Goal: Task Accomplishment & Management: Use online tool/utility

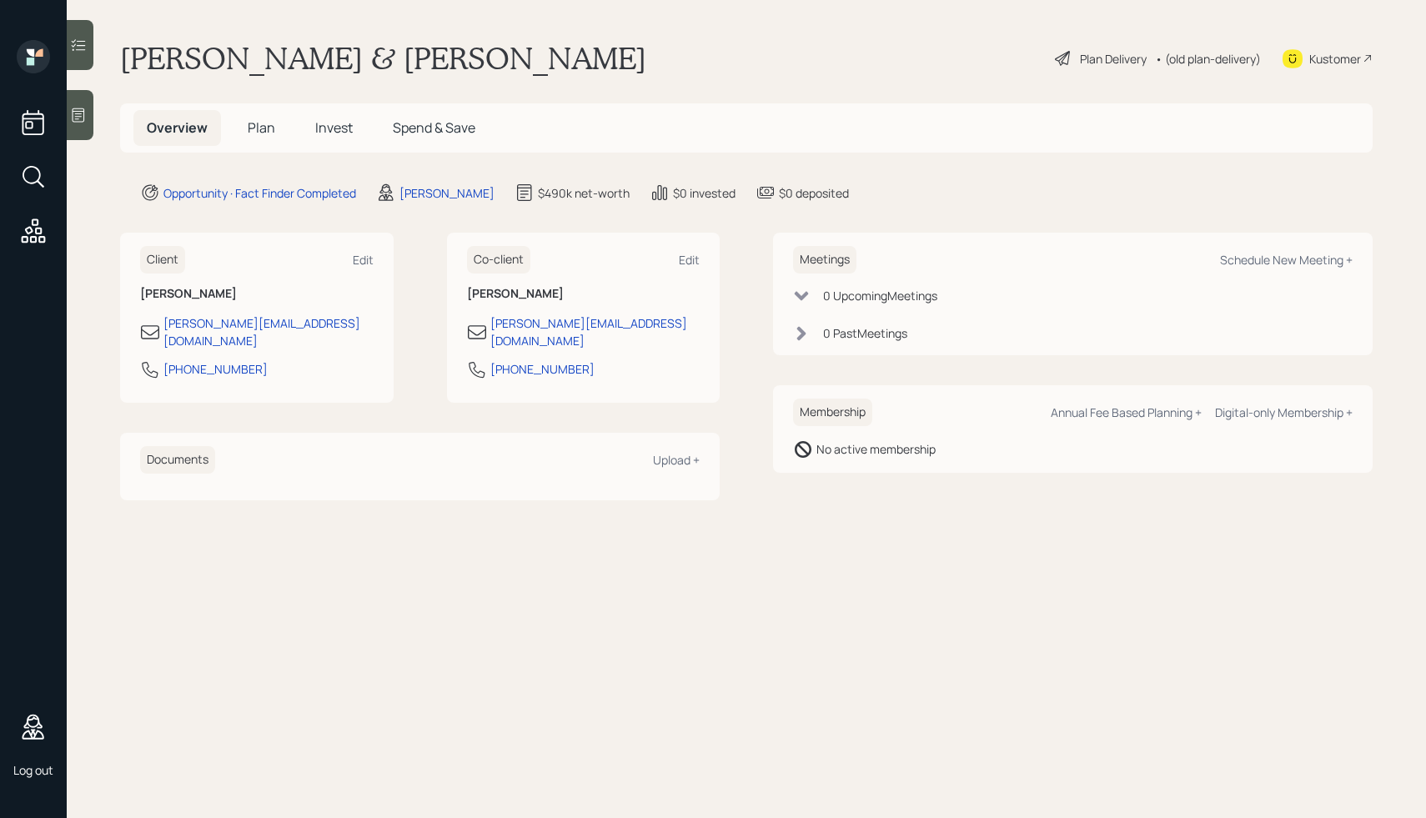
click at [448, 52] on div "Mike & Karen Demo Plan Delivery • (old plan-delivery) Kustomer" at bounding box center [746, 58] width 1253 height 37
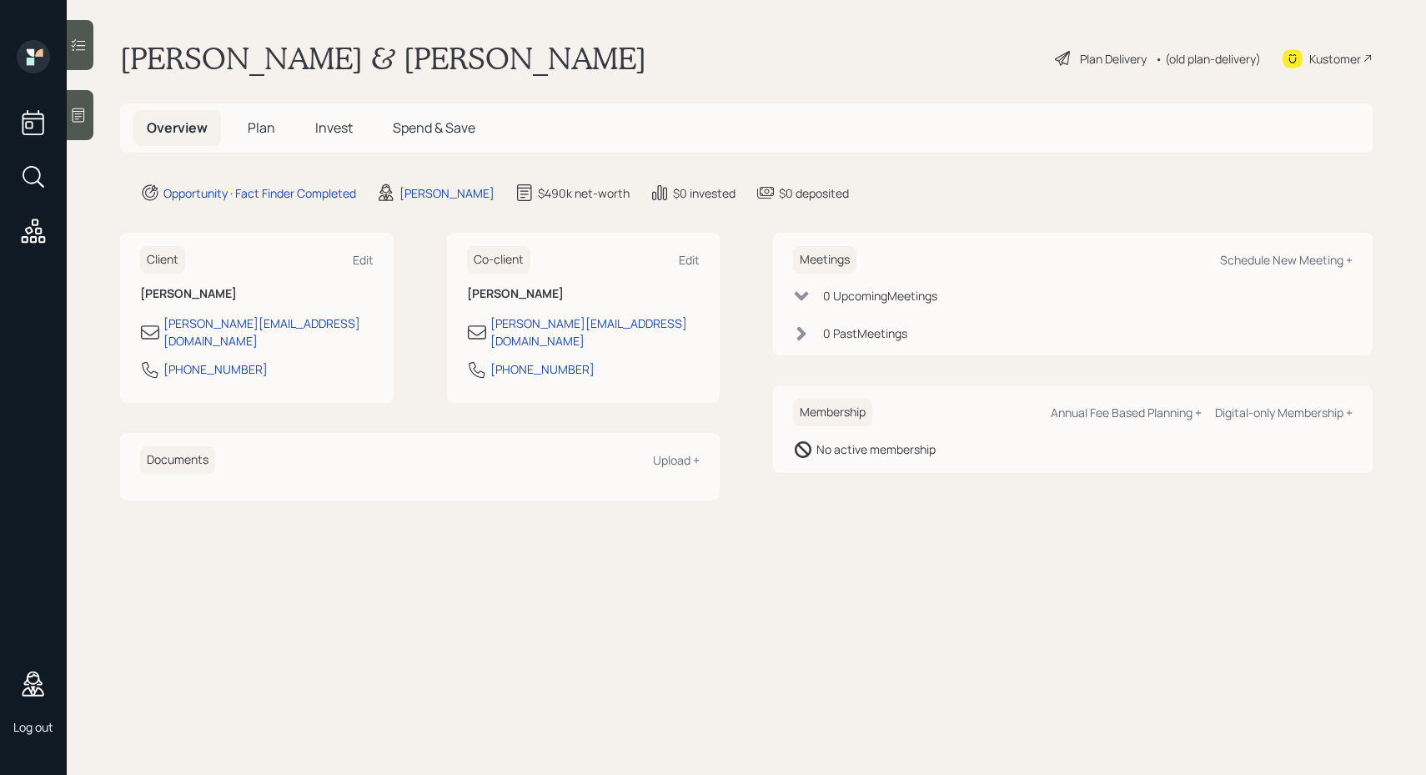
click at [776, 70] on div "Mike & Karen Demo Plan Delivery • (old plan-delivery) Kustomer" at bounding box center [746, 58] width 1253 height 37
click at [1109, 58] on div "Plan Delivery" at bounding box center [1113, 59] width 67 height 18
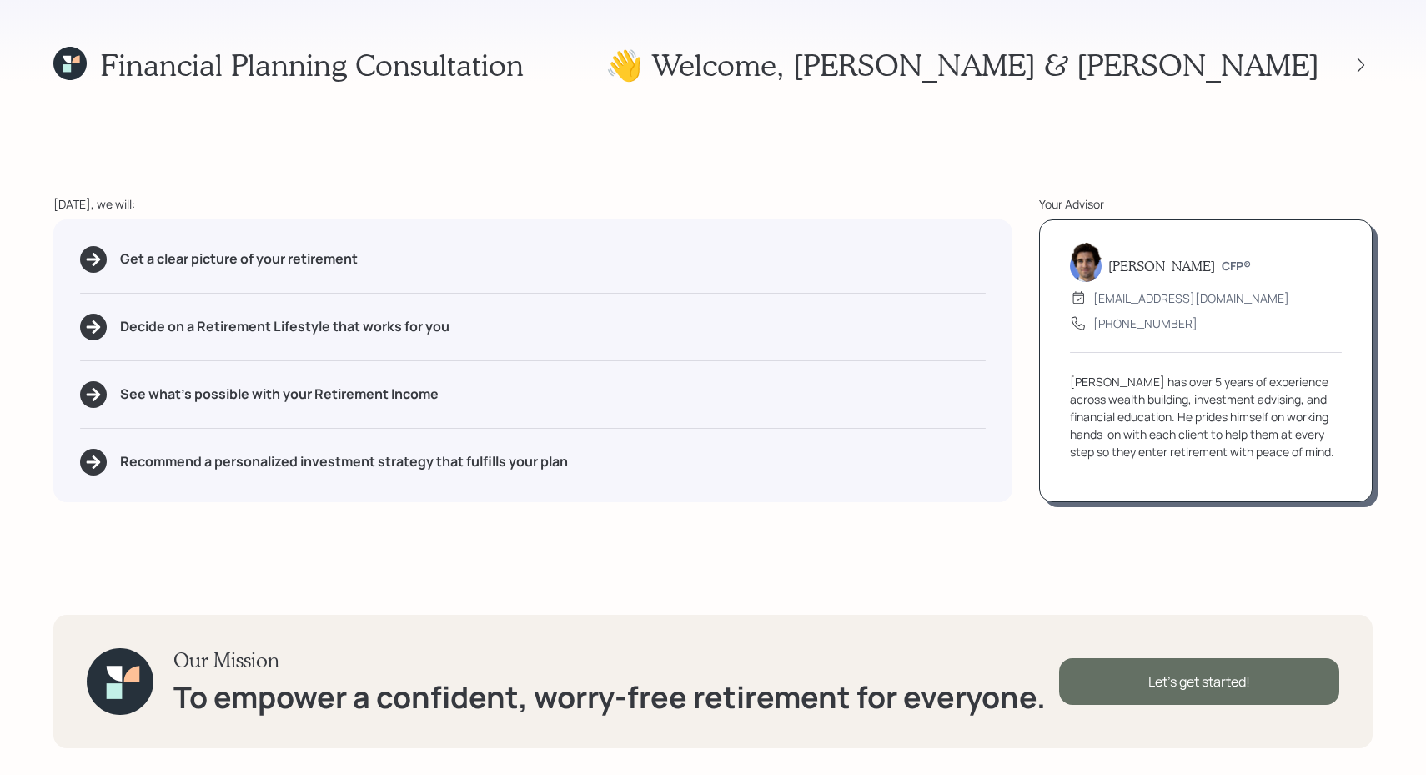
click at [1189, 683] on div "Let's get started!" at bounding box center [1199, 681] width 280 height 47
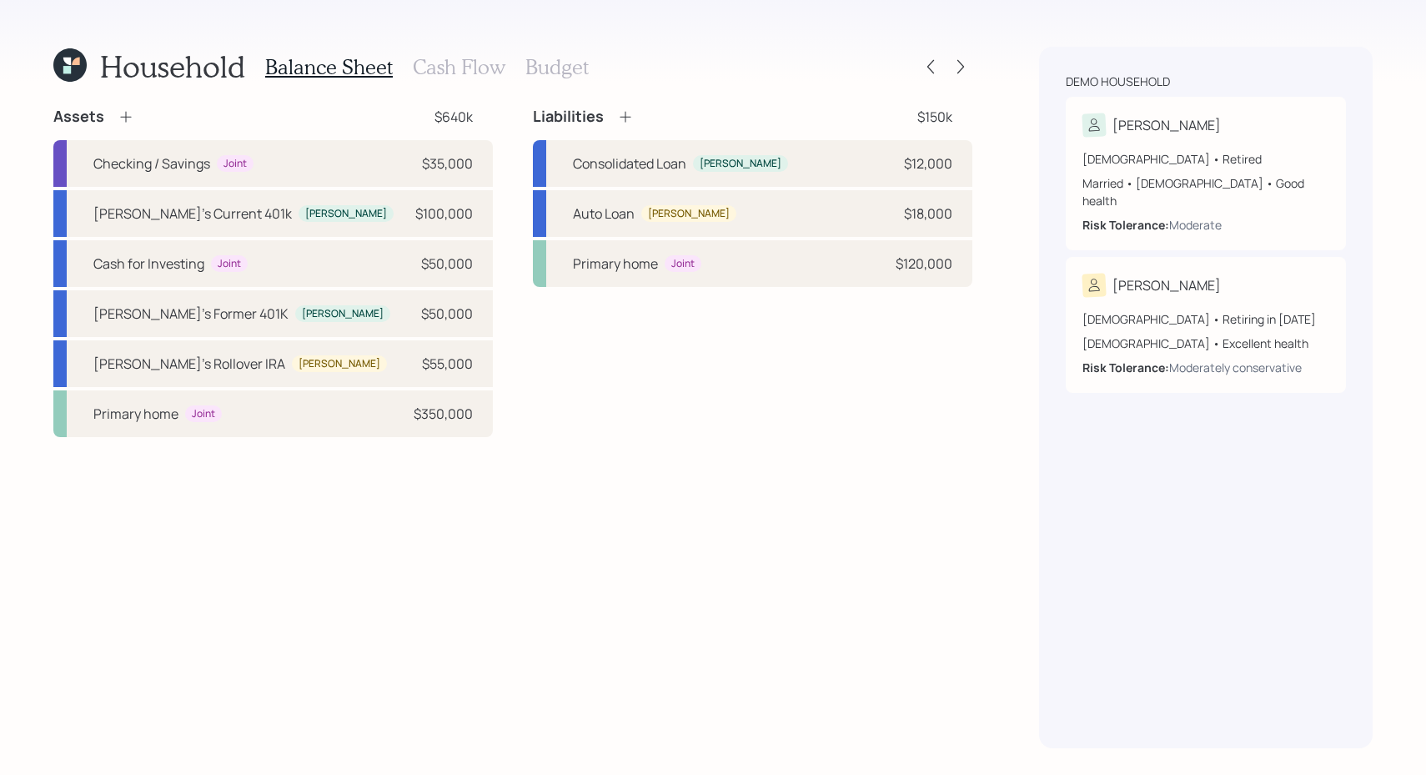
click at [630, 114] on icon at bounding box center [625, 116] width 17 height 17
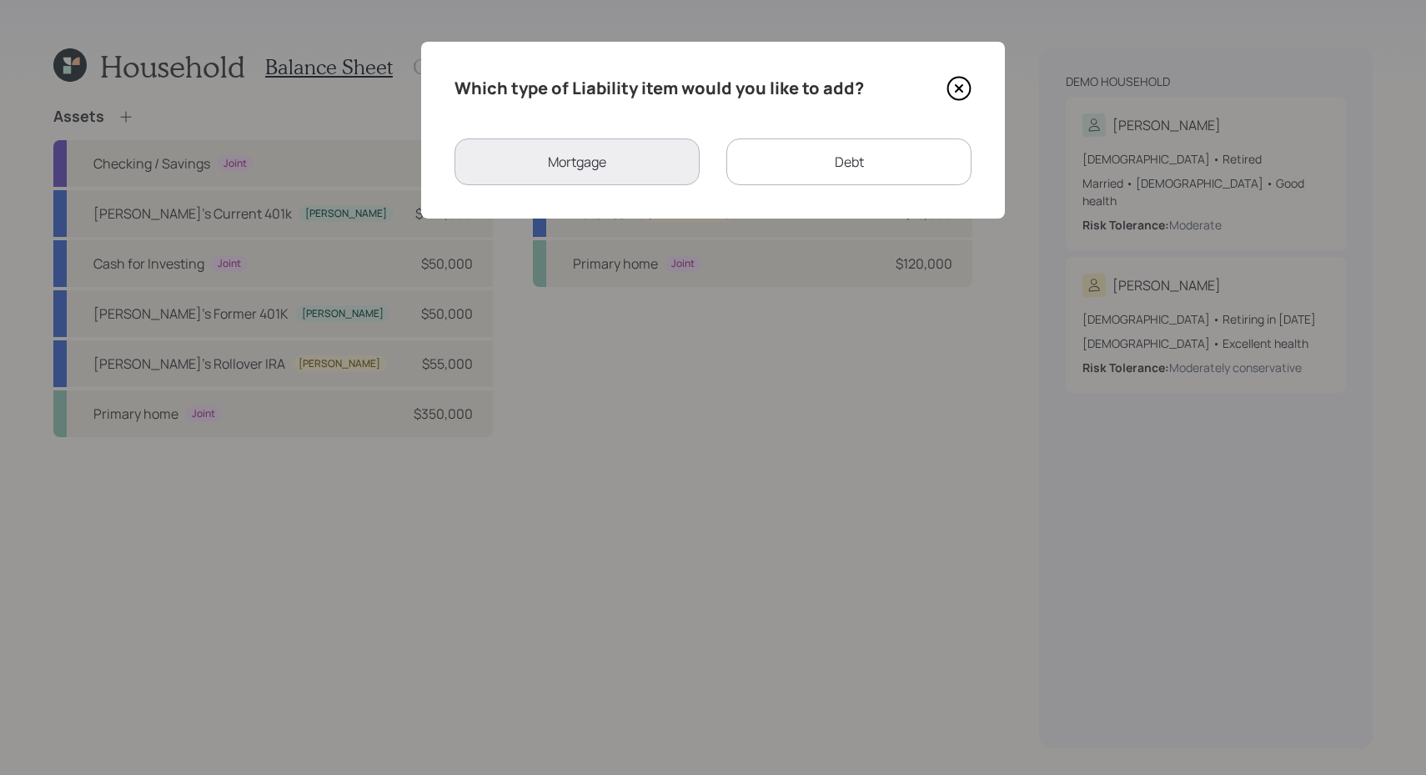
click at [954, 95] on icon at bounding box center [959, 88] width 25 height 25
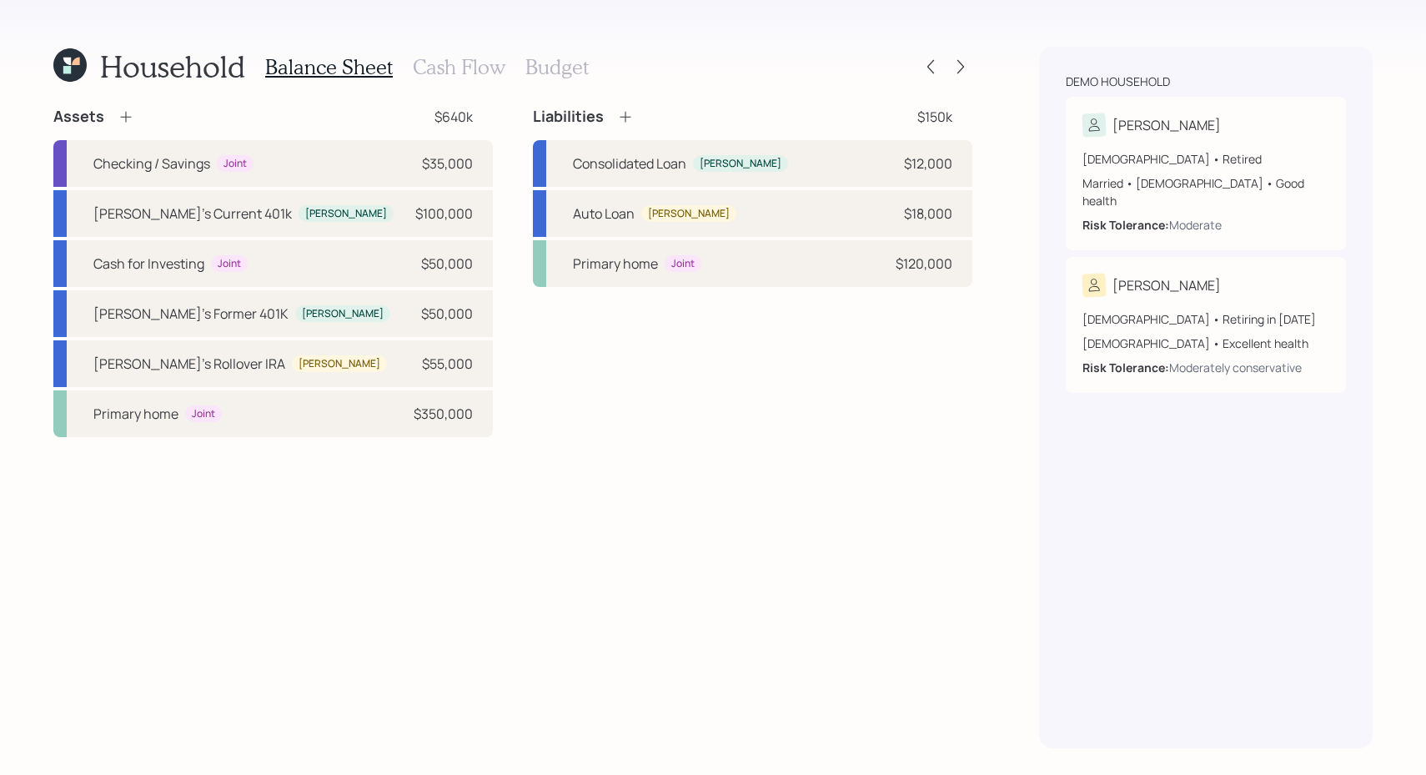
click at [444, 76] on h3 "Cash Flow" at bounding box center [459, 67] width 93 height 24
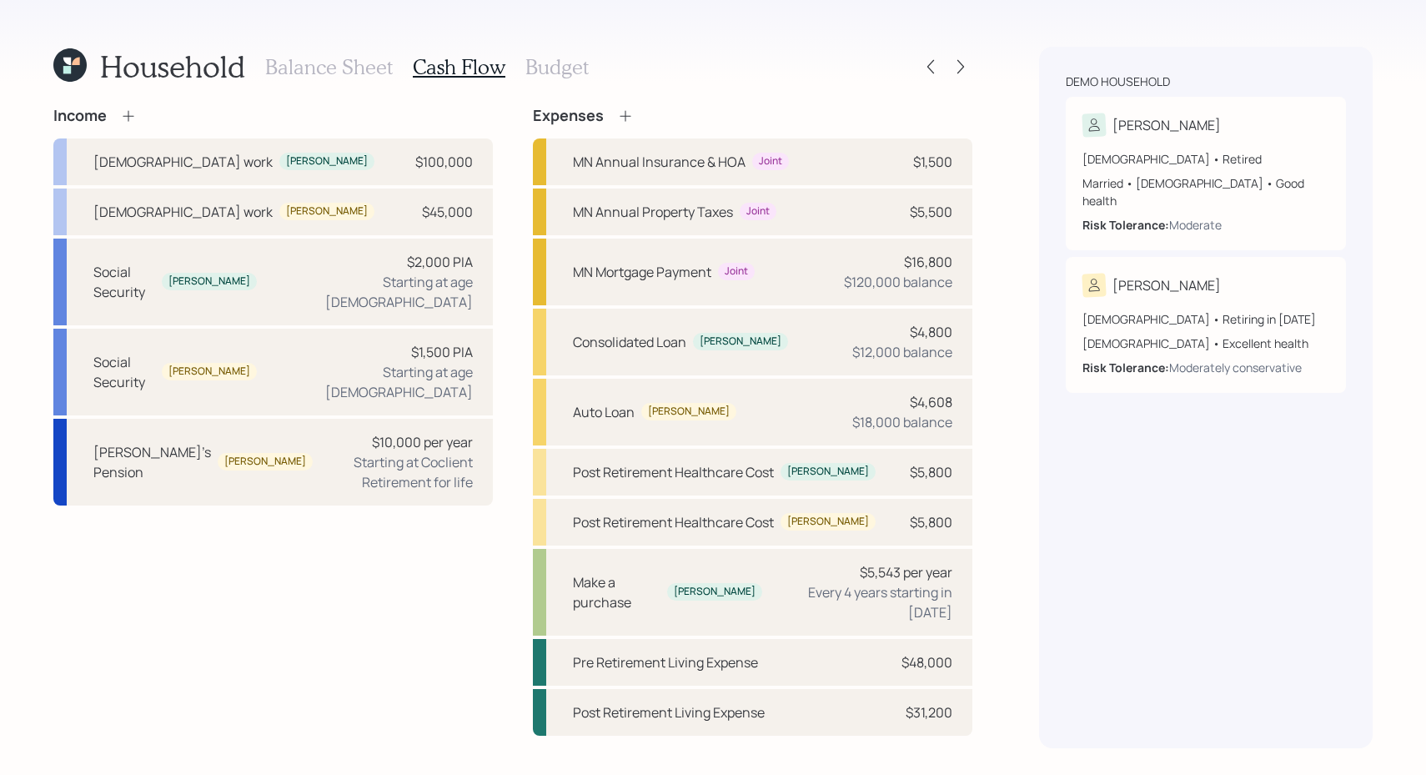
click at [562, 67] on h3 "Budget" at bounding box center [557, 67] width 63 height 24
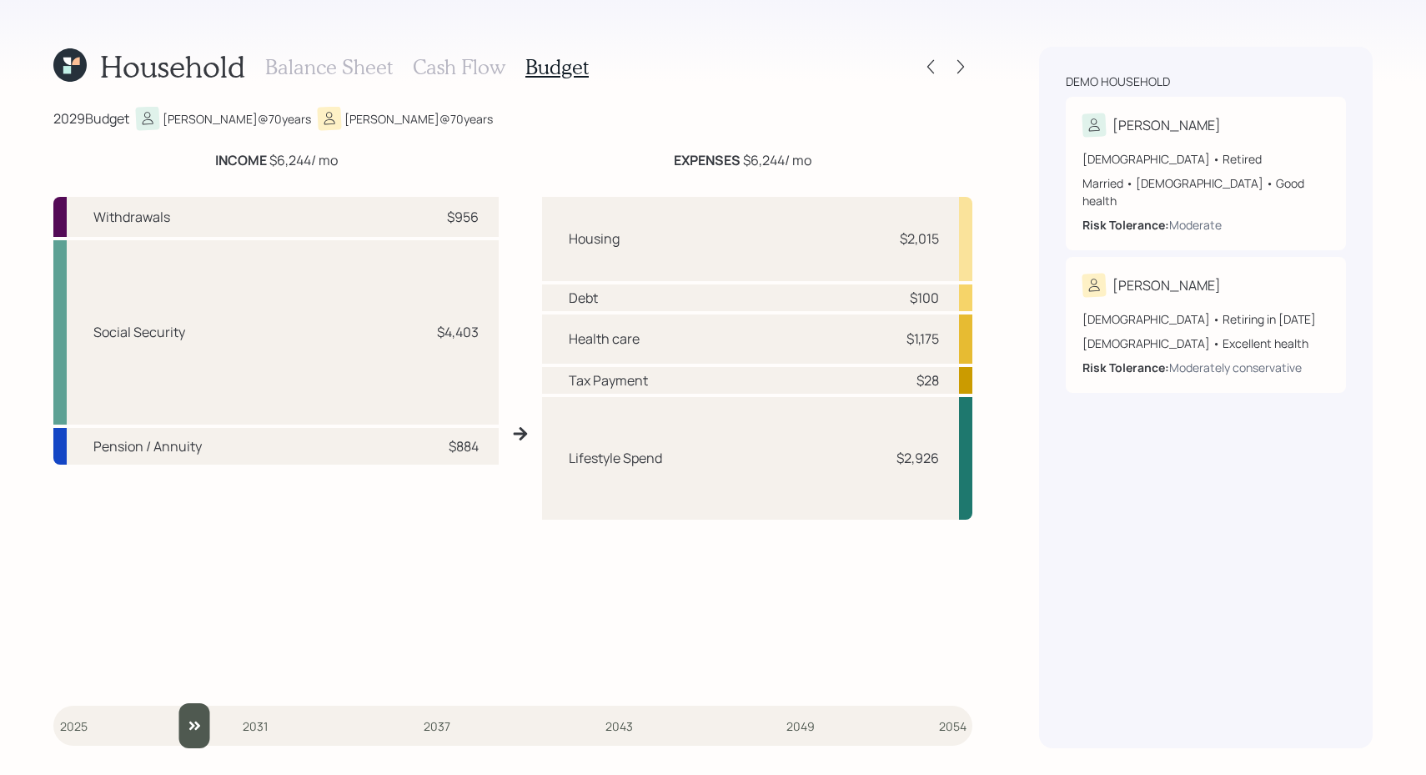
drag, startPoint x: 72, startPoint y: 714, endPoint x: 191, endPoint y: 725, distance: 119.8
type input "2029"
click at [191, 725] on input "slider" at bounding box center [512, 725] width 919 height 45
click at [964, 73] on icon at bounding box center [961, 66] width 17 height 17
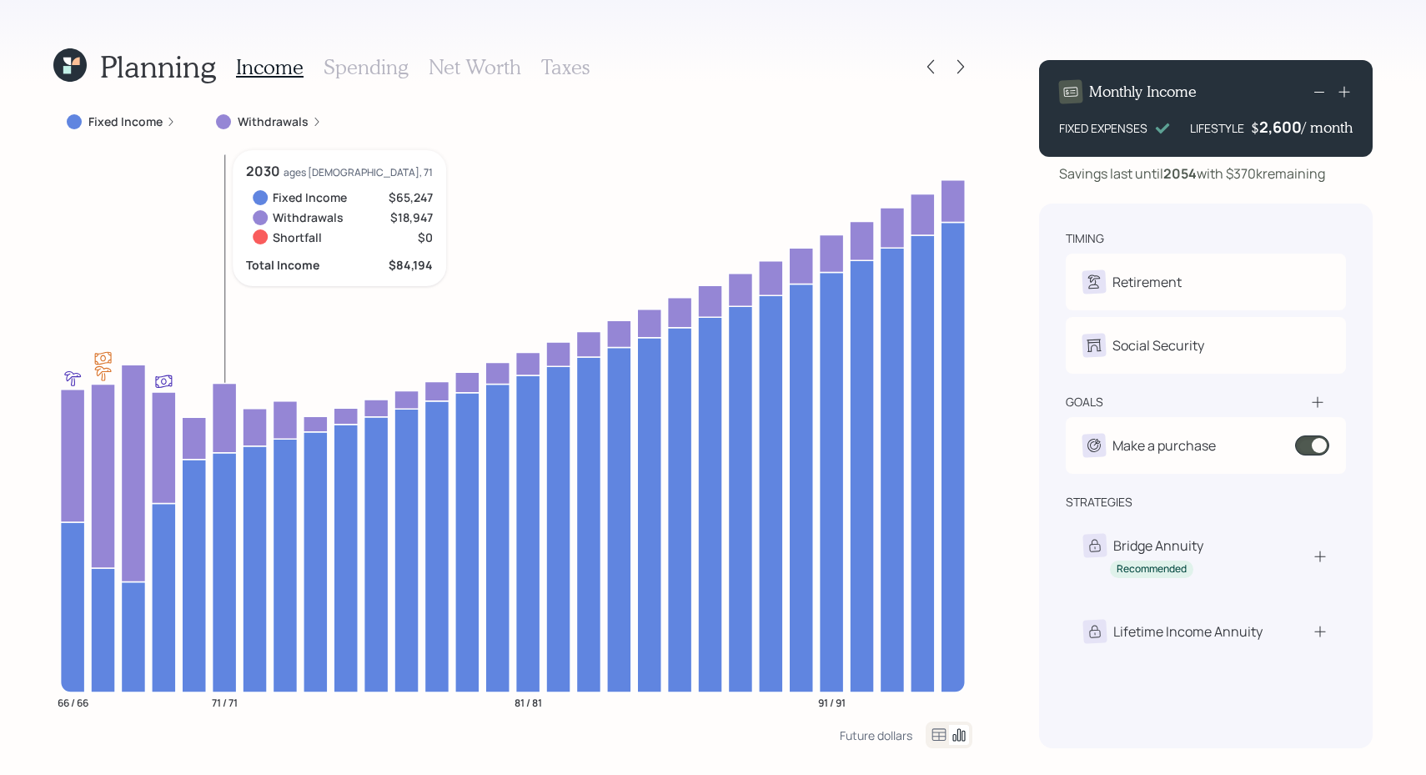
click at [227, 541] on icon at bounding box center [225, 571] width 24 height 239
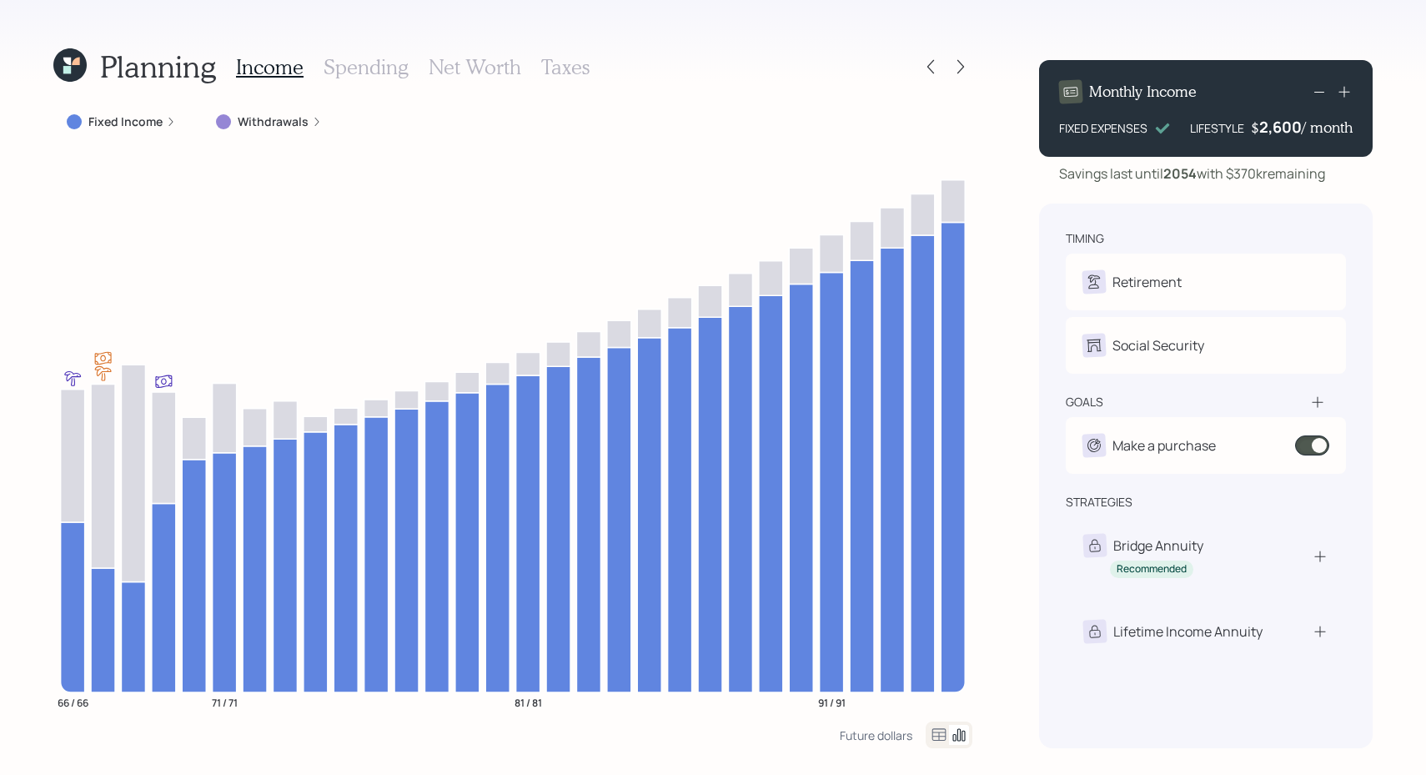
click at [166, 122] on icon at bounding box center [171, 122] width 10 height 10
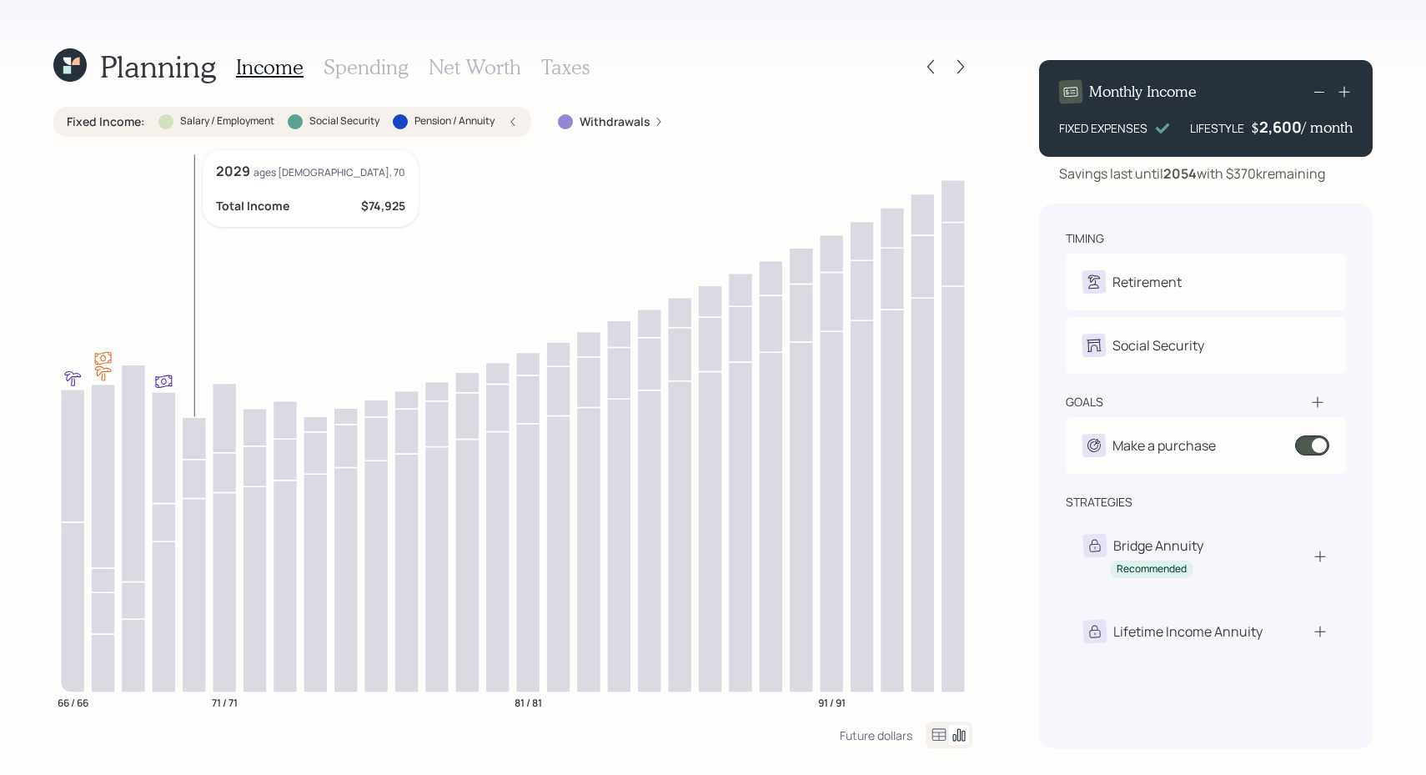
click at [184, 587] on icon at bounding box center [194, 595] width 24 height 194
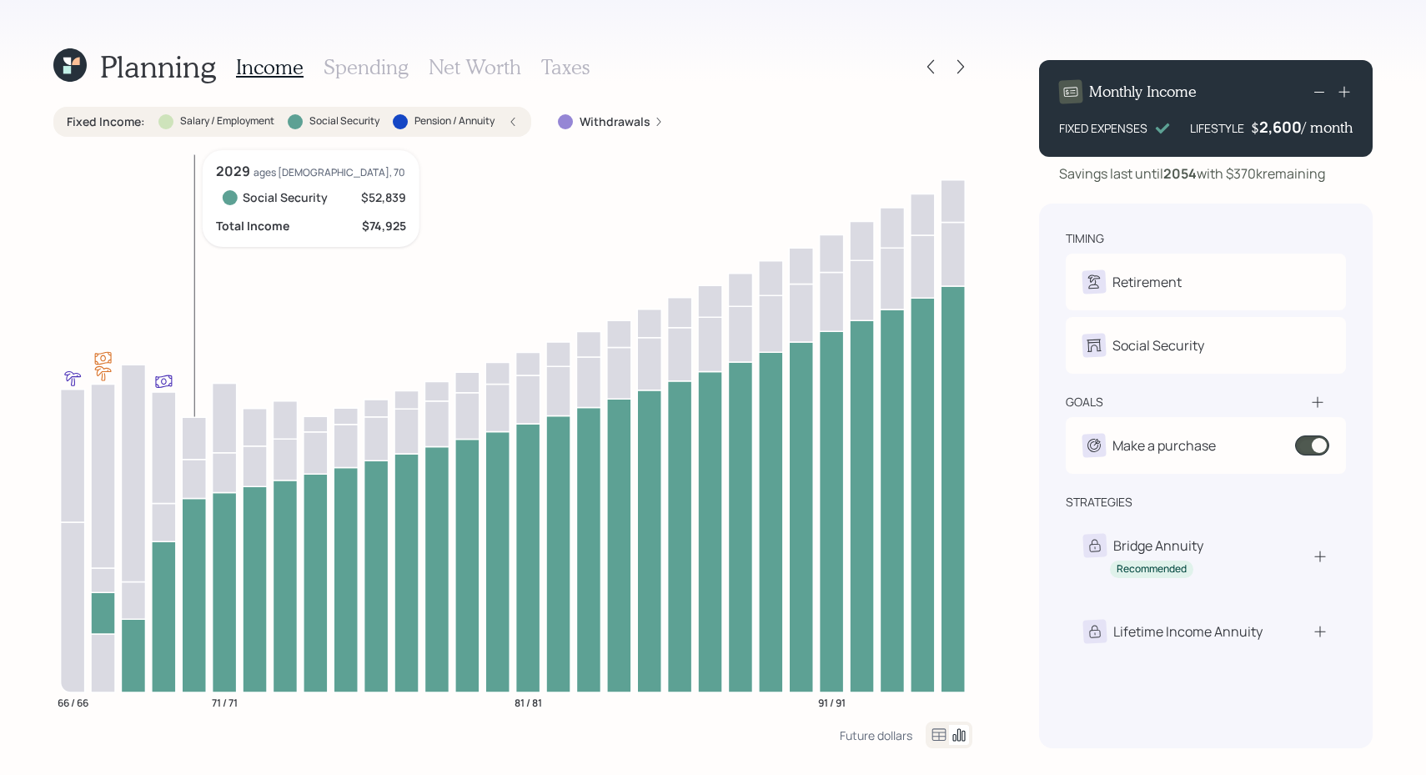
click at [197, 486] on icon at bounding box center [194, 478] width 24 height 39
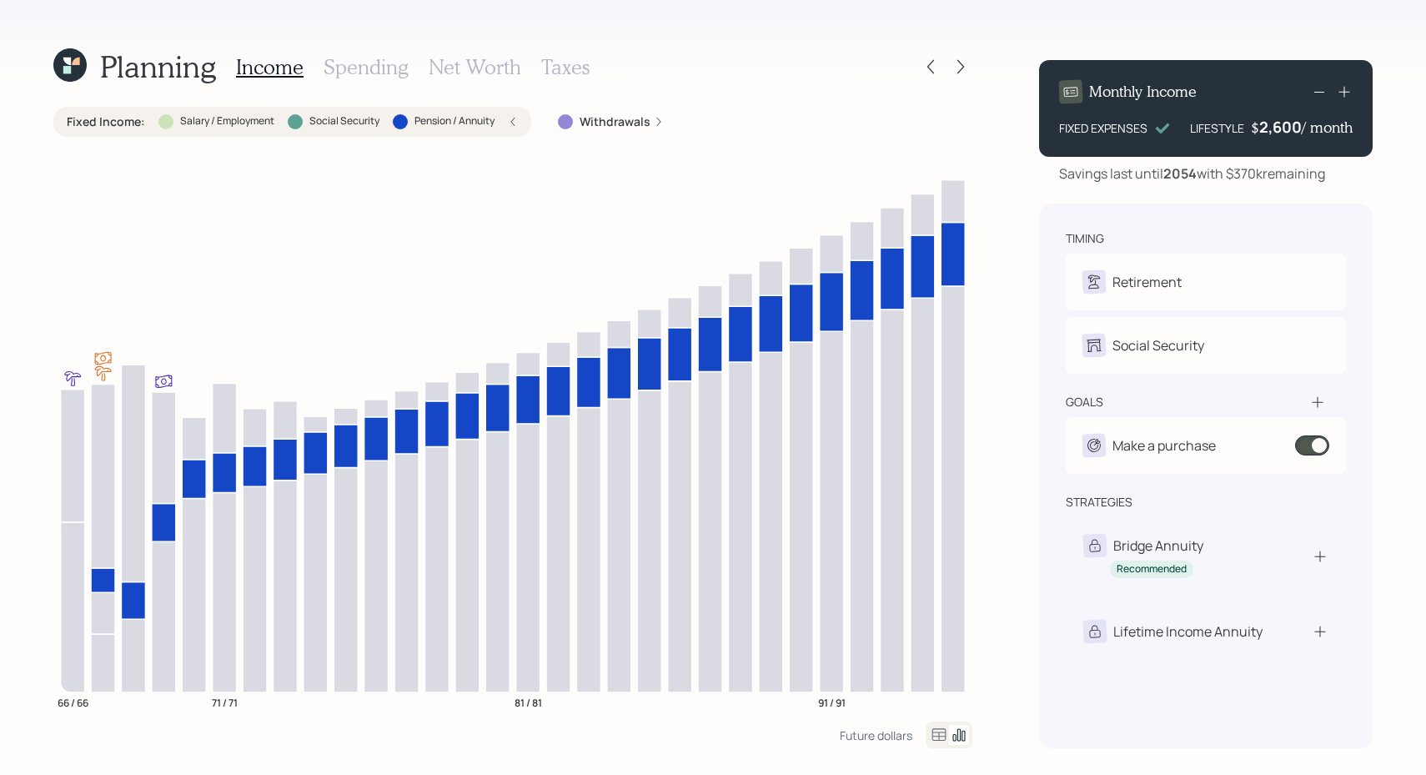
click at [420, 119] on label "Pension / Annuity" at bounding box center [455, 121] width 80 height 14
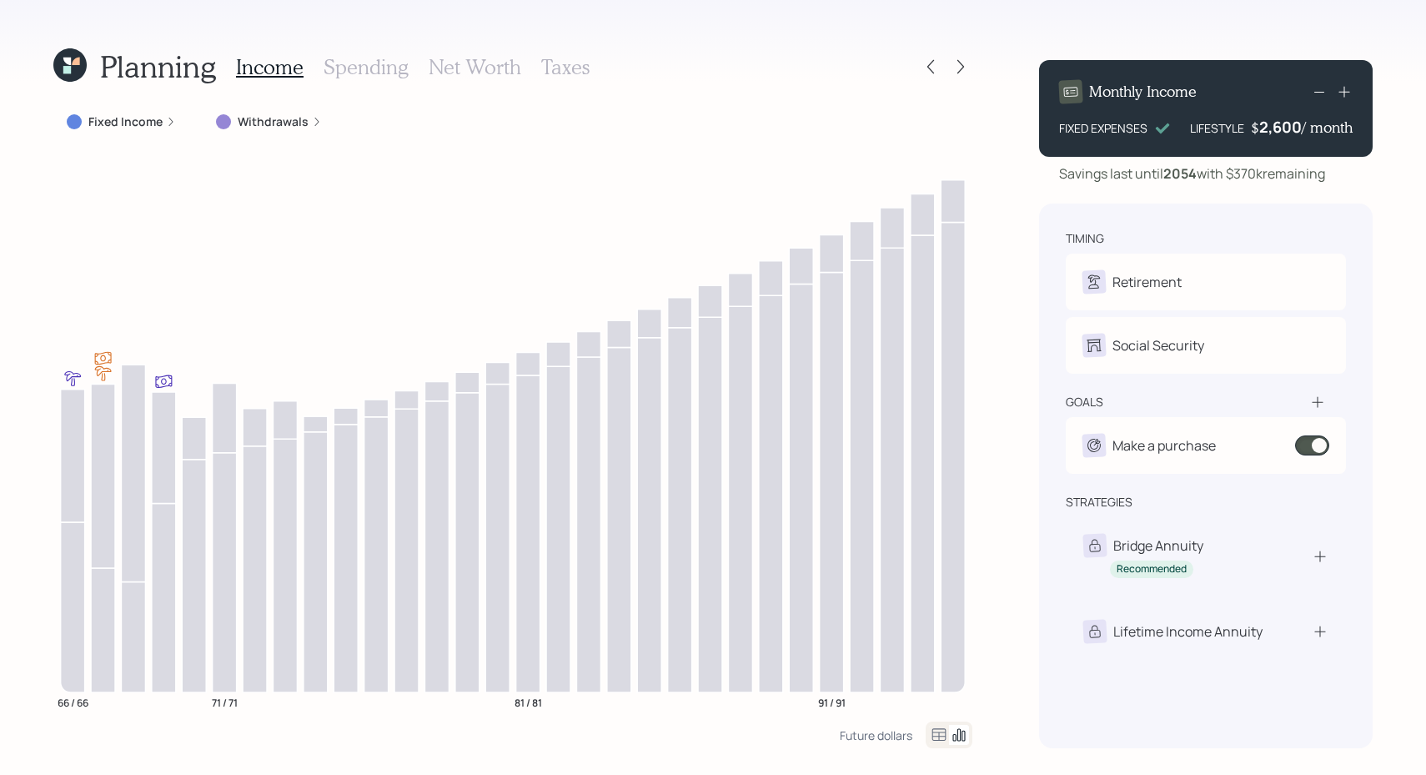
click at [122, 119] on label "Fixed Income" at bounding box center [125, 121] width 74 height 17
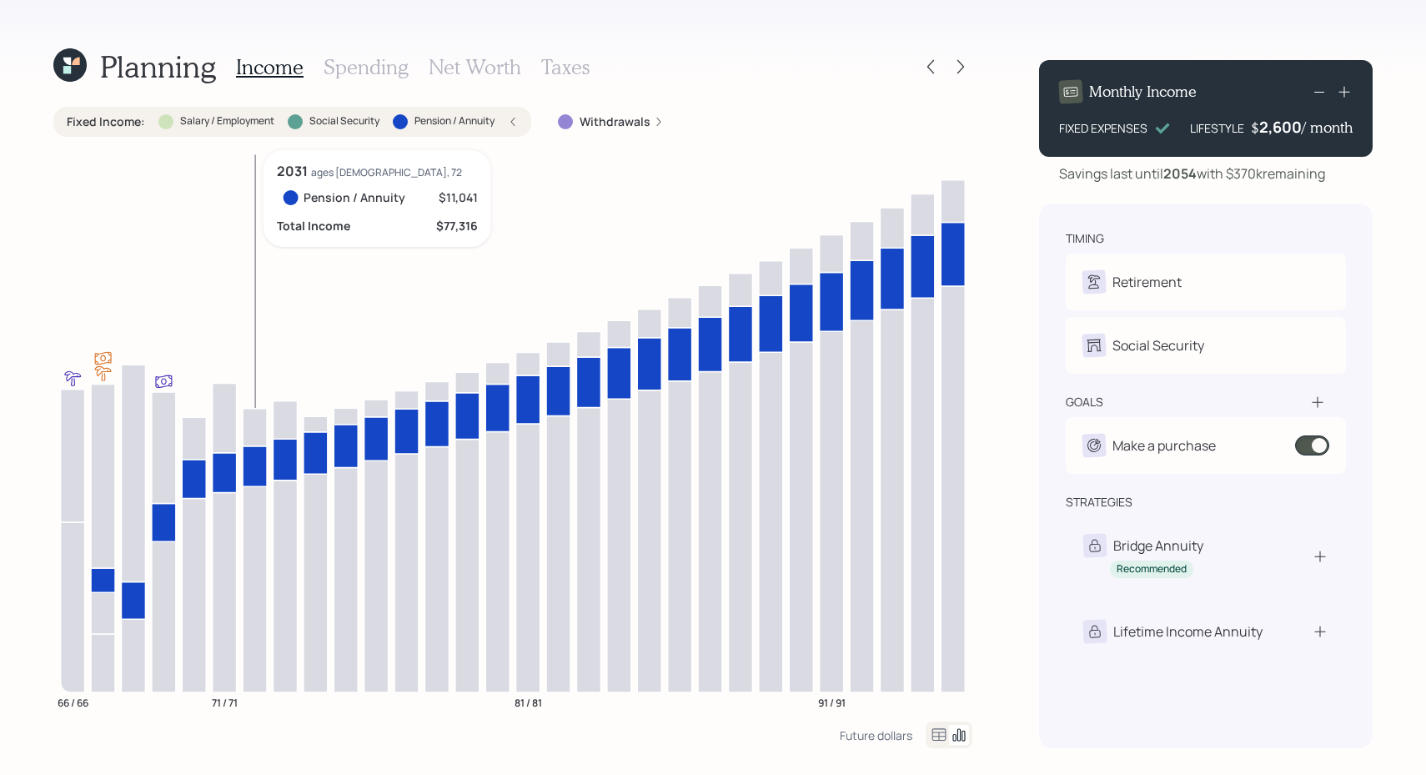
click at [244, 458] on icon at bounding box center [255, 465] width 24 height 41
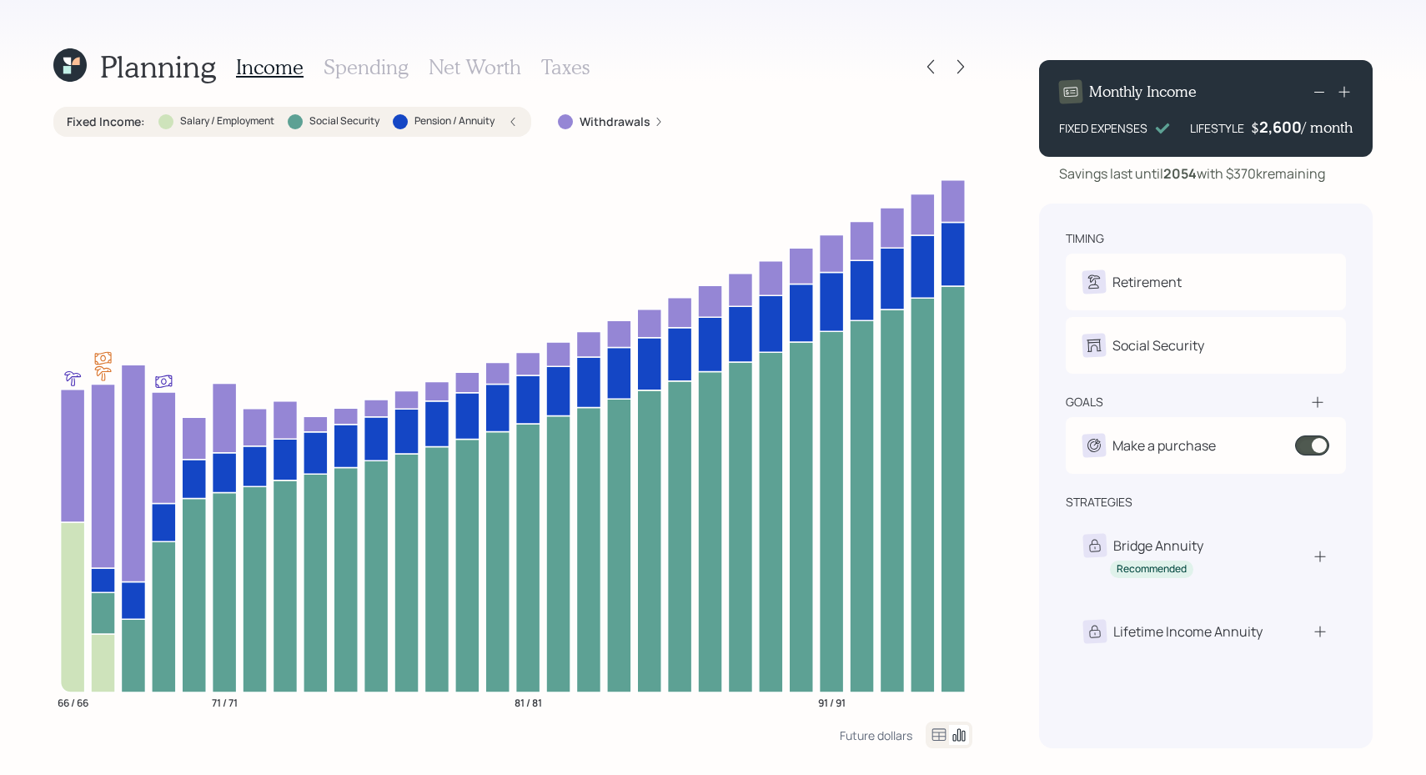
click at [589, 116] on label "Withdrawals" at bounding box center [615, 121] width 71 height 17
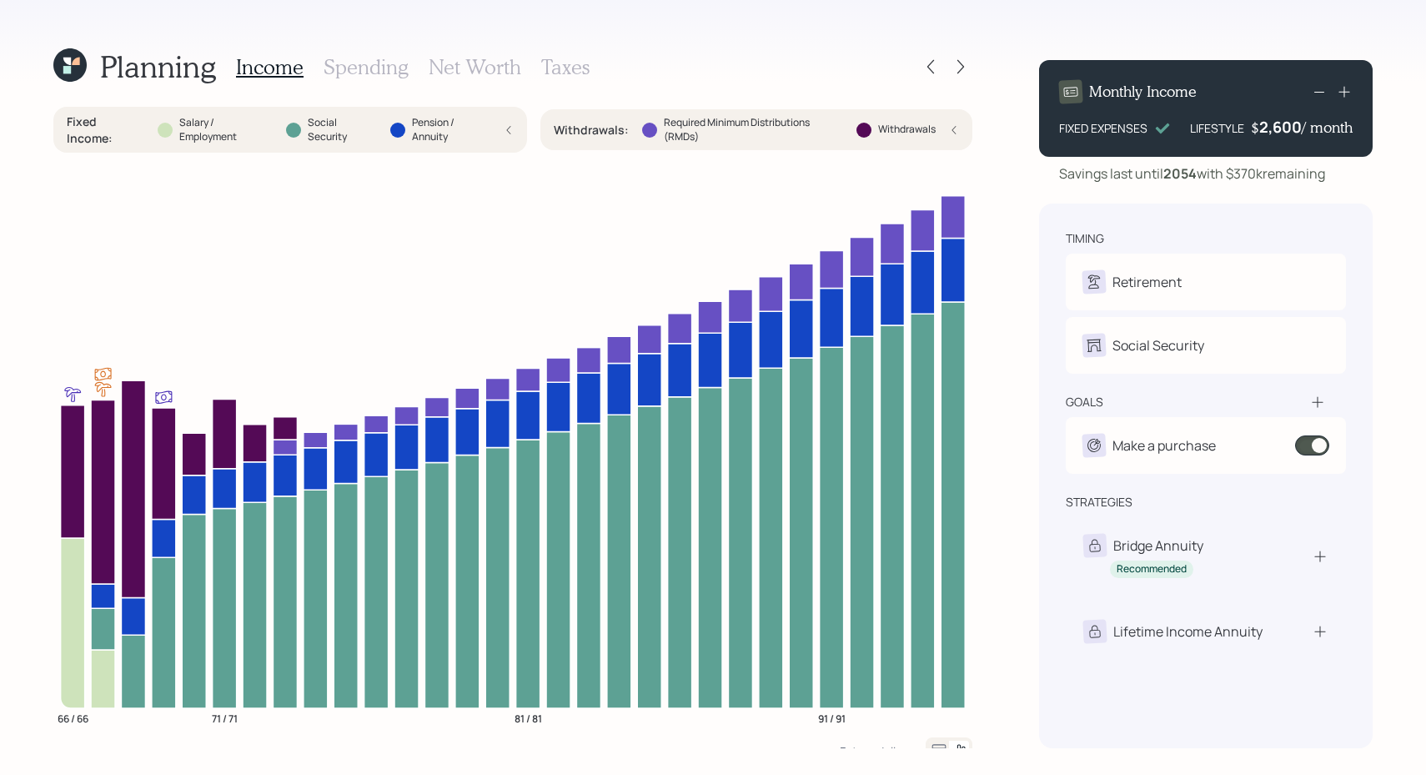
click at [507, 129] on icon at bounding box center [509, 130] width 4 height 8
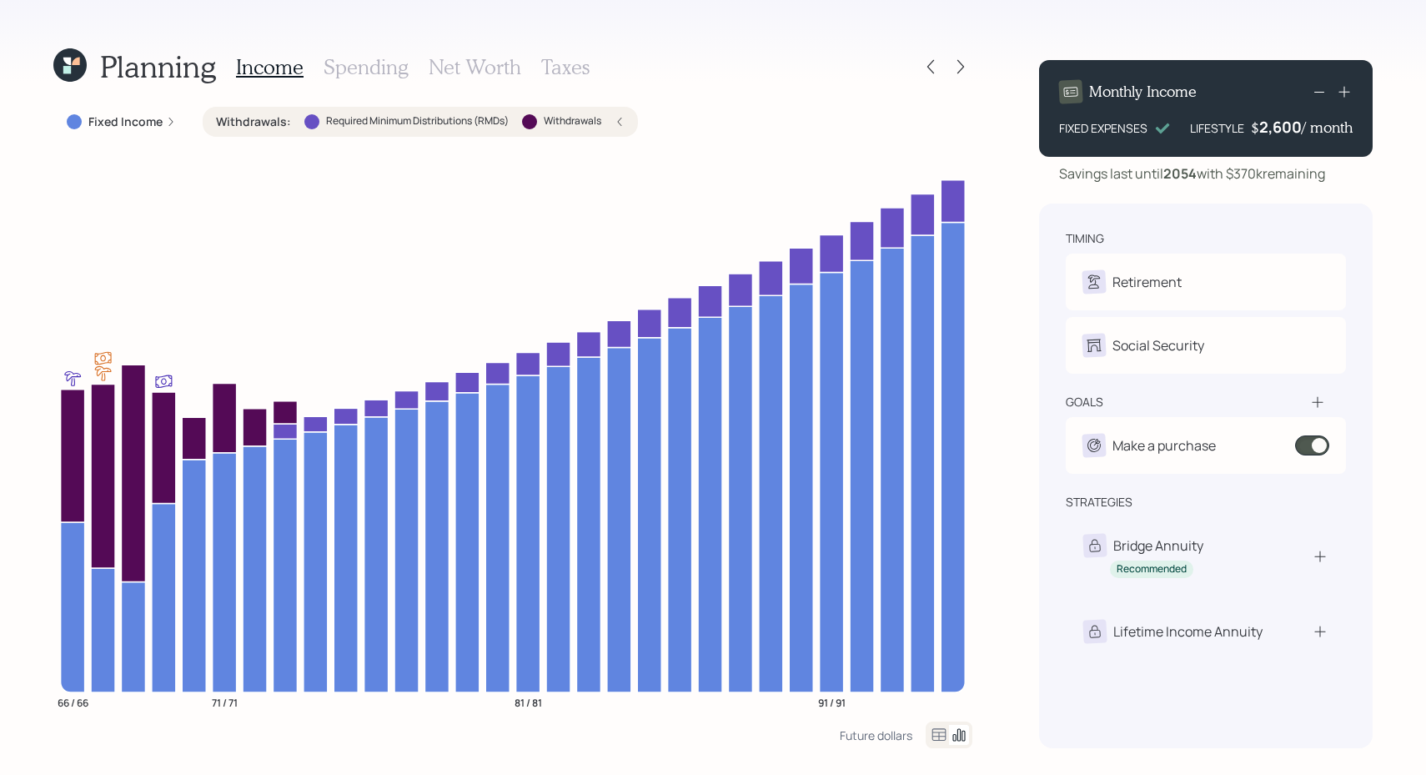
click at [633, 120] on div "Withdrawals : Required Minimum Distributions (RMDs) Withdrawals" at bounding box center [420, 122] width 435 height 30
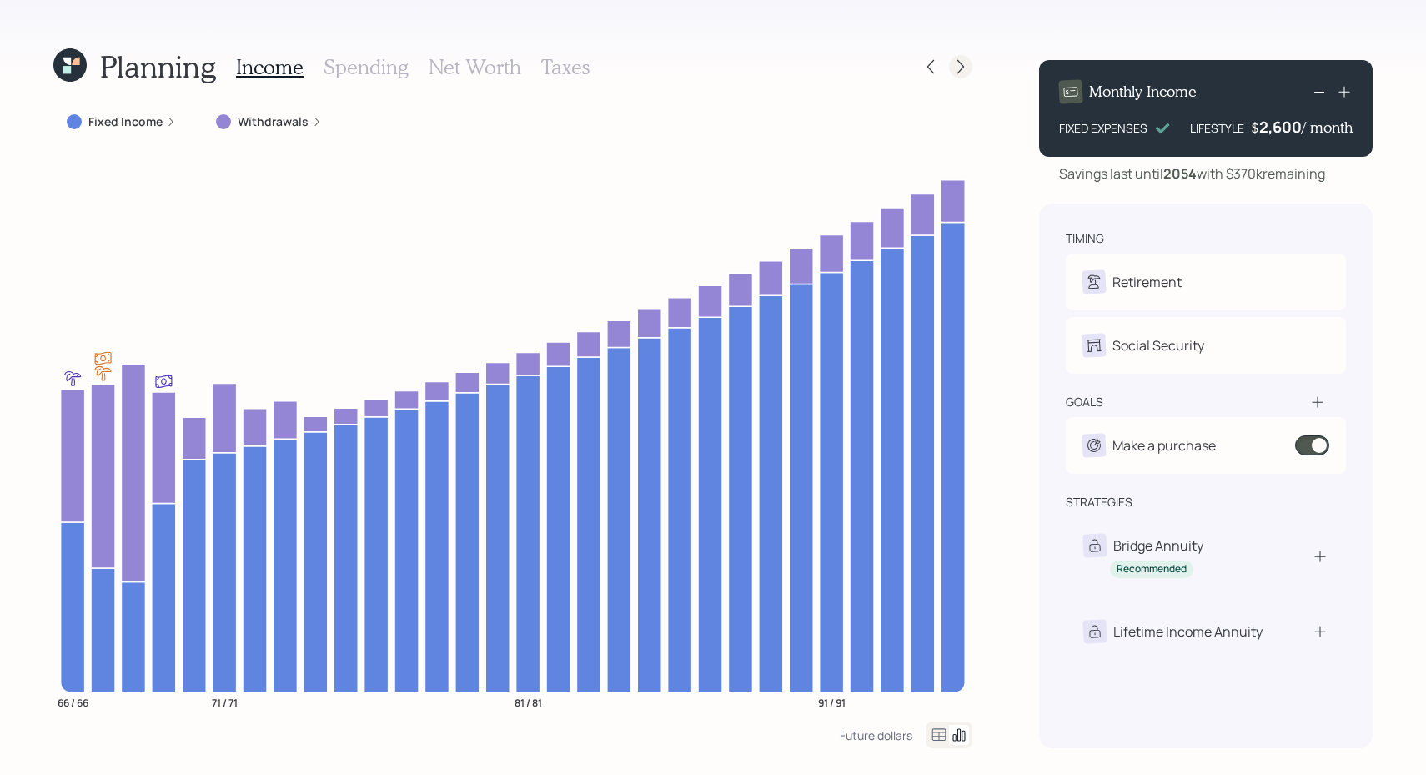
click at [959, 63] on icon at bounding box center [961, 66] width 17 height 17
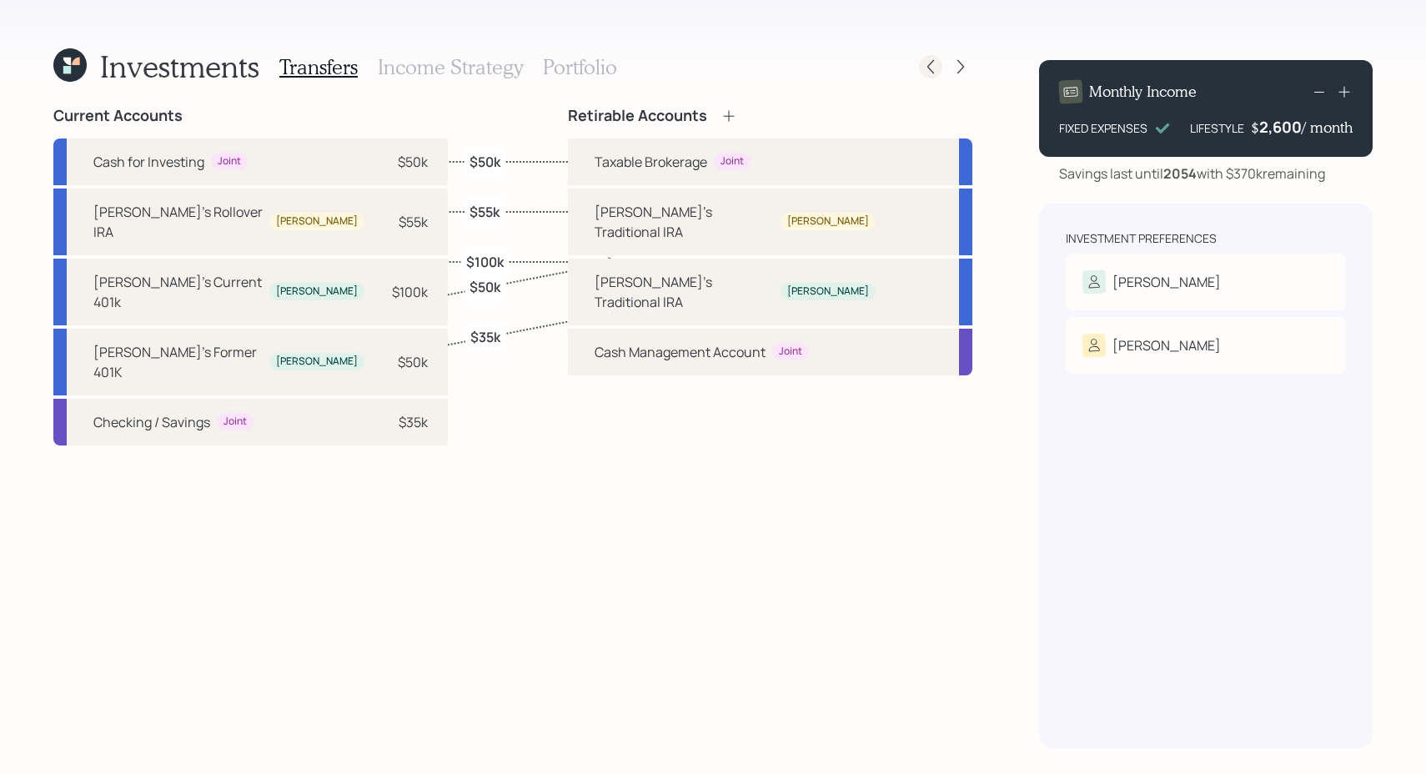
click at [926, 62] on icon at bounding box center [931, 66] width 17 height 17
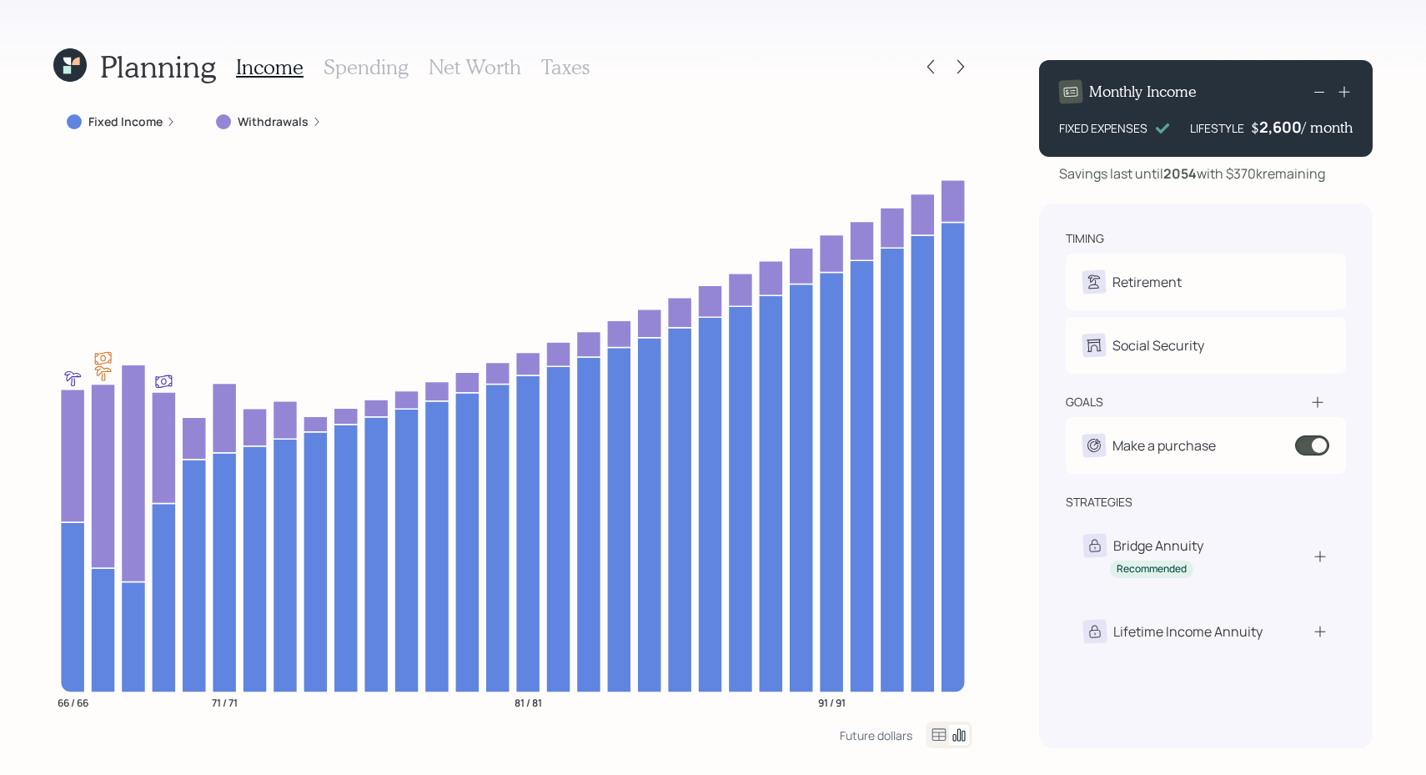
click at [365, 77] on h3 "Spending" at bounding box center [366, 67] width 85 height 24
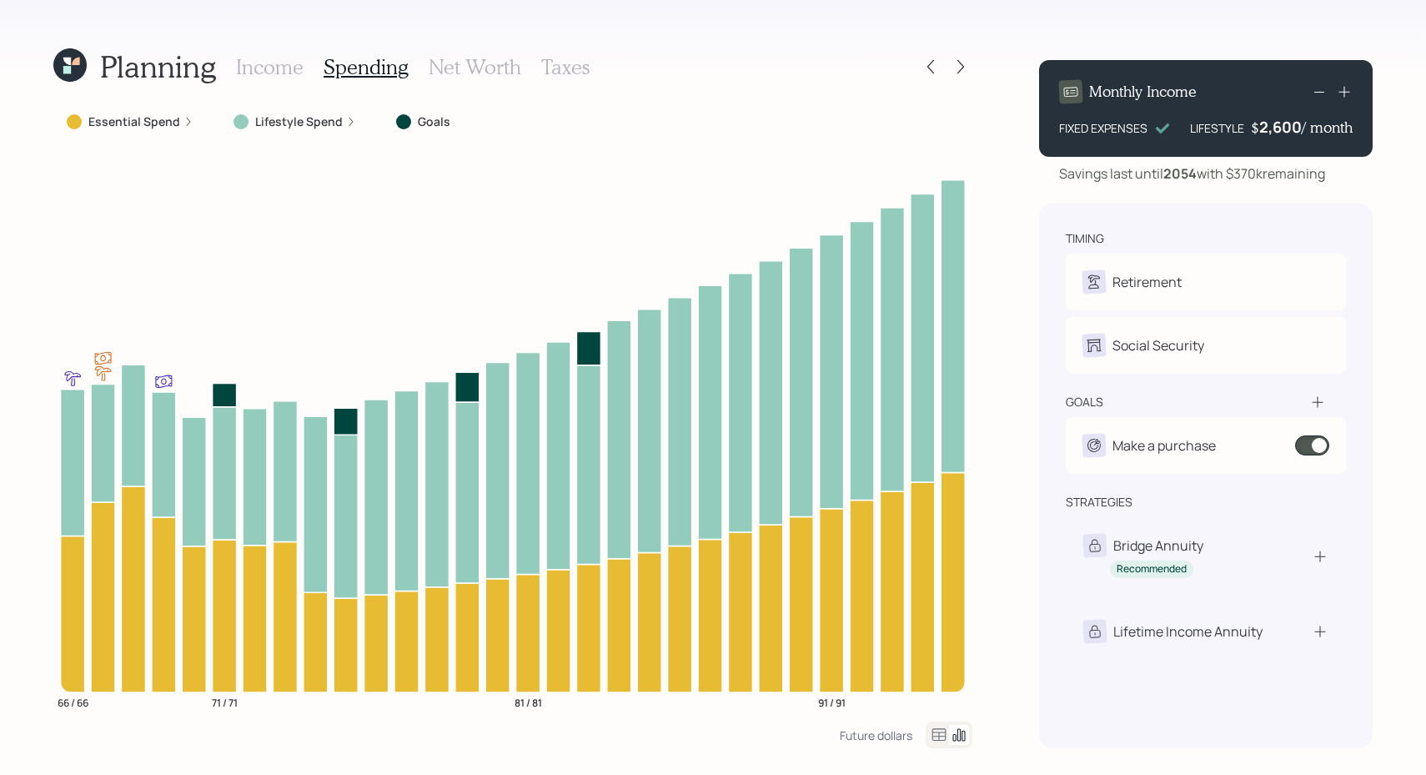
click at [465, 64] on h3 "Net Worth" at bounding box center [475, 67] width 93 height 24
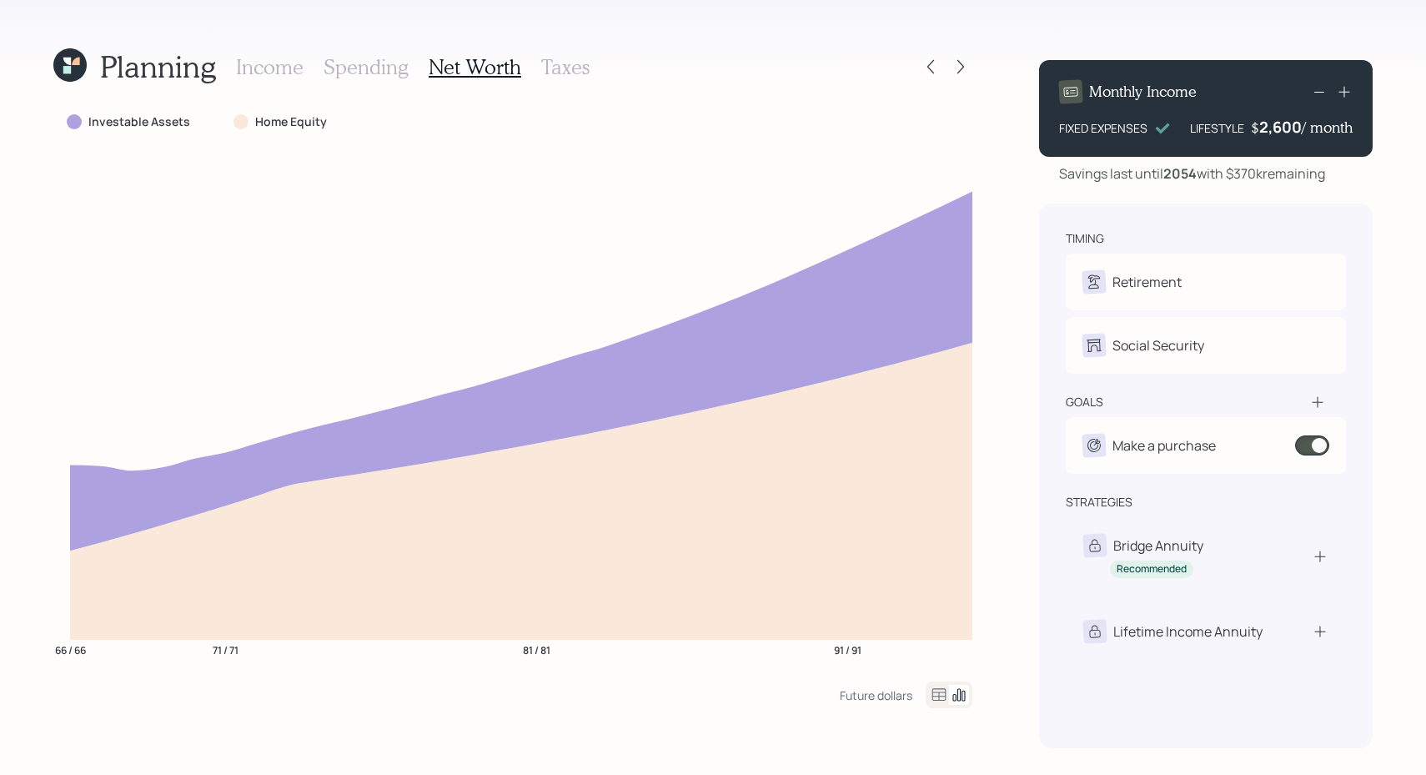
click at [573, 62] on h3 "Taxes" at bounding box center [565, 67] width 48 height 24
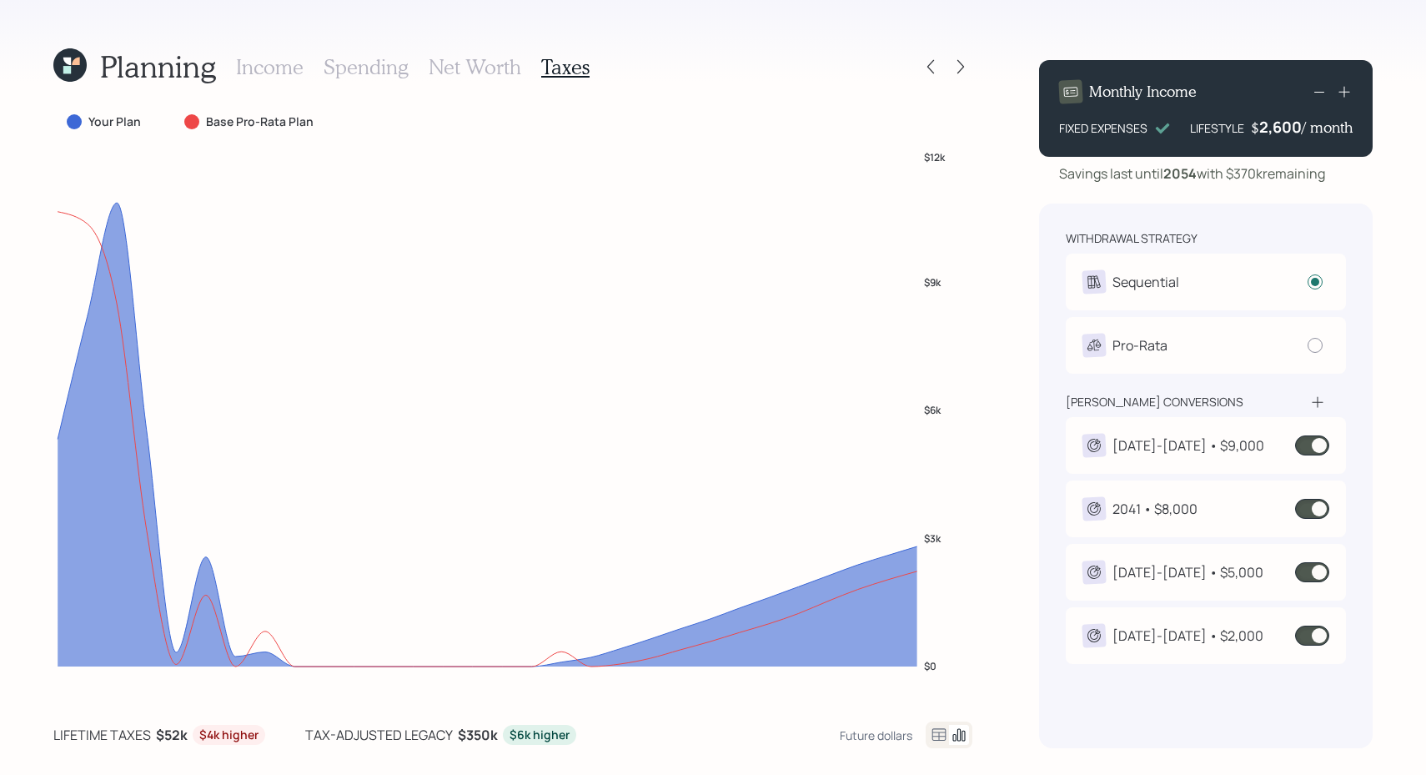
click at [284, 64] on h3 "Income" at bounding box center [270, 67] width 68 height 24
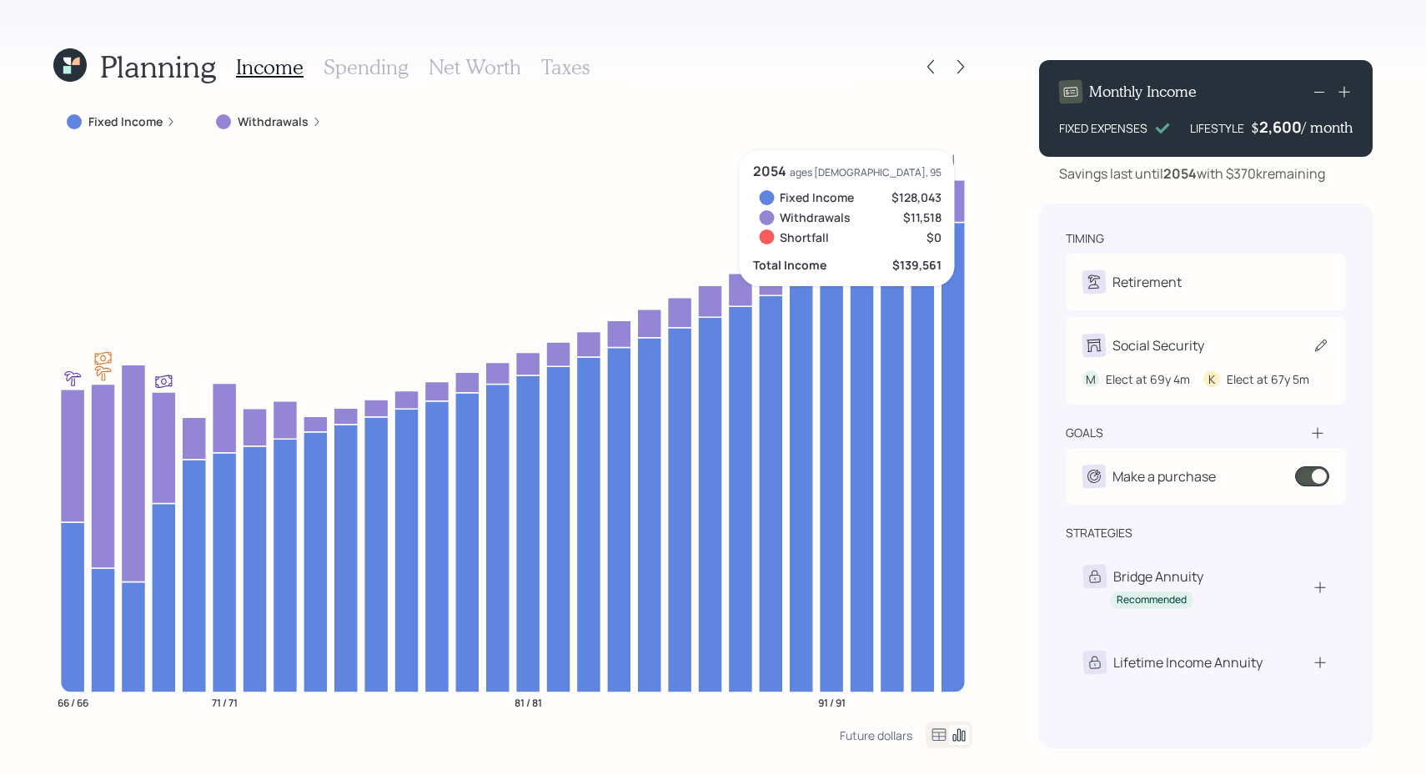
click at [1123, 341] on div "Social Security" at bounding box center [1159, 345] width 92 height 20
select select "4"
select select "5"
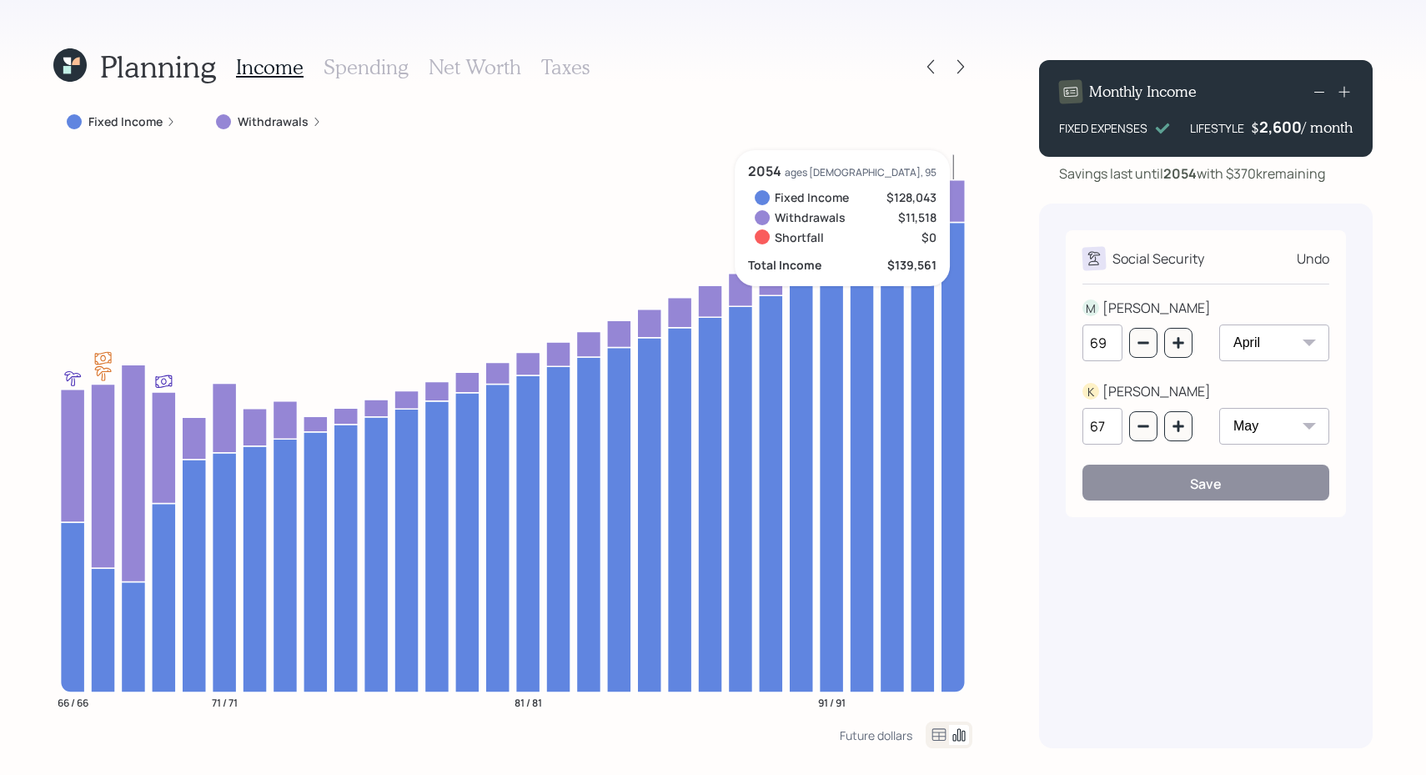
click at [1163, 642] on div "Social Security Undo M MIKE 69 January February March April May June July Augus…" at bounding box center [1206, 476] width 334 height 545
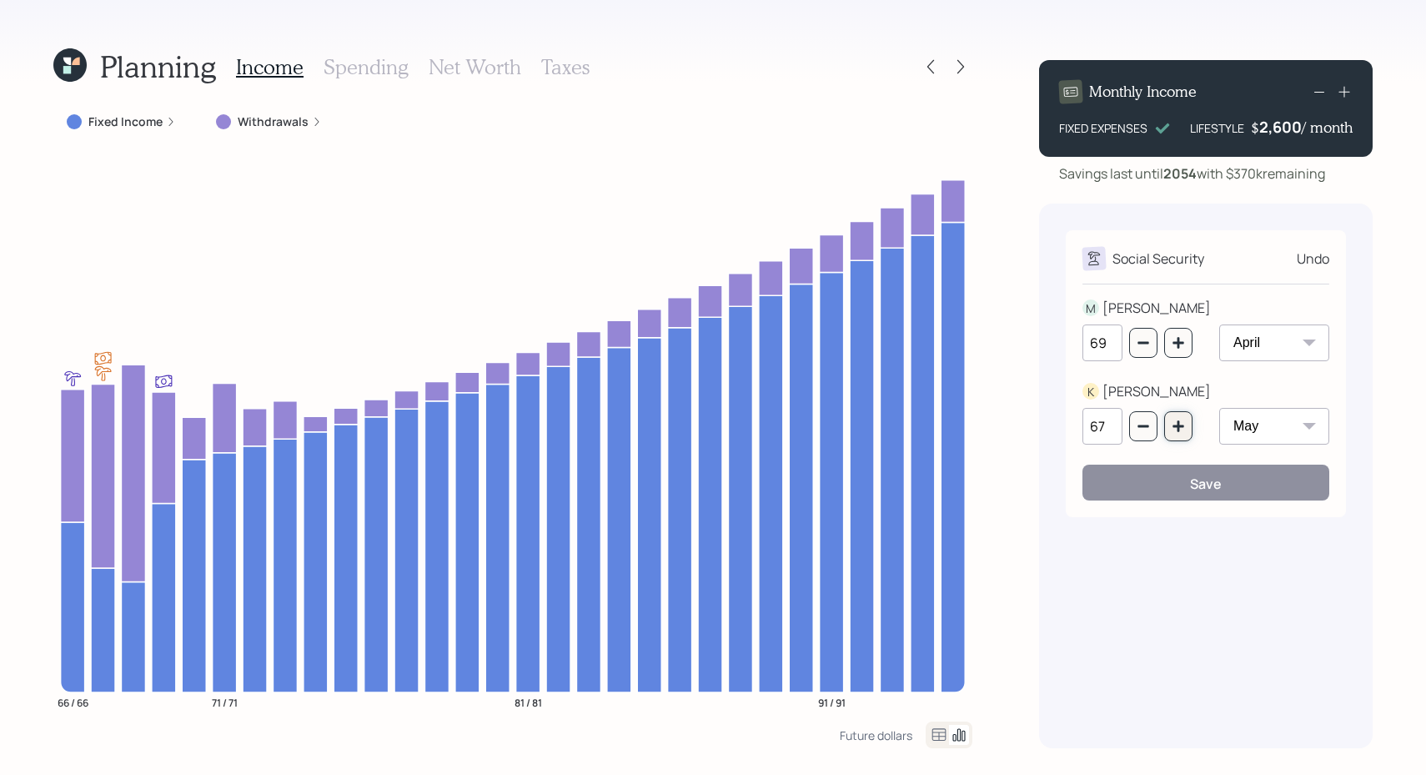
click at [1173, 436] on button "button" at bounding box center [1179, 426] width 28 height 30
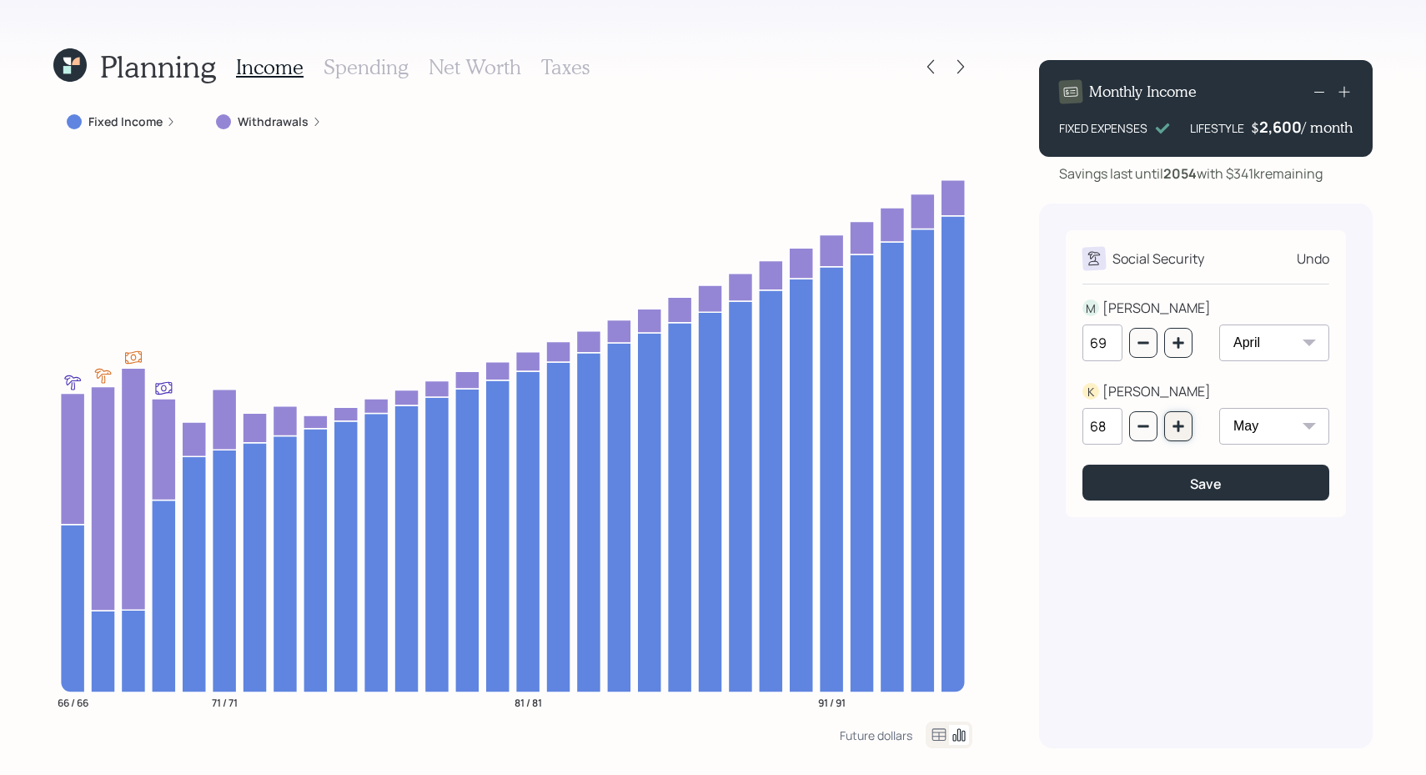
click at [1173, 436] on button "button" at bounding box center [1179, 426] width 28 height 30
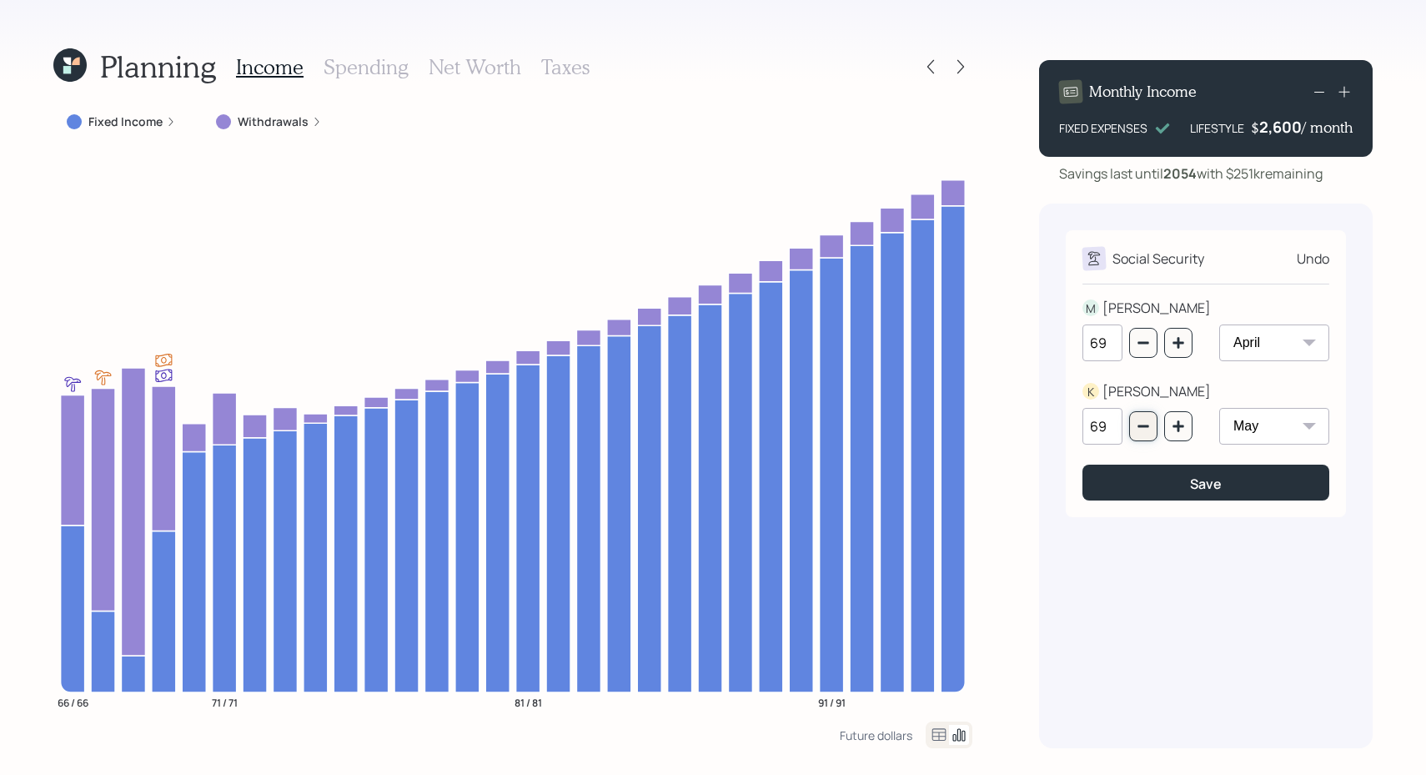
click at [1155, 425] on button "button" at bounding box center [1144, 426] width 28 height 30
type input "66"
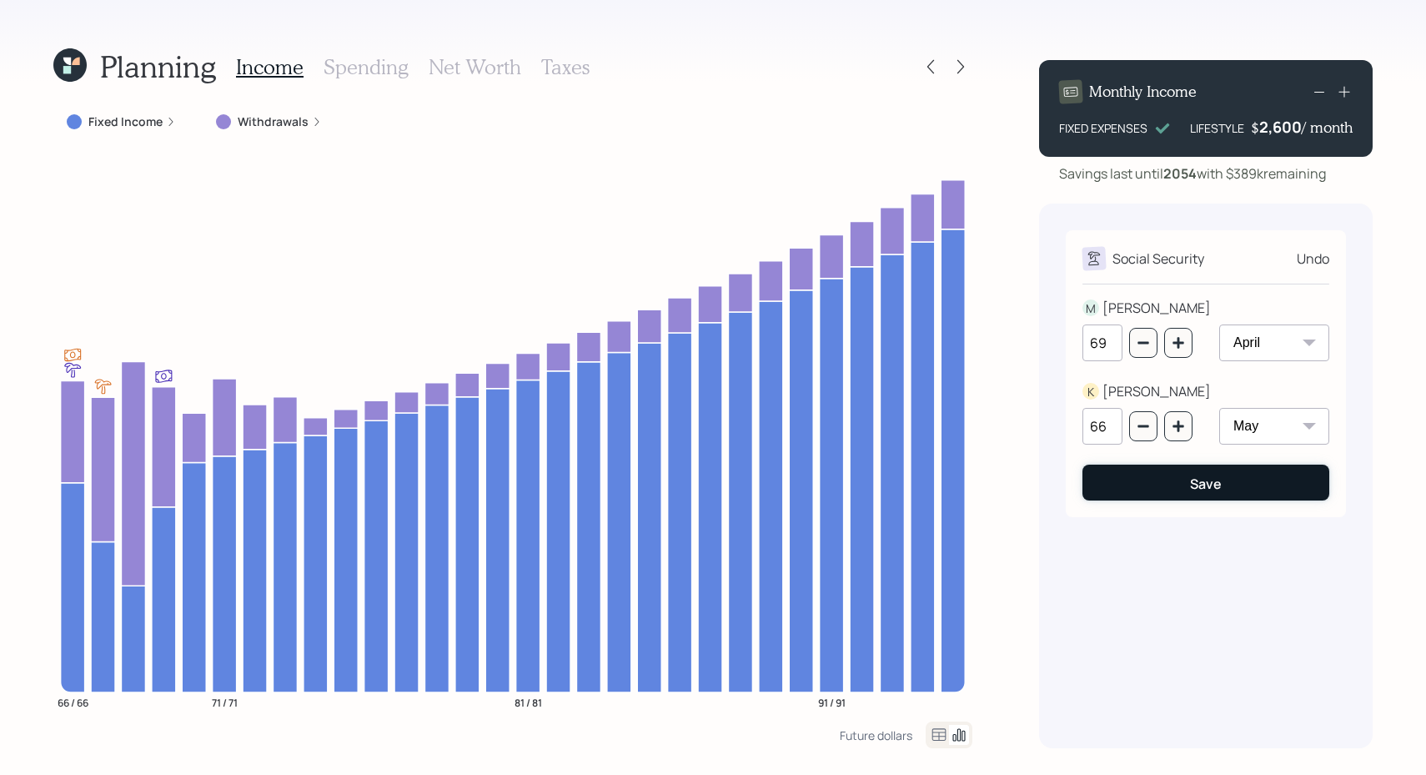
click at [1207, 476] on div "Save" at bounding box center [1206, 484] width 32 height 18
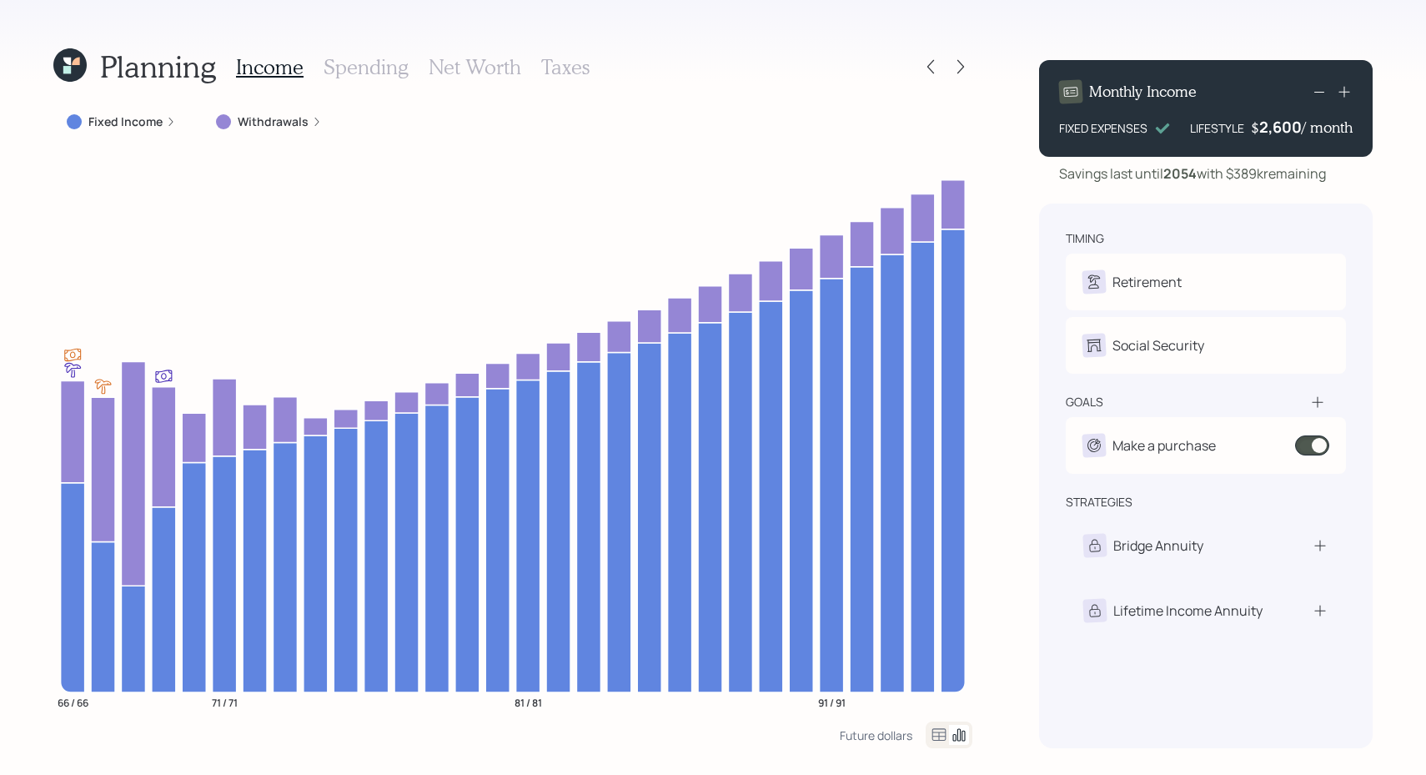
click at [1339, 92] on icon at bounding box center [1344, 91] width 17 height 17
click at [1339, 91] on icon at bounding box center [1344, 91] width 17 height 17
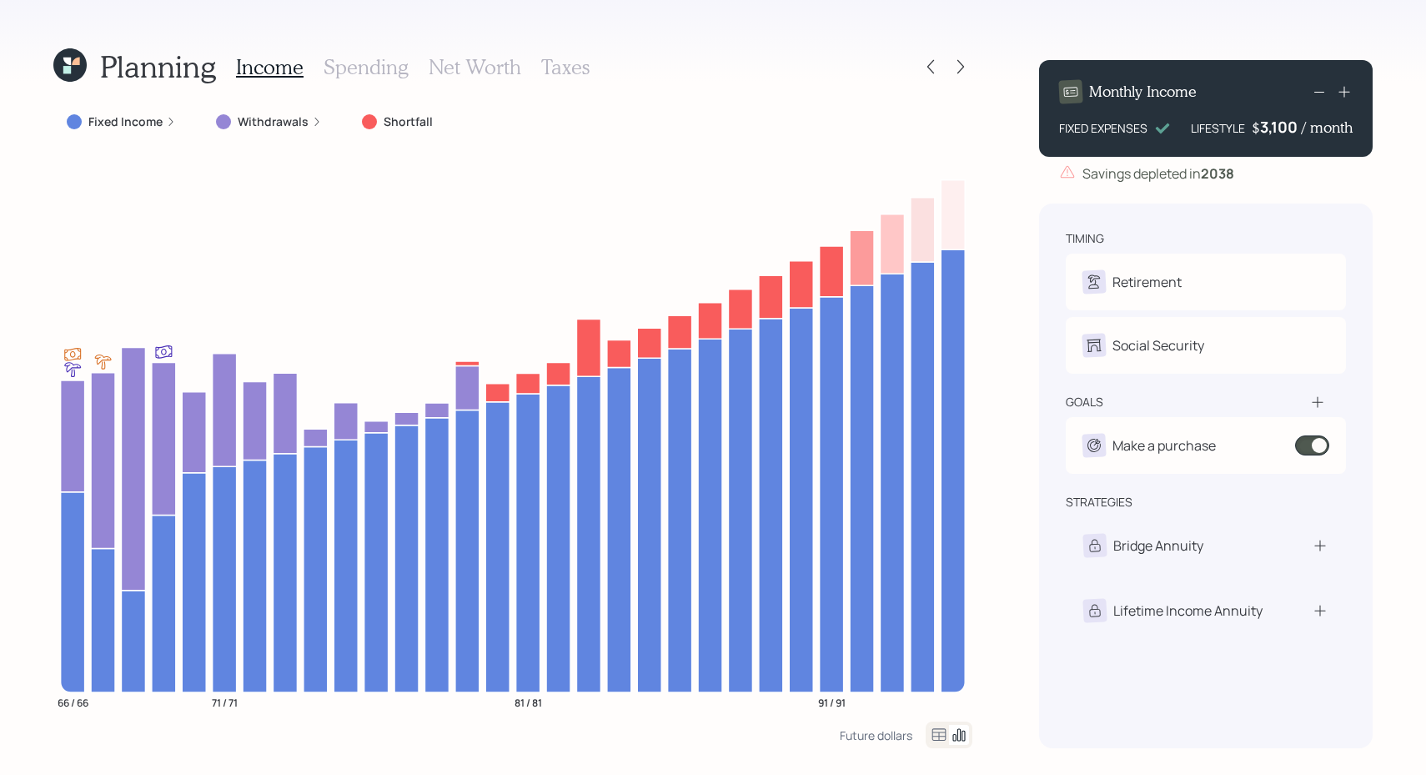
click at [1316, 89] on icon at bounding box center [1320, 92] width 20 height 20
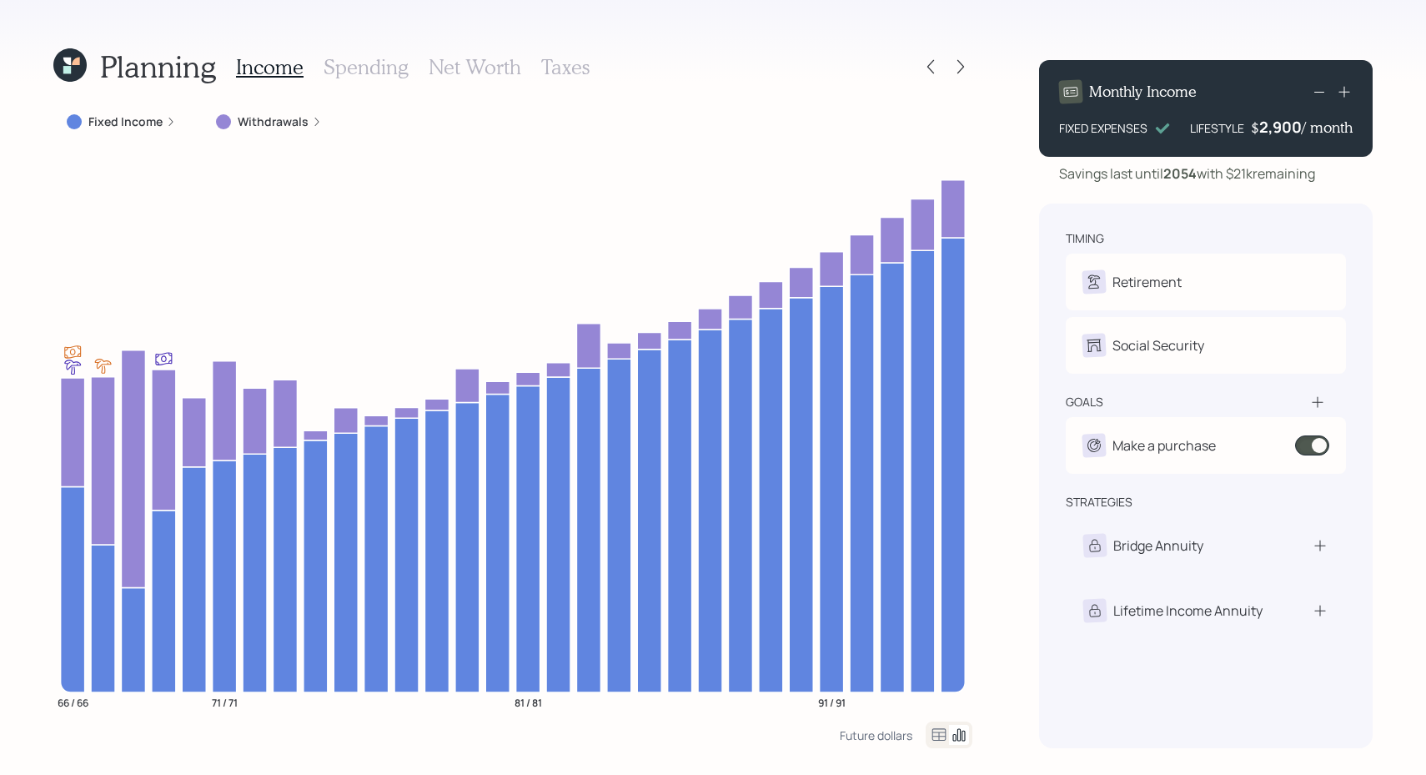
click at [1346, 93] on icon at bounding box center [1344, 91] width 17 height 17
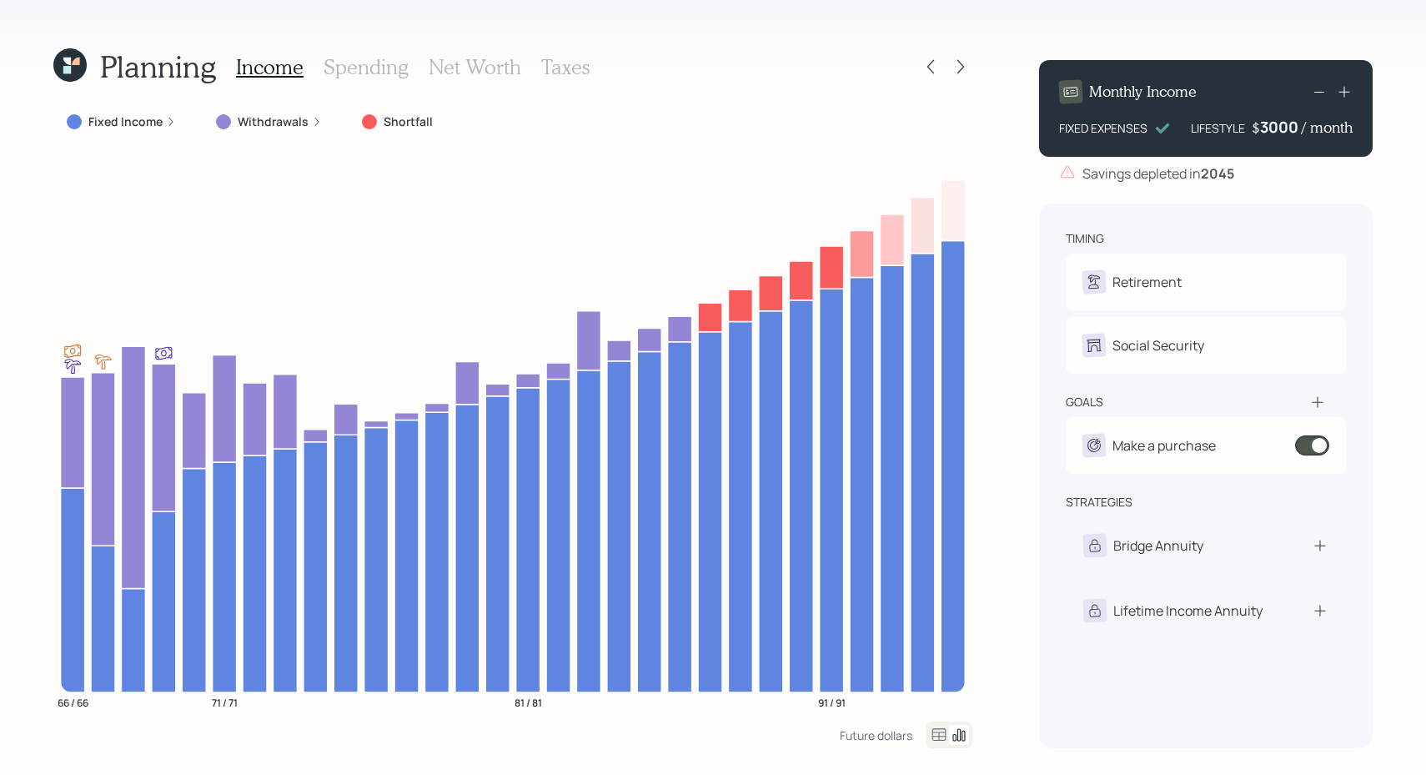
drag, startPoint x: 1258, startPoint y: 128, endPoint x: 1299, endPoint y: 128, distance: 40.9
click at [1299, 128] on div "3000" at bounding box center [1281, 127] width 42 height 20
click at [1260, 166] on div "Savings depleted in 2045" at bounding box center [1206, 174] width 334 height 20
click at [1321, 93] on icon at bounding box center [1320, 92] width 20 height 20
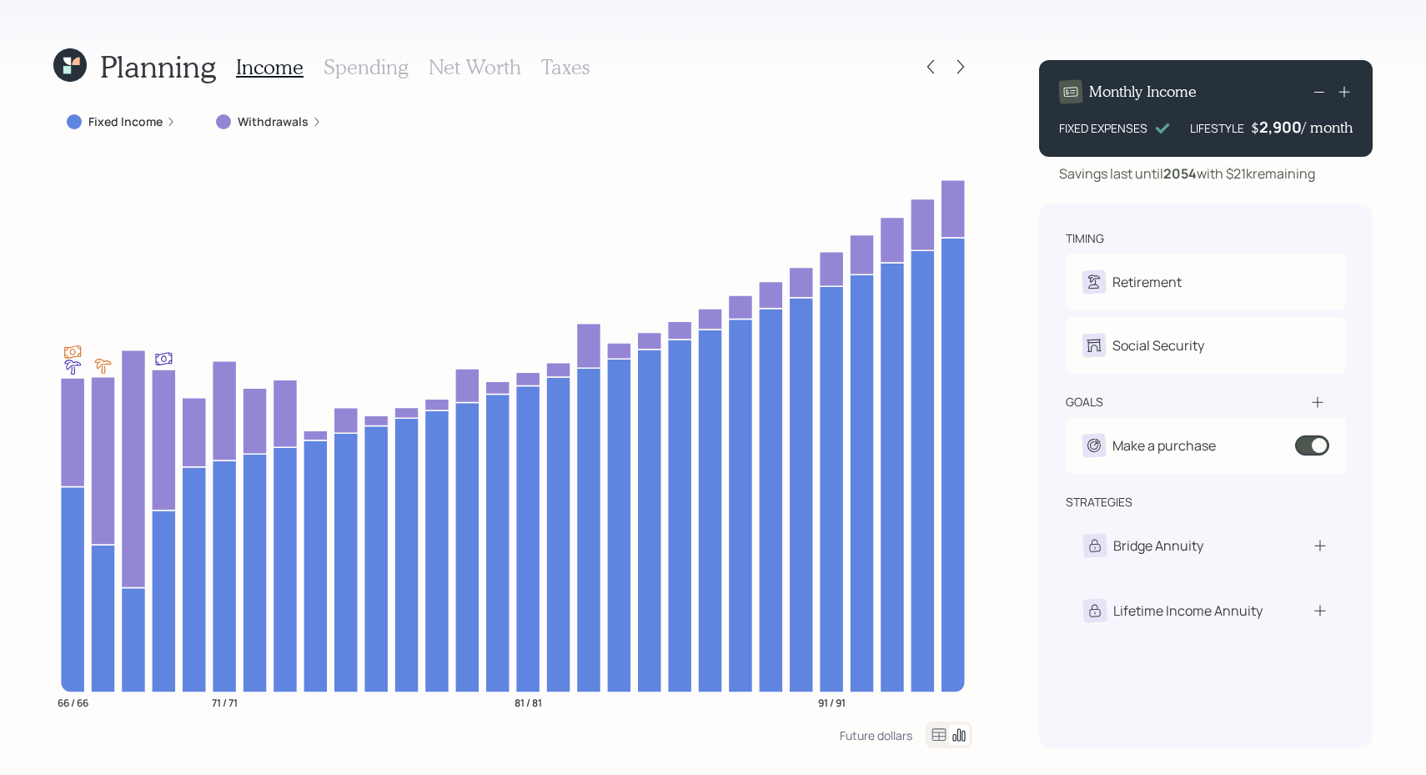
click at [1346, 95] on icon at bounding box center [1344, 91] width 17 height 17
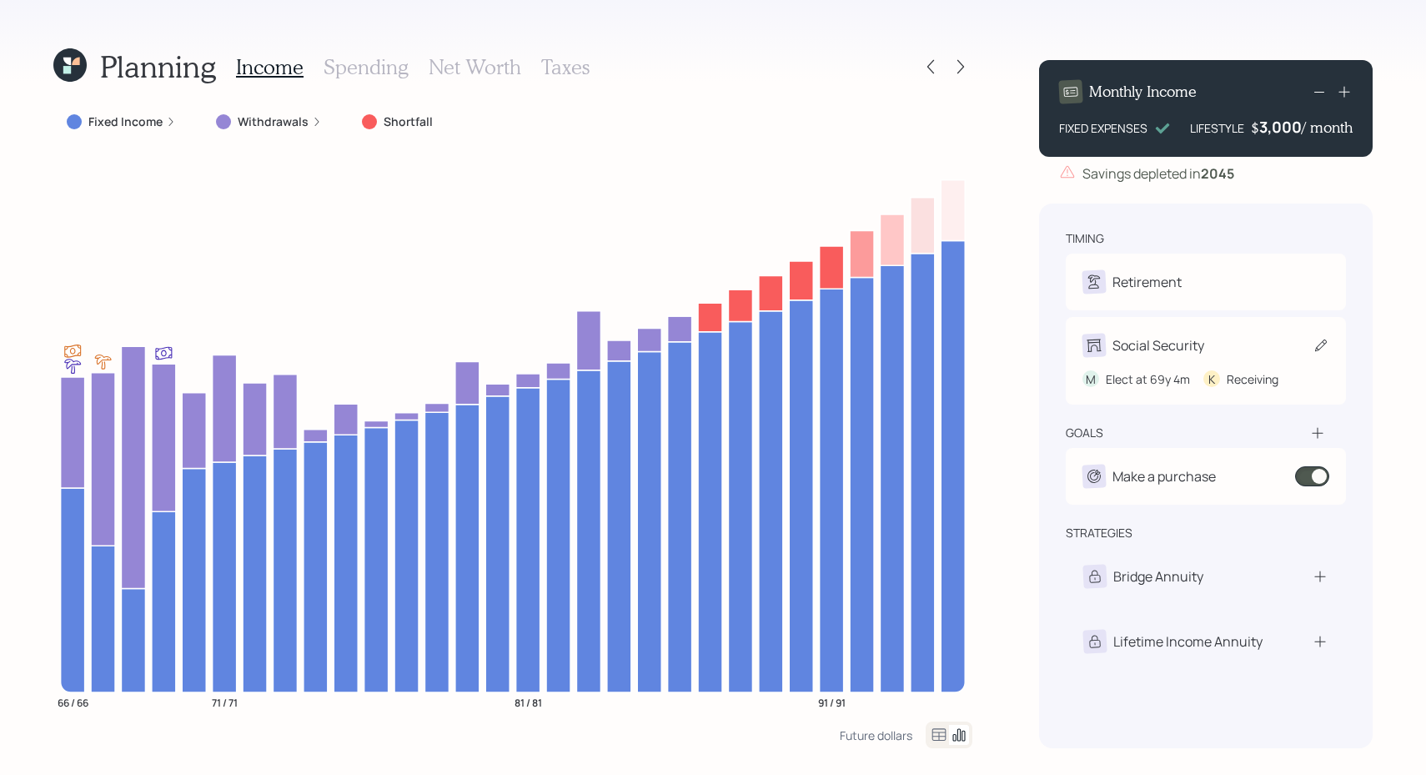
click at [1138, 340] on div "Social Security" at bounding box center [1159, 345] width 92 height 20
select select "4"
select select "5"
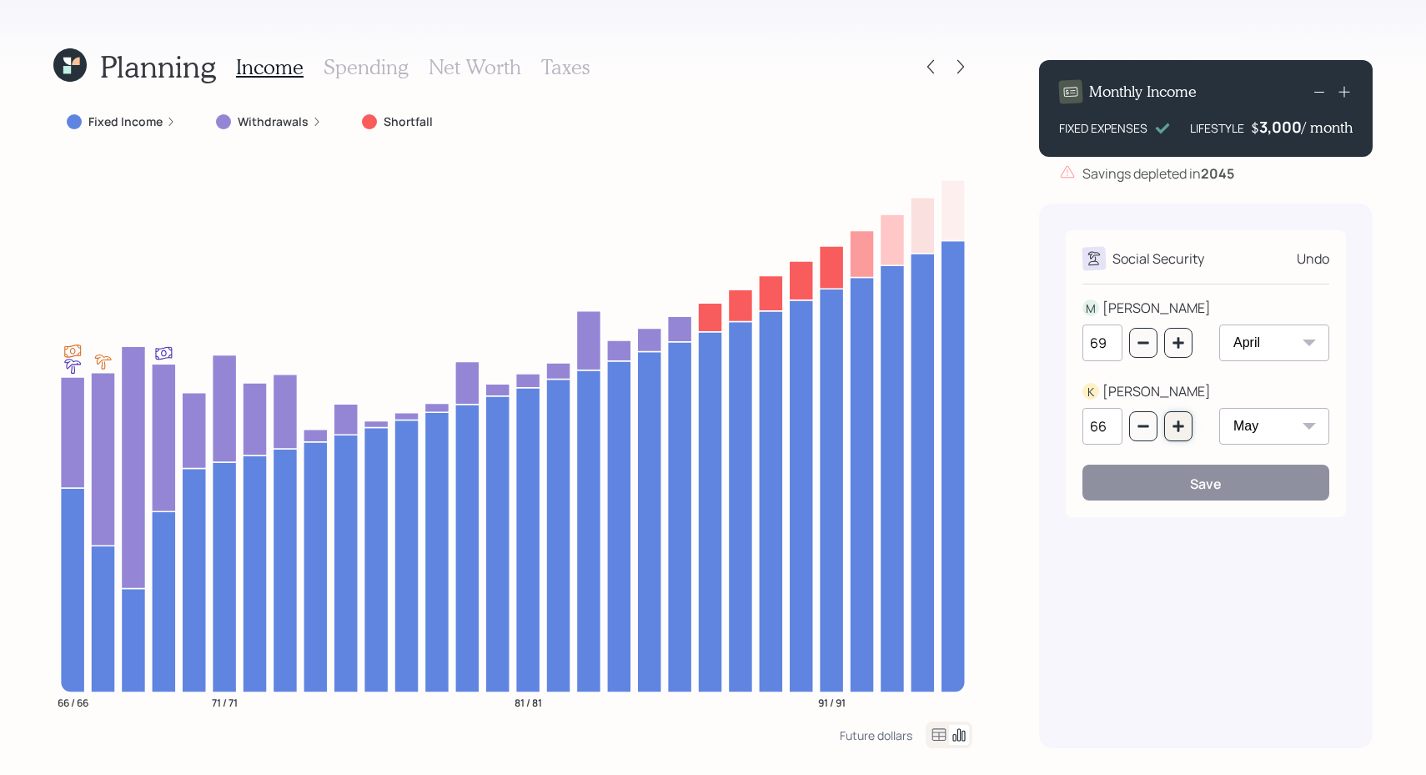
click at [1178, 425] on icon "button" at bounding box center [1178, 425] width 11 height 11
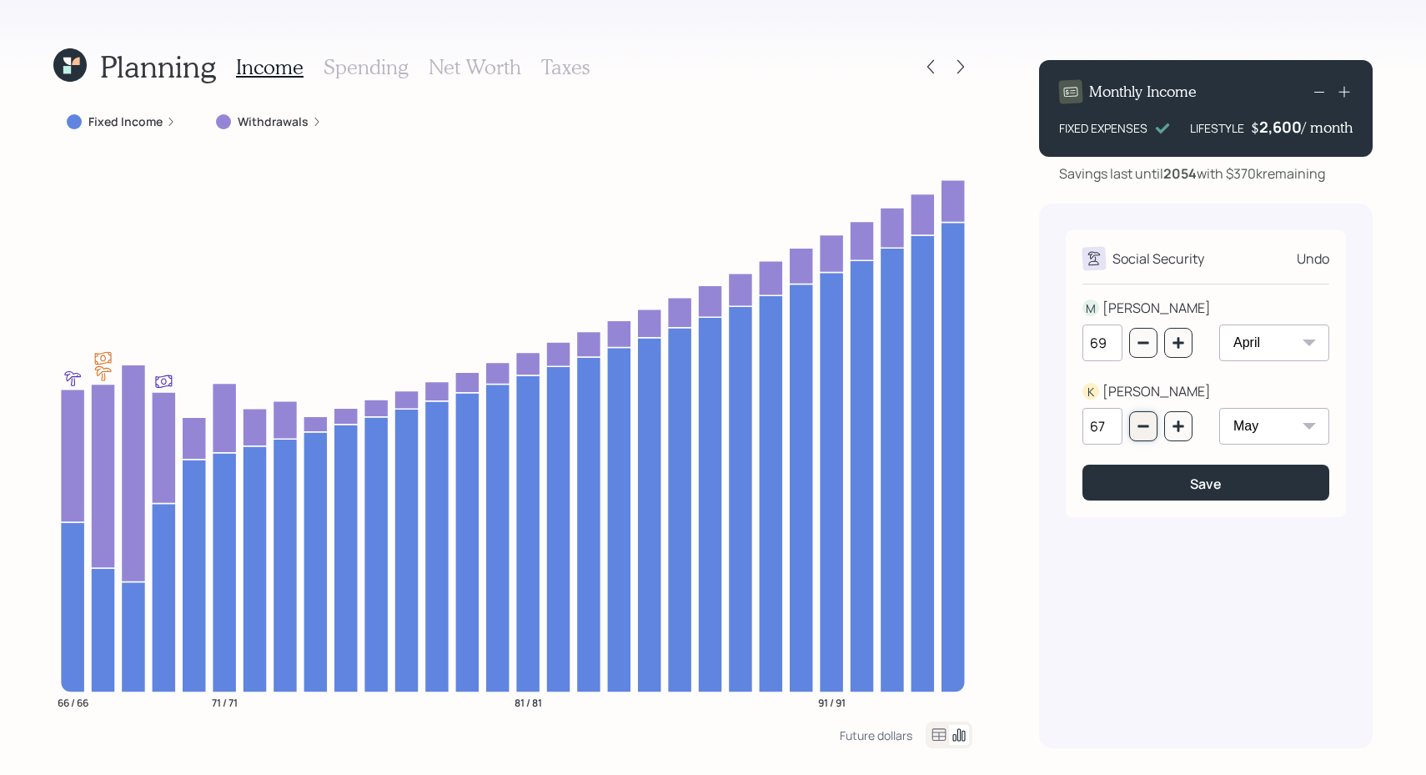
click at [1152, 426] on button "button" at bounding box center [1144, 426] width 28 height 30
type input "66"
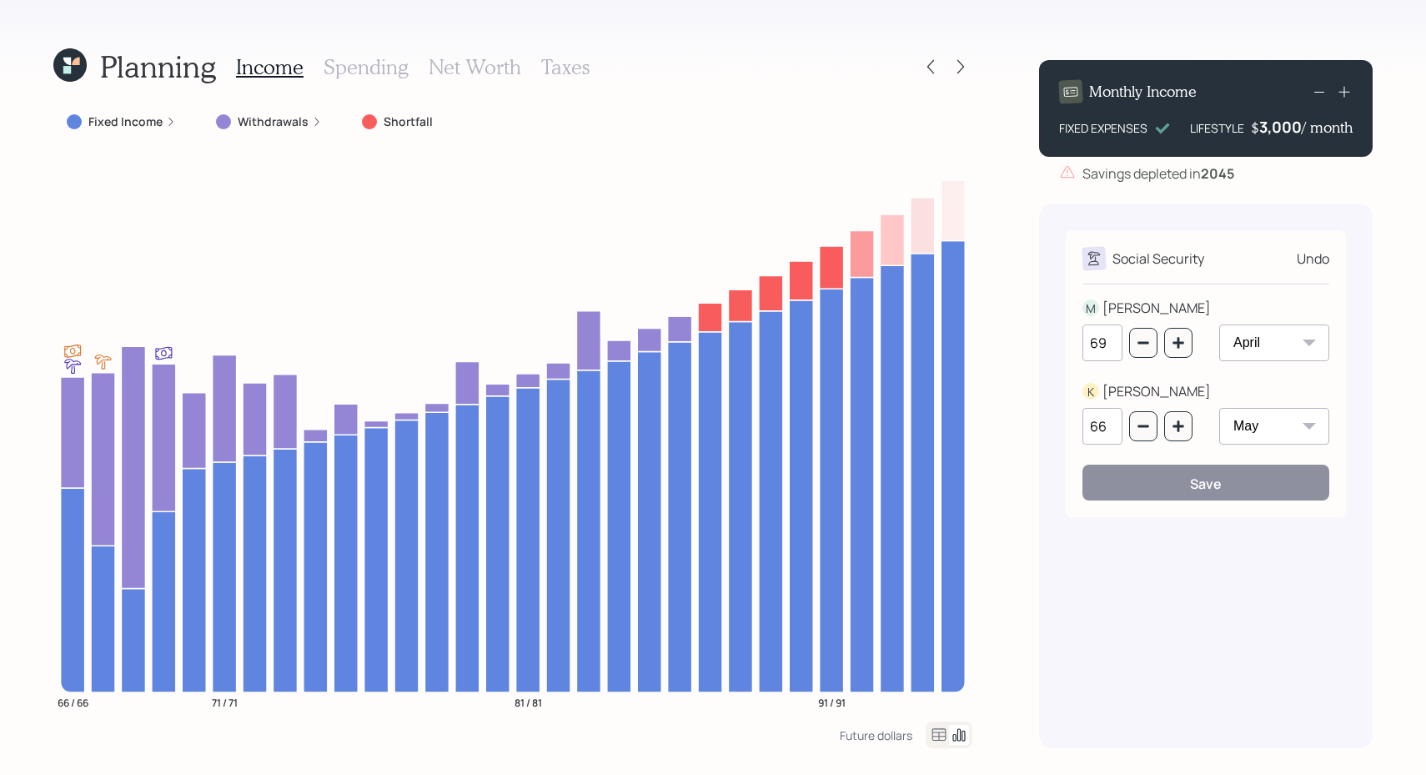
click at [284, 63] on h3 "Income" at bounding box center [270, 67] width 68 height 24
click at [1307, 258] on div "Undo" at bounding box center [1313, 259] width 33 height 20
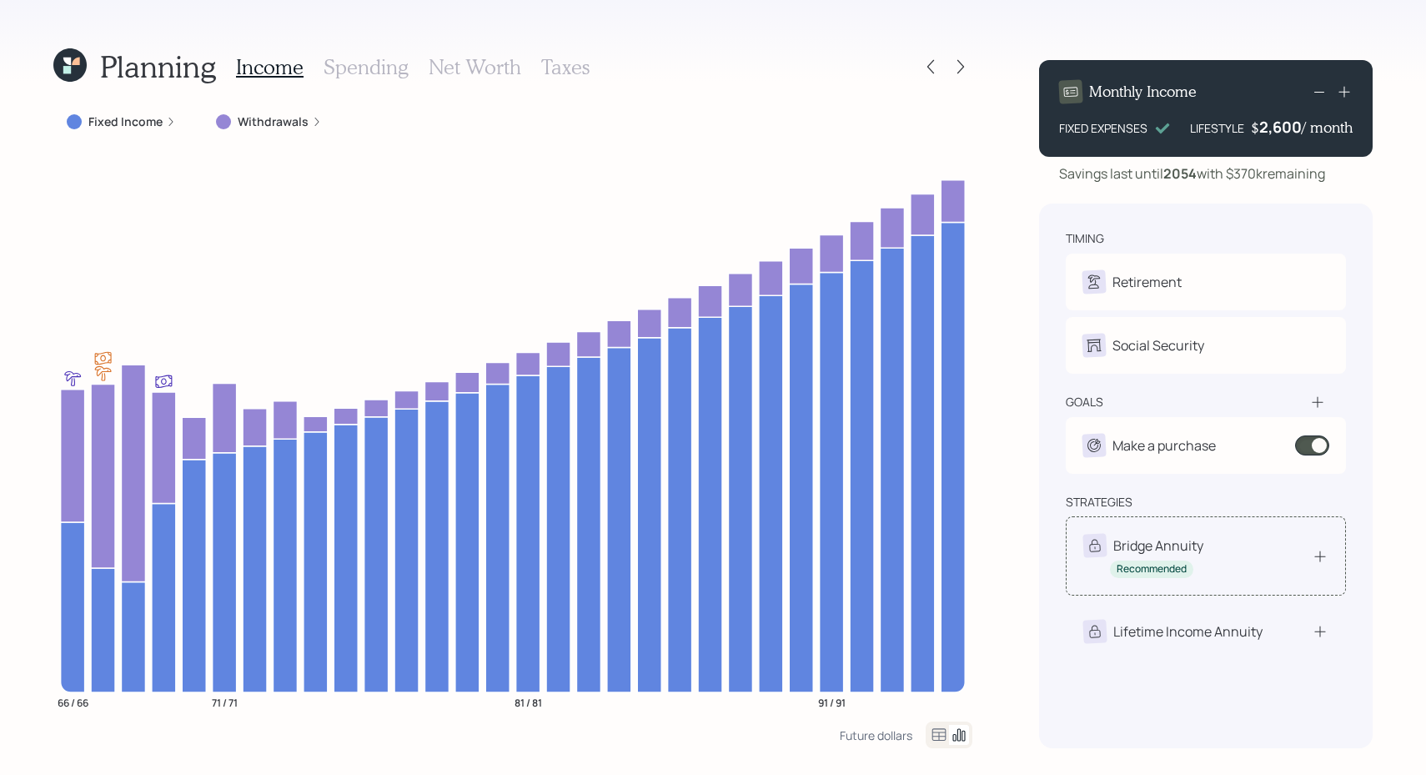
click at [1233, 549] on div "Bridge Annuity Recommended" at bounding box center [1206, 556] width 245 height 44
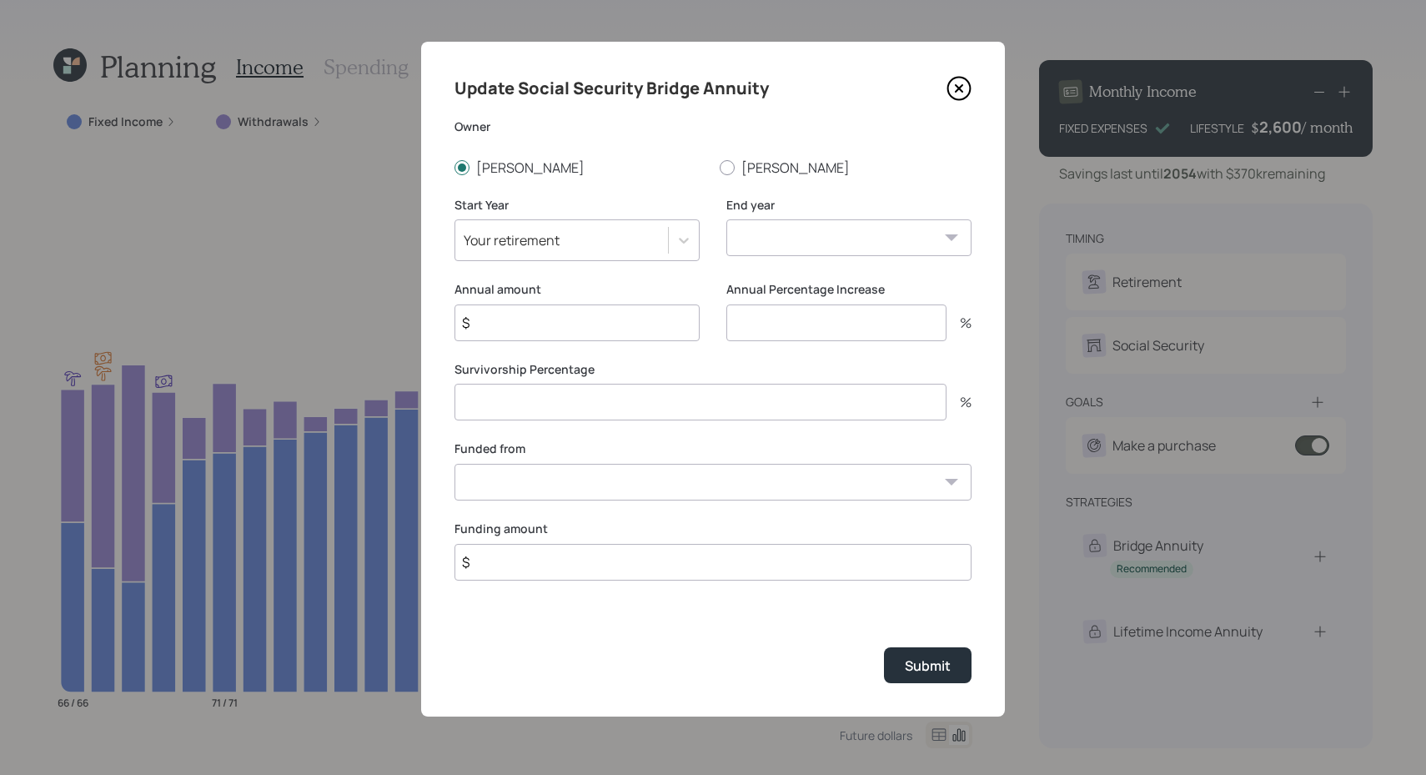
click at [962, 98] on icon at bounding box center [959, 88] width 25 height 25
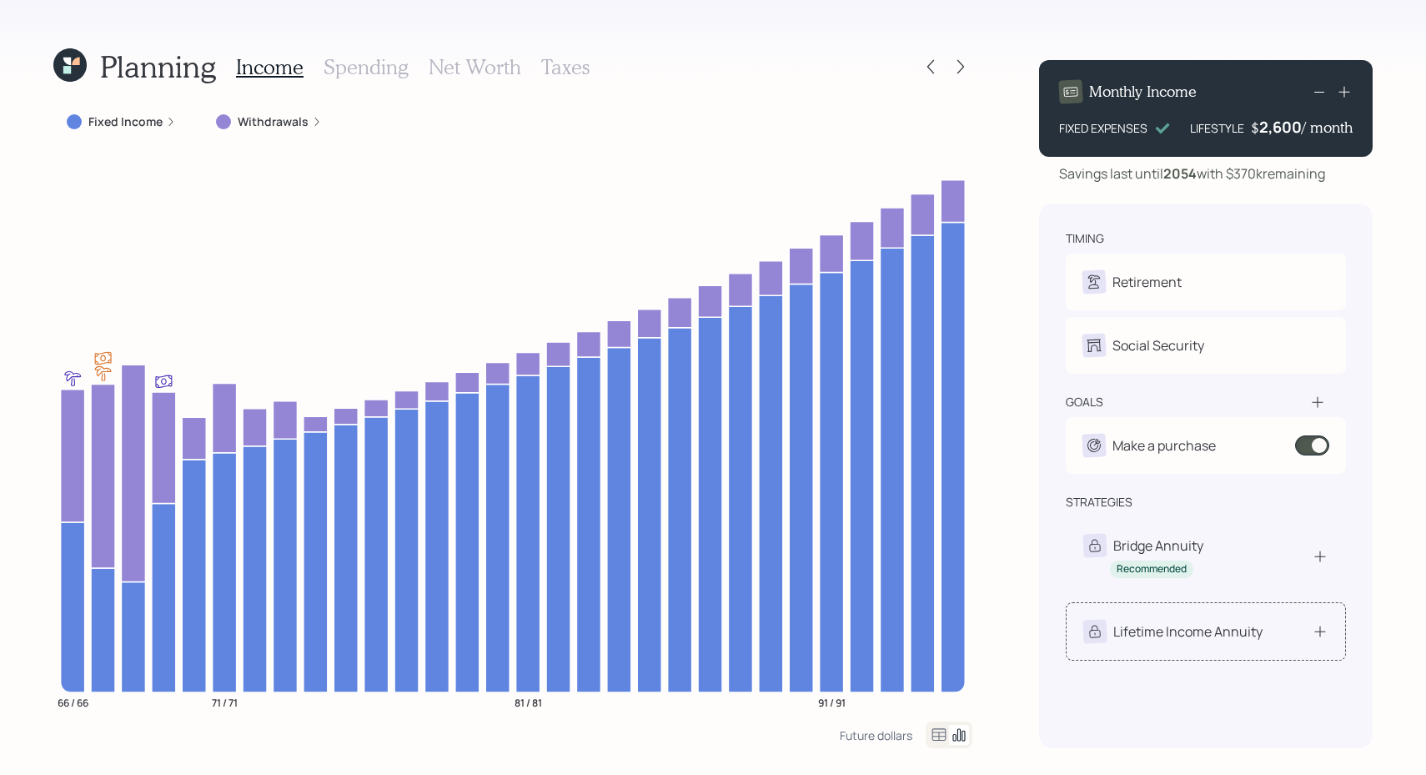
click at [1291, 617] on div "Lifetime Income Annuity" at bounding box center [1206, 631] width 280 height 58
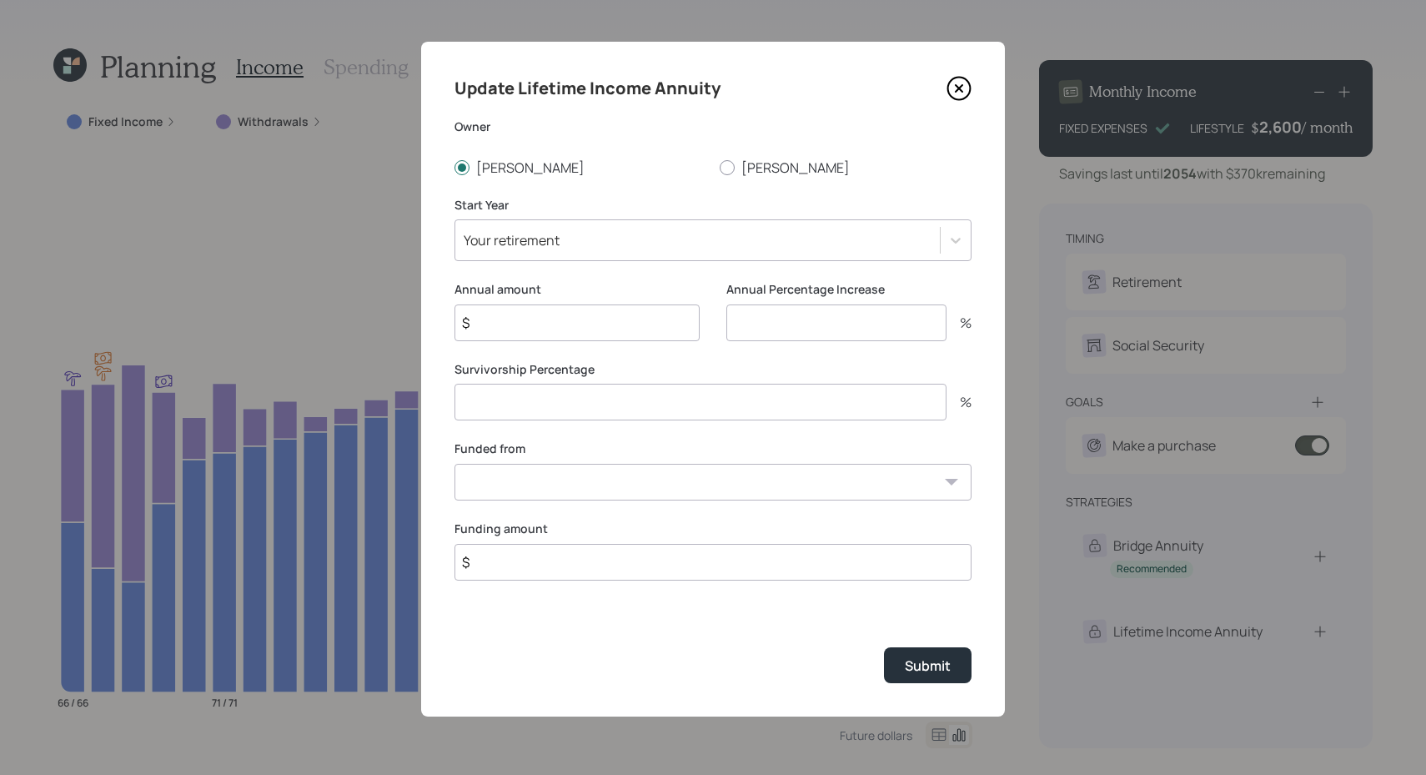
click at [966, 95] on icon at bounding box center [959, 88] width 25 height 25
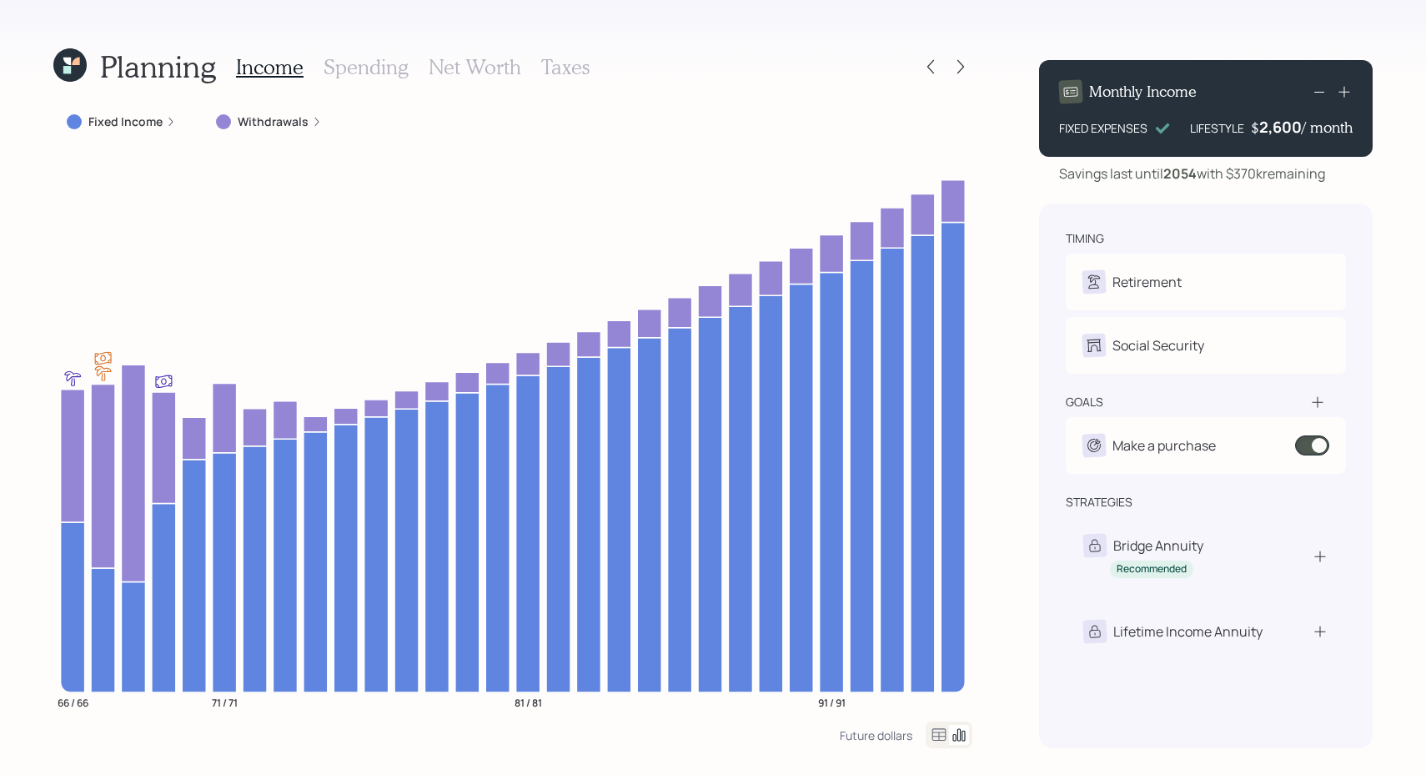
click at [563, 68] on h3 "Taxes" at bounding box center [565, 67] width 48 height 24
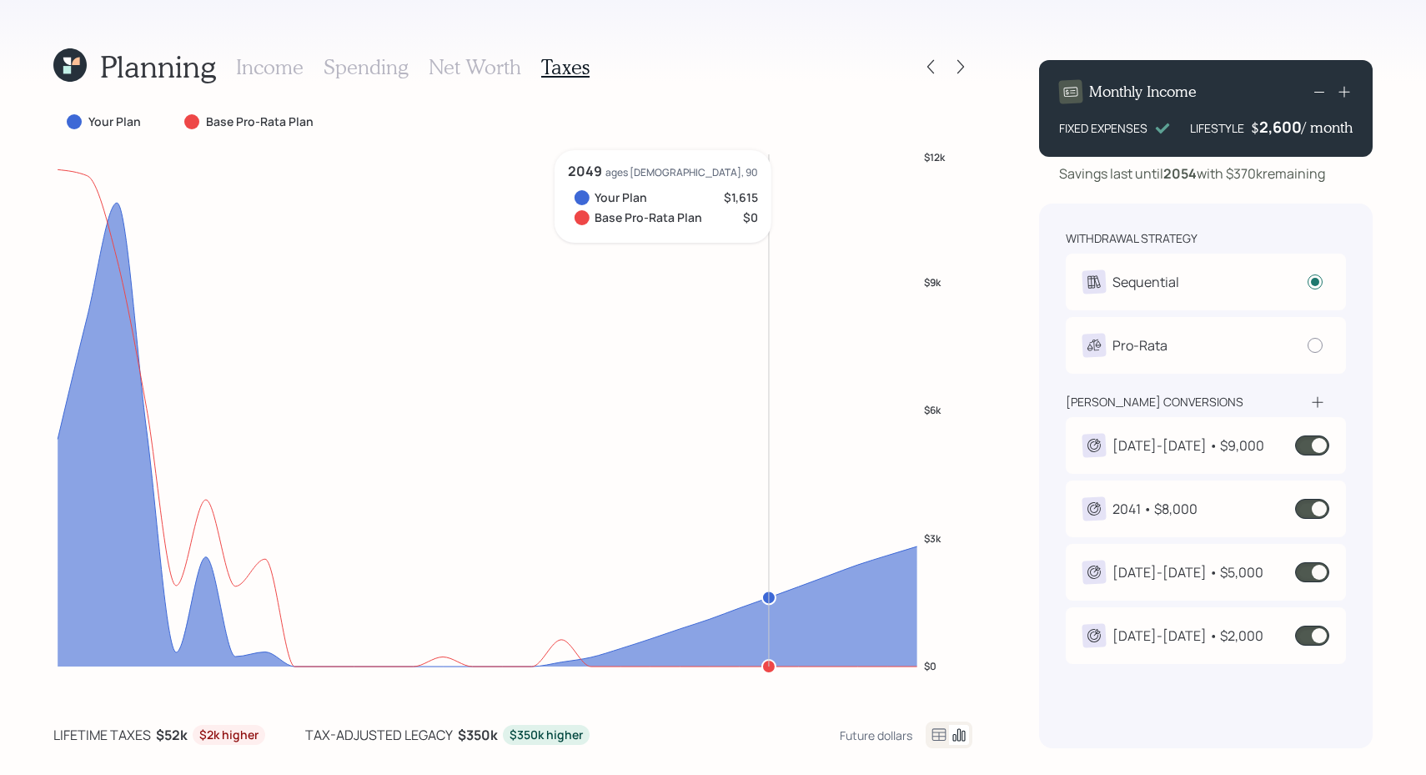
click at [1315, 403] on icon at bounding box center [1318, 402] width 17 height 17
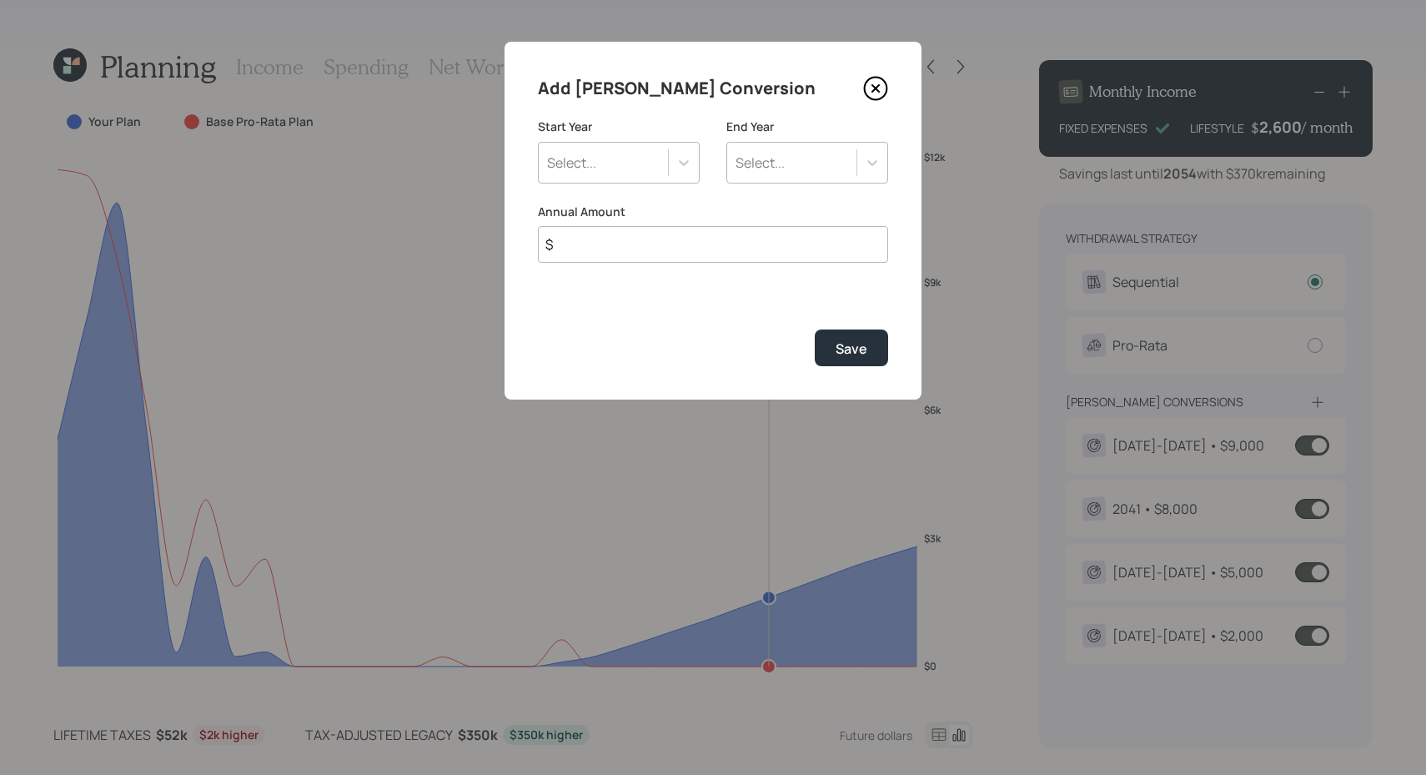
click at [875, 90] on icon at bounding box center [875, 88] width 25 height 25
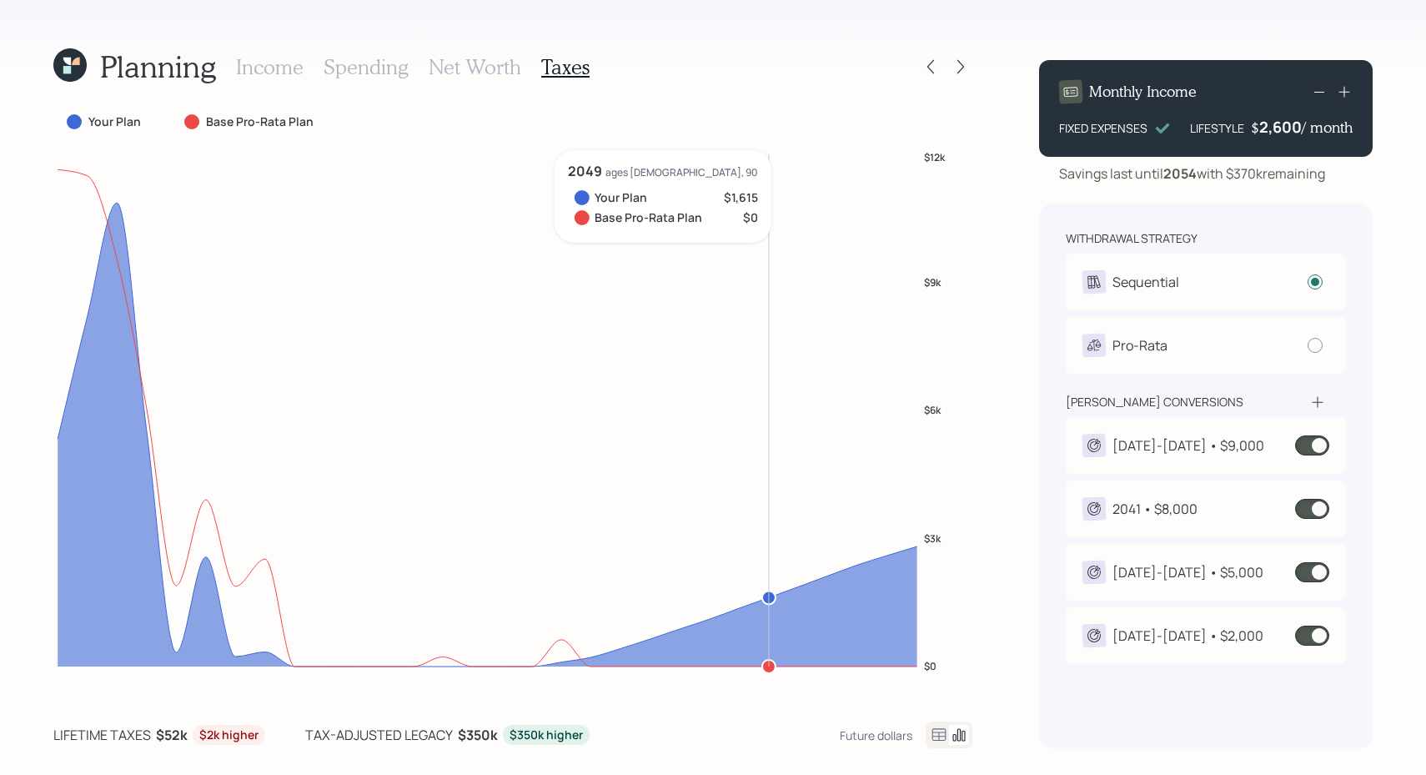
click at [1310, 441] on span at bounding box center [1313, 445] width 34 height 20
click at [1311, 509] on span at bounding box center [1313, 509] width 34 height 20
click at [1303, 509] on input at bounding box center [1299, 508] width 7 height 5
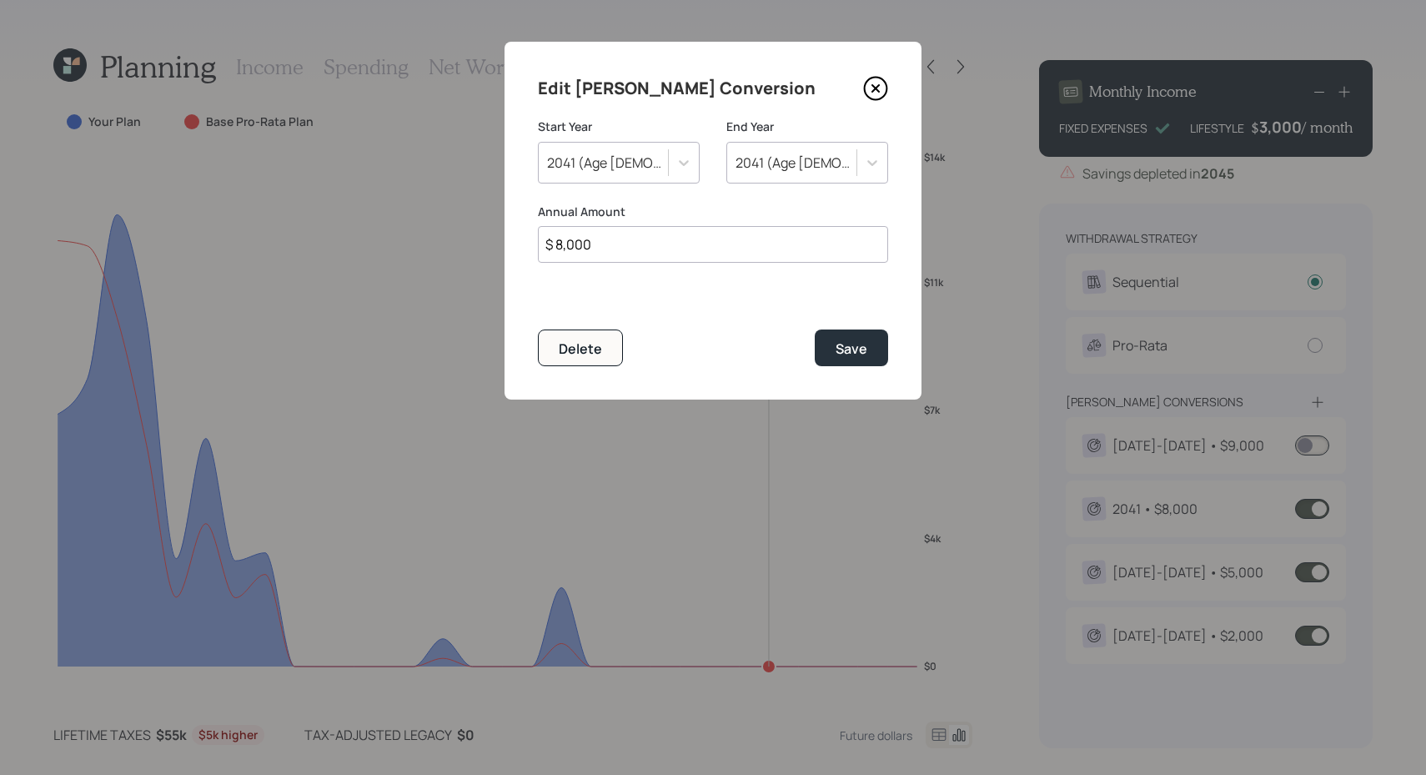
click at [878, 97] on icon at bounding box center [875, 88] width 25 height 25
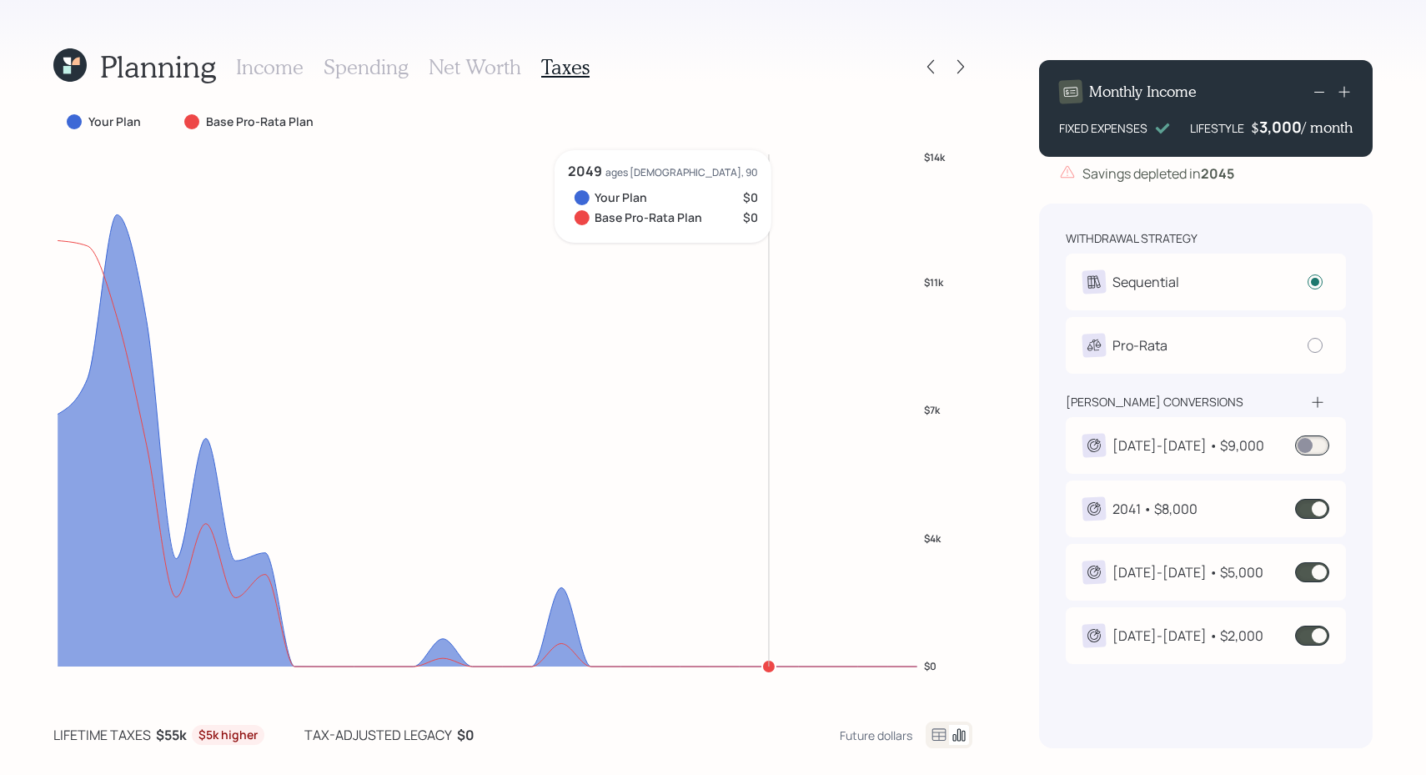
click at [1313, 515] on span at bounding box center [1313, 509] width 34 height 20
click at [1309, 580] on span at bounding box center [1313, 572] width 34 height 20
click at [1316, 449] on span at bounding box center [1313, 445] width 34 height 20
click at [1317, 508] on span at bounding box center [1313, 509] width 34 height 20
click at [1322, 571] on span at bounding box center [1313, 572] width 34 height 20
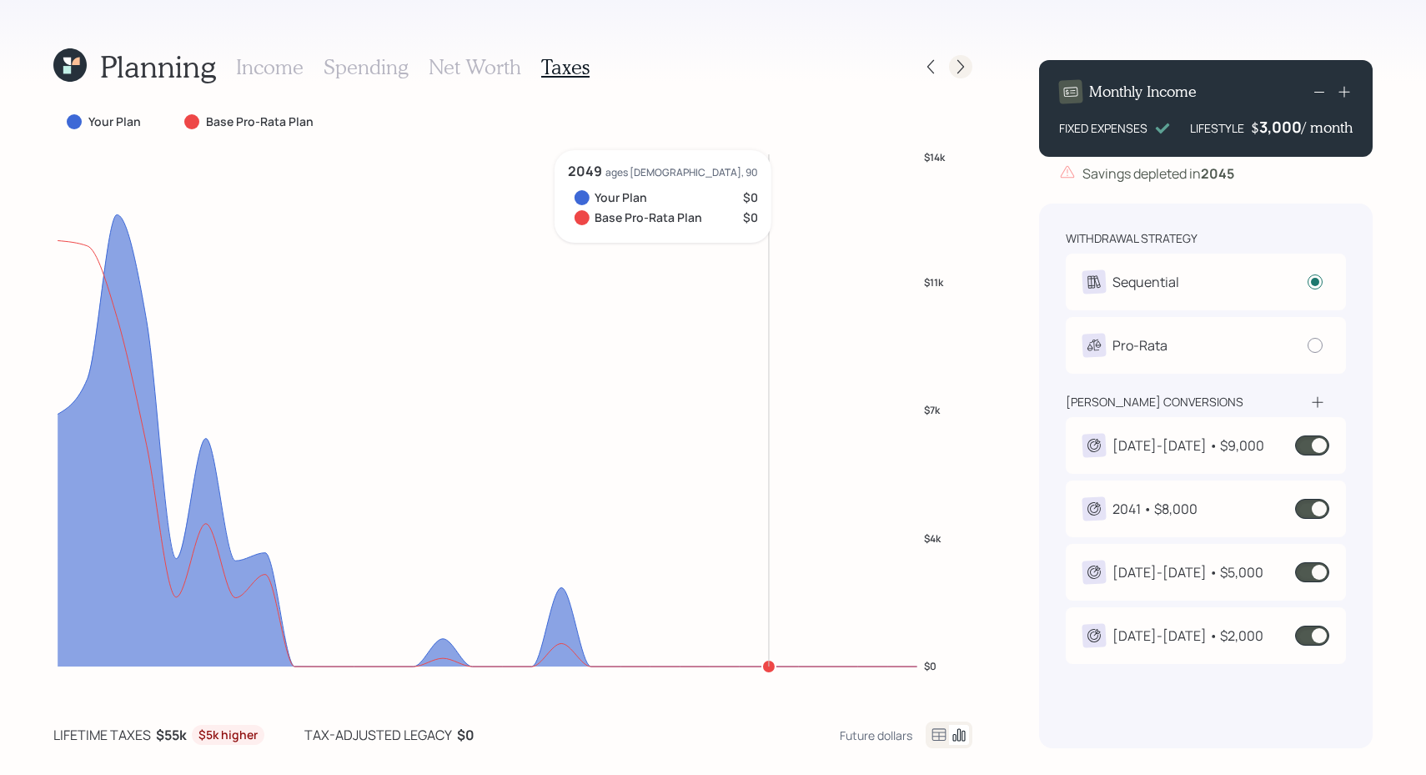
click at [969, 61] on div at bounding box center [960, 66] width 23 height 23
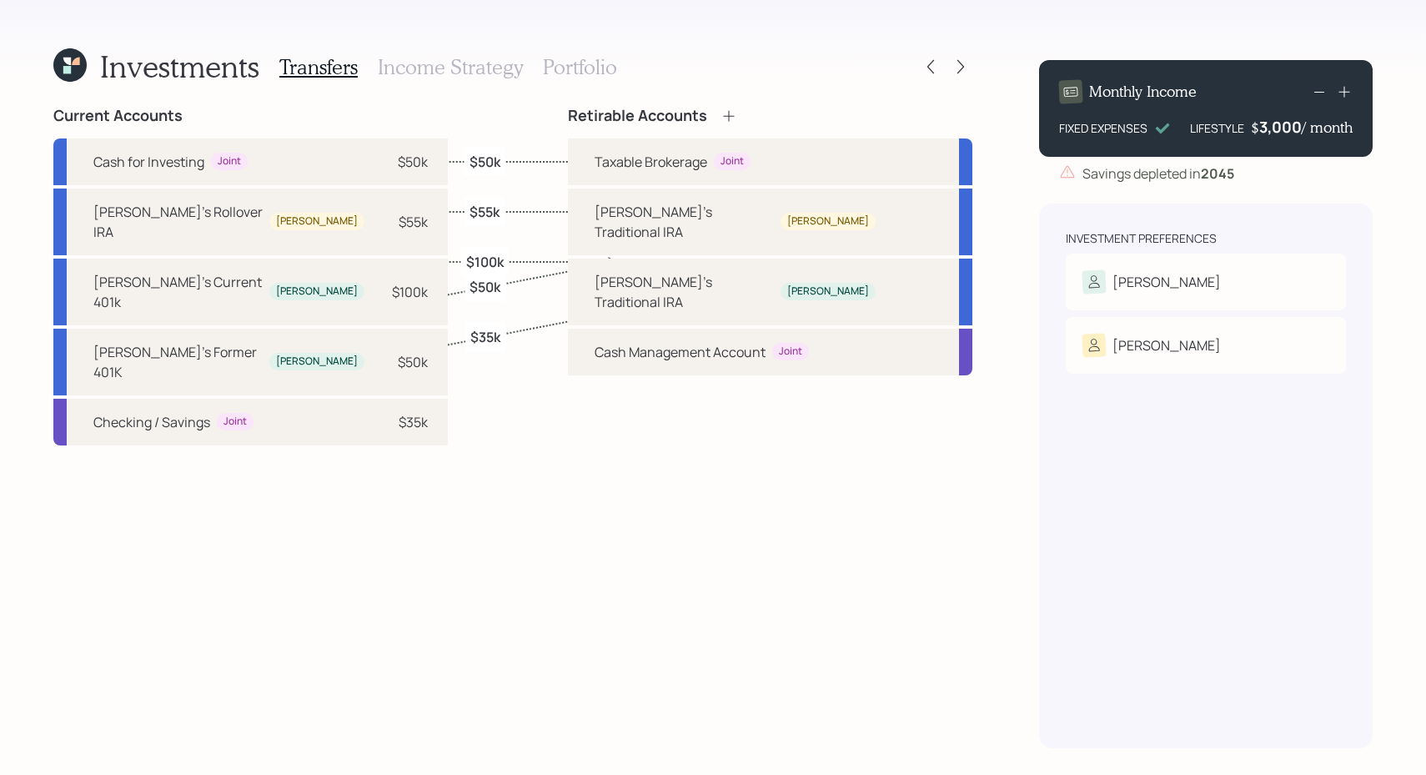
click at [450, 63] on h3 "Income Strategy" at bounding box center [450, 67] width 145 height 24
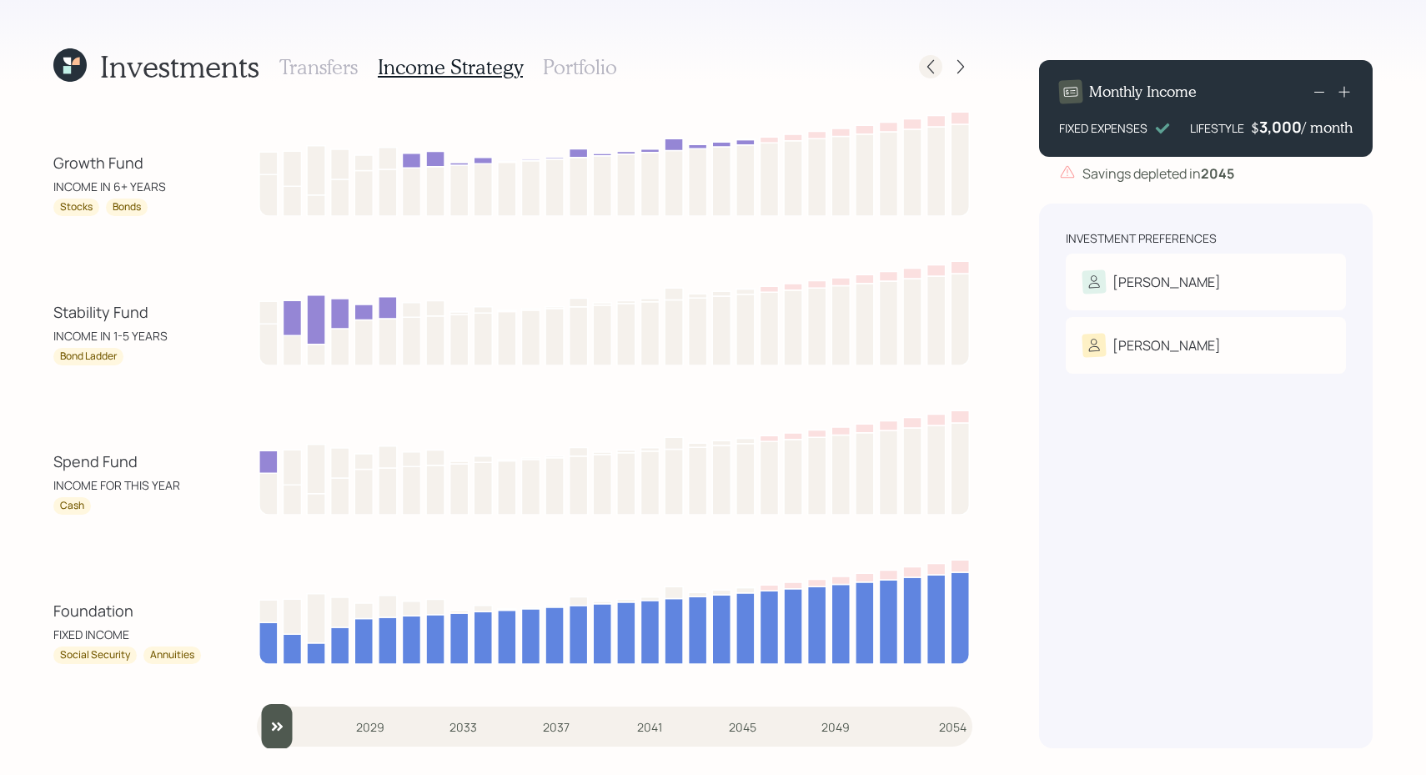
click at [935, 68] on icon at bounding box center [931, 66] width 17 height 17
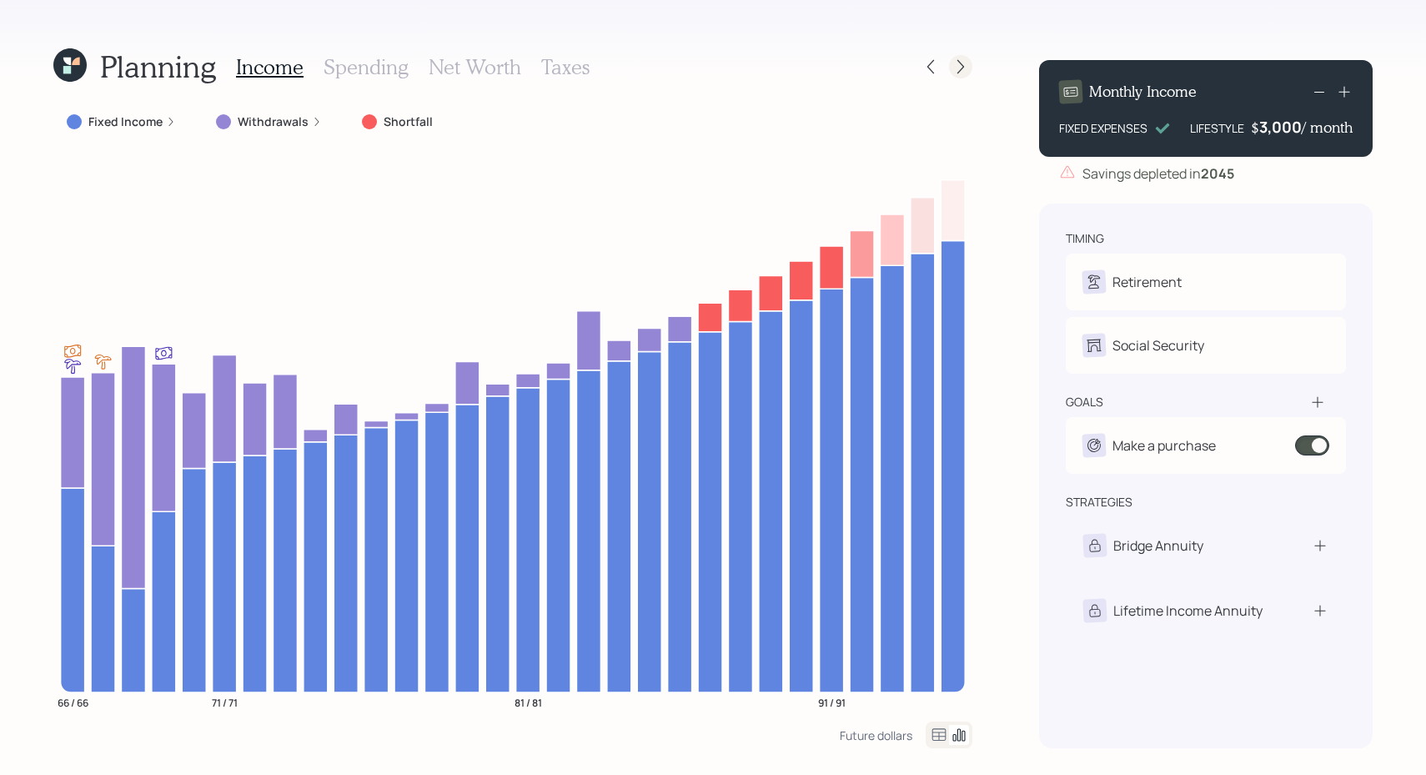
click at [960, 77] on div at bounding box center [960, 66] width 23 height 23
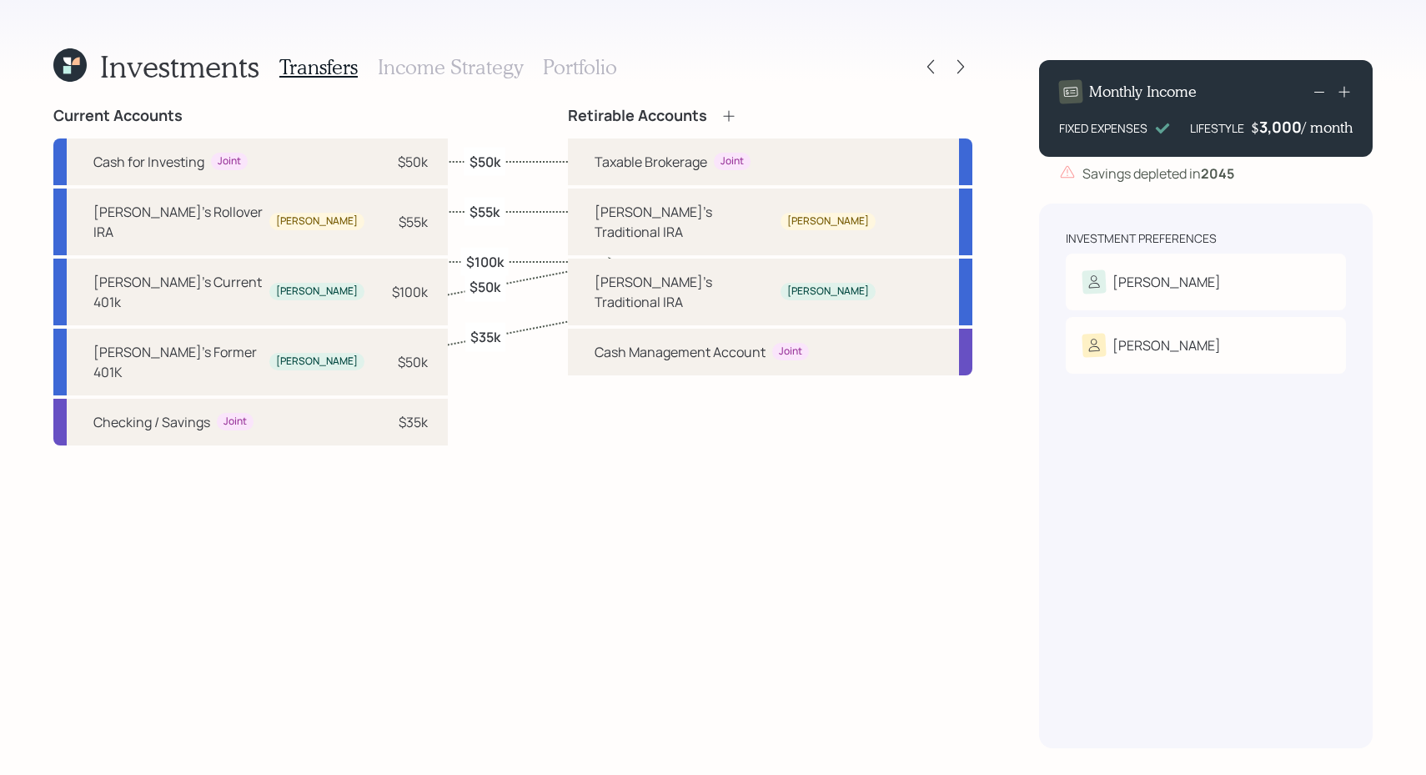
click at [481, 263] on label "$100k" at bounding box center [485, 261] width 38 height 18
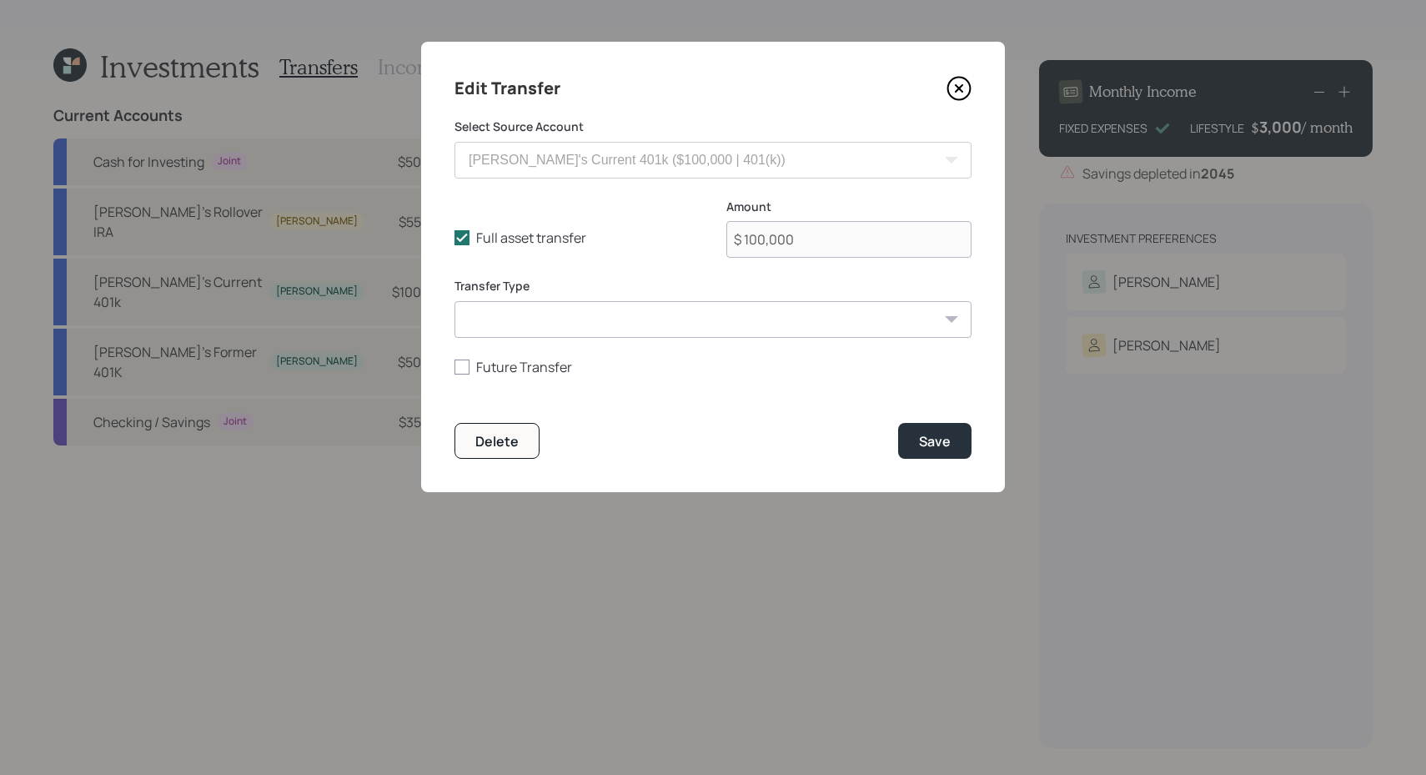
click at [964, 90] on icon at bounding box center [959, 88] width 25 height 25
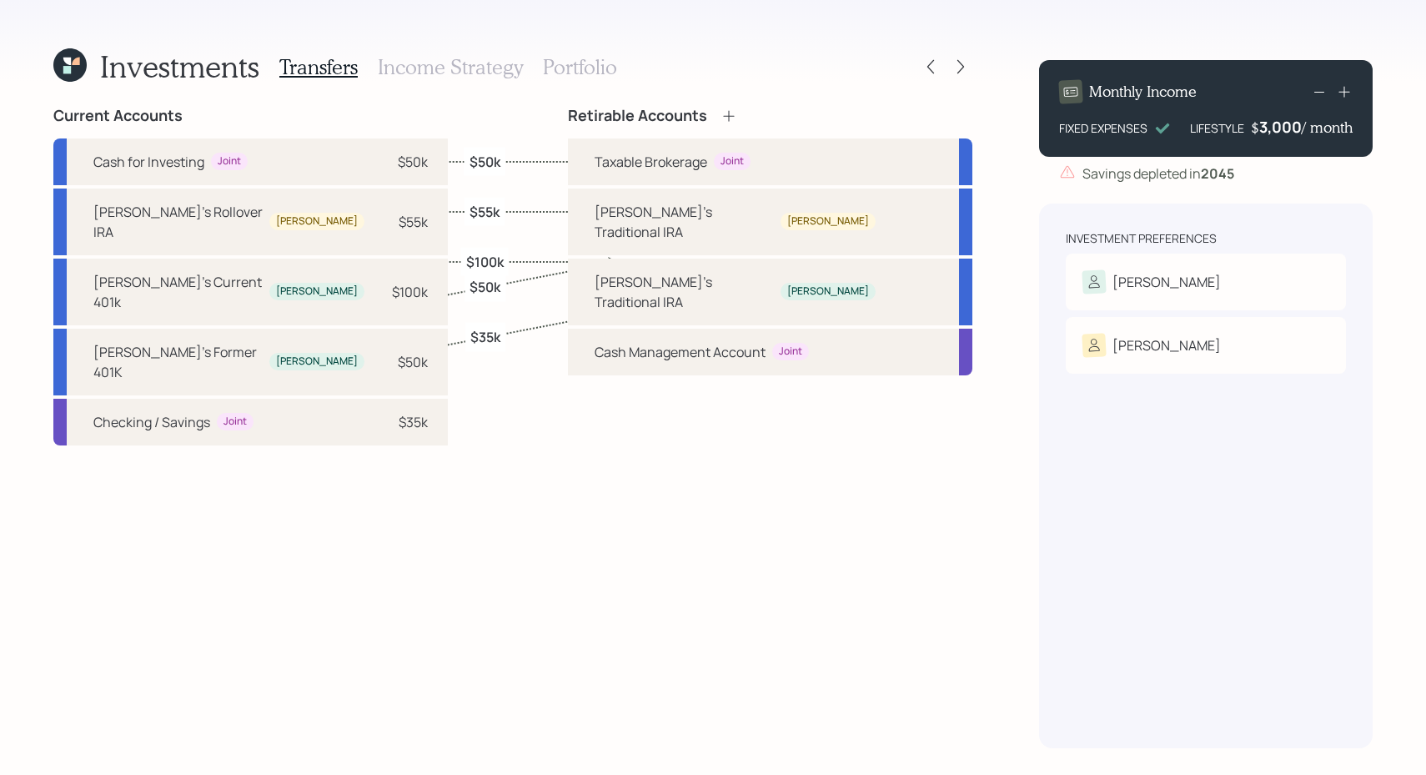
click at [493, 209] on label "$55k" at bounding box center [485, 211] width 30 height 18
select select "522e1e89-be88-4da9-83f4-72f333b848a9"
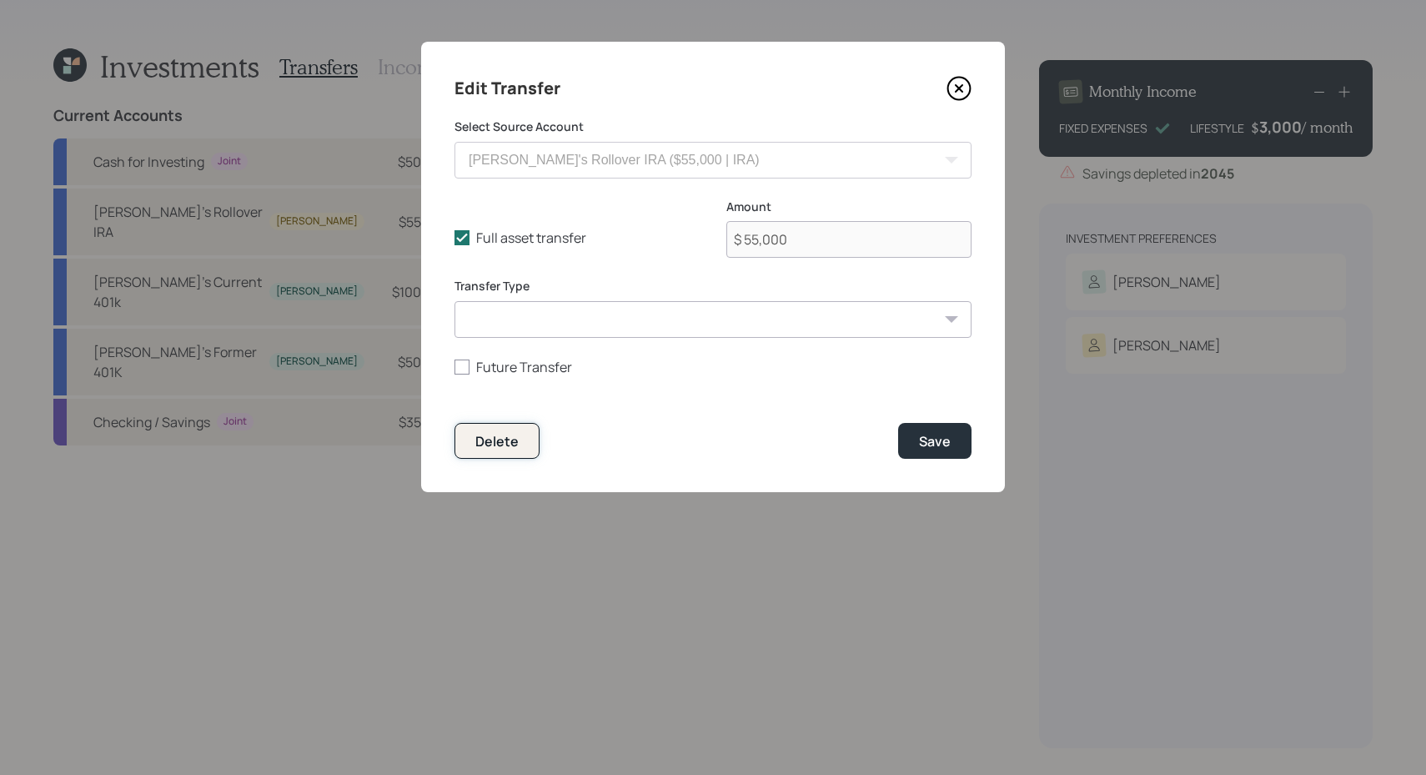
click at [521, 441] on button "Delete" at bounding box center [497, 441] width 85 height 36
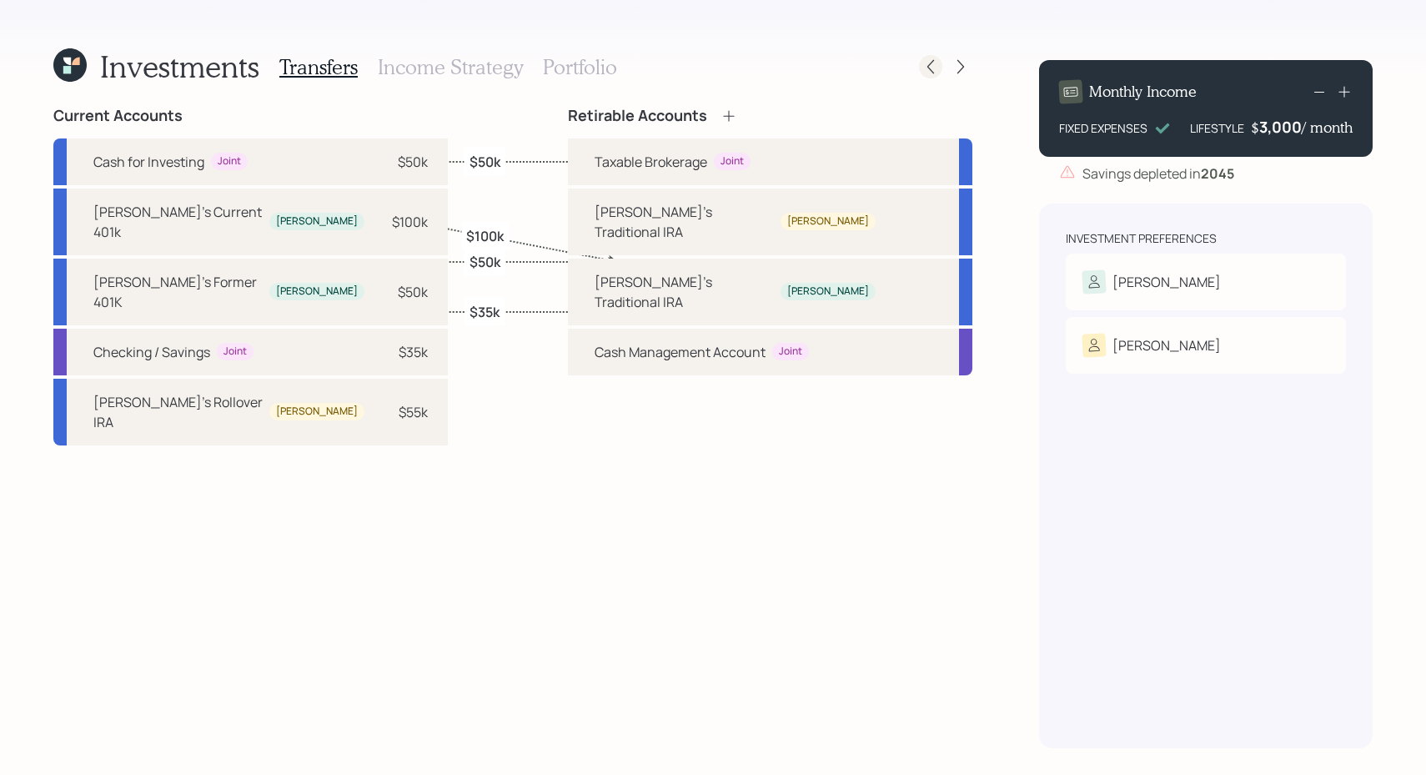
click at [933, 73] on icon at bounding box center [931, 67] width 7 height 14
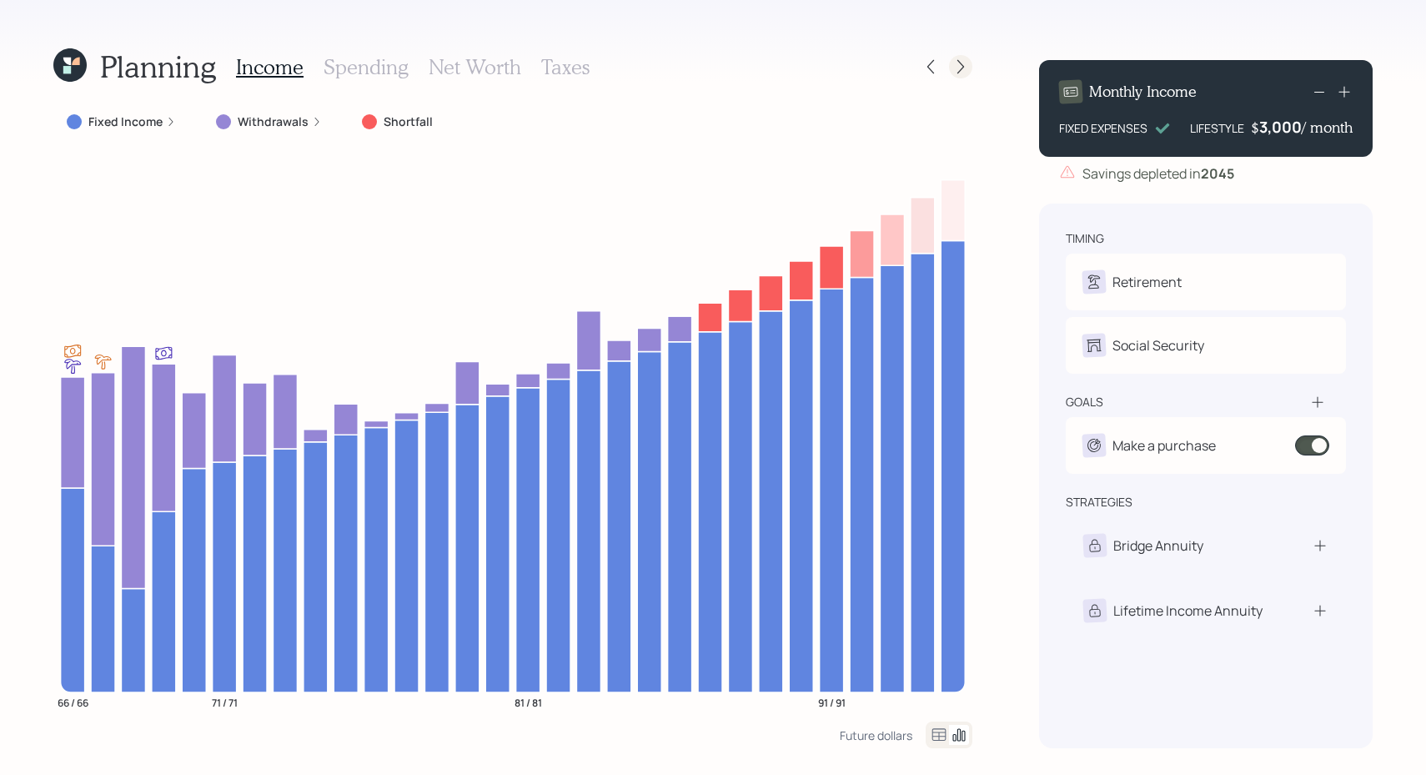
click at [958, 71] on icon at bounding box center [961, 66] width 17 height 17
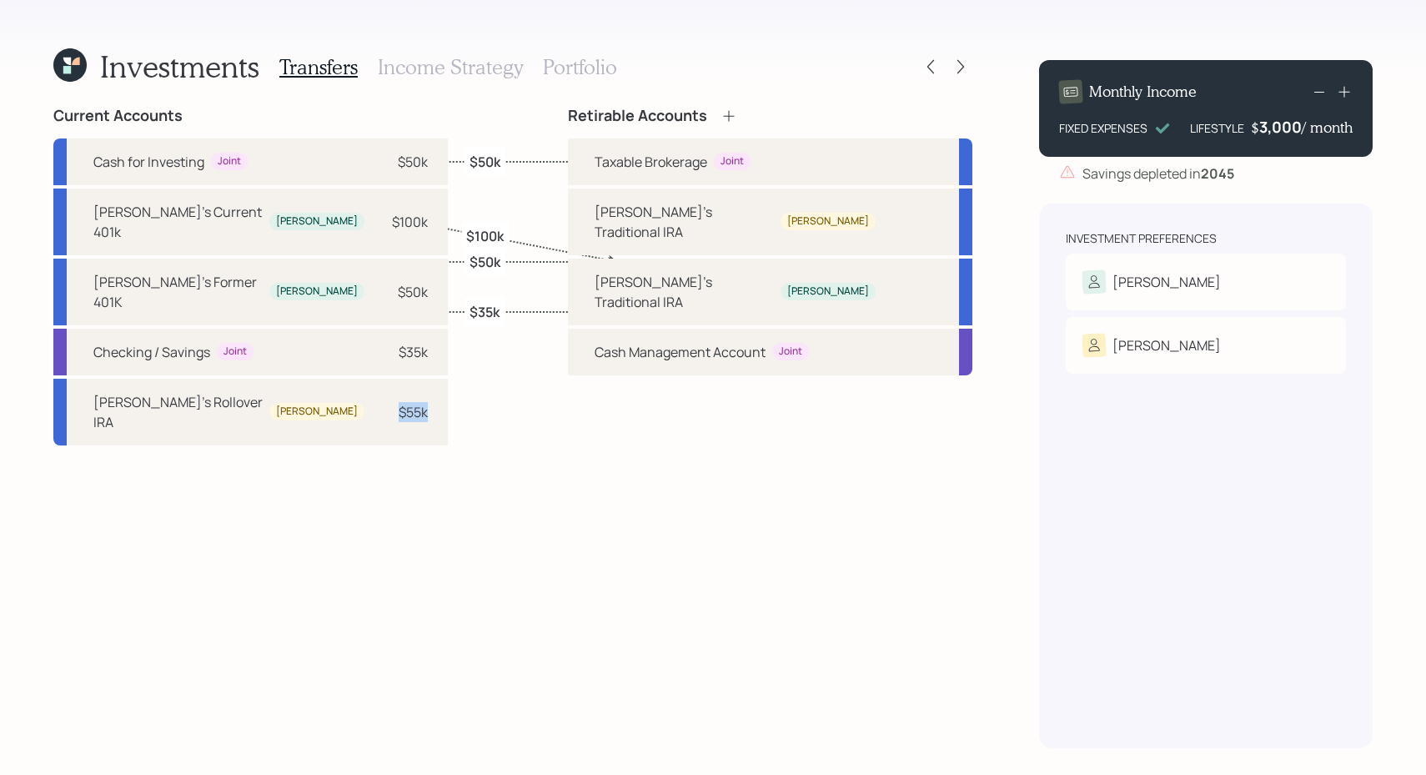
drag, startPoint x: 295, startPoint y: 362, endPoint x: 381, endPoint y: 496, distance: 158.7
click at [381, 496] on div "Current Accounts Cash for Investing Joint $50k Mike's Current 401k Mike $100k M…" at bounding box center [512, 428] width 919 height 642
click at [473, 71] on h3 "Income Strategy" at bounding box center [450, 67] width 145 height 24
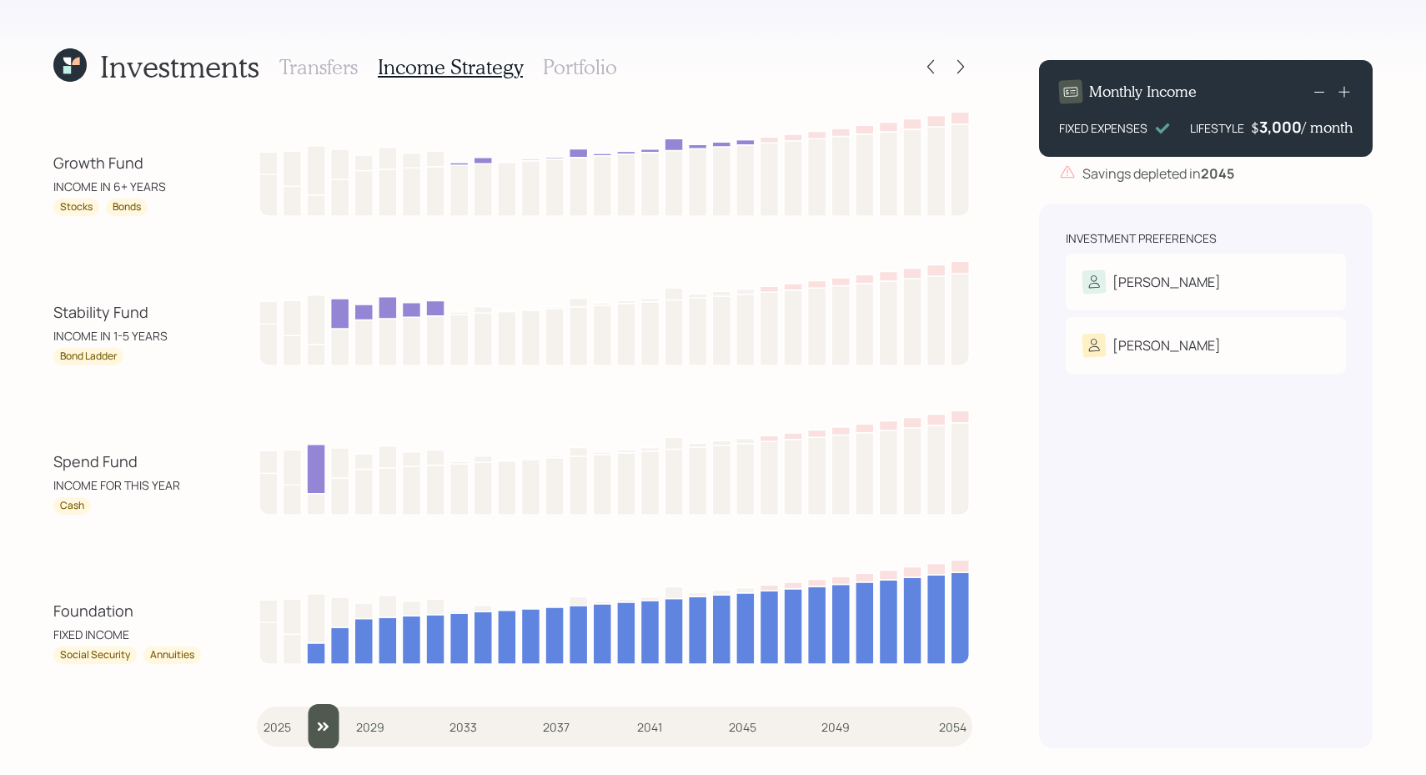
type input "2025"
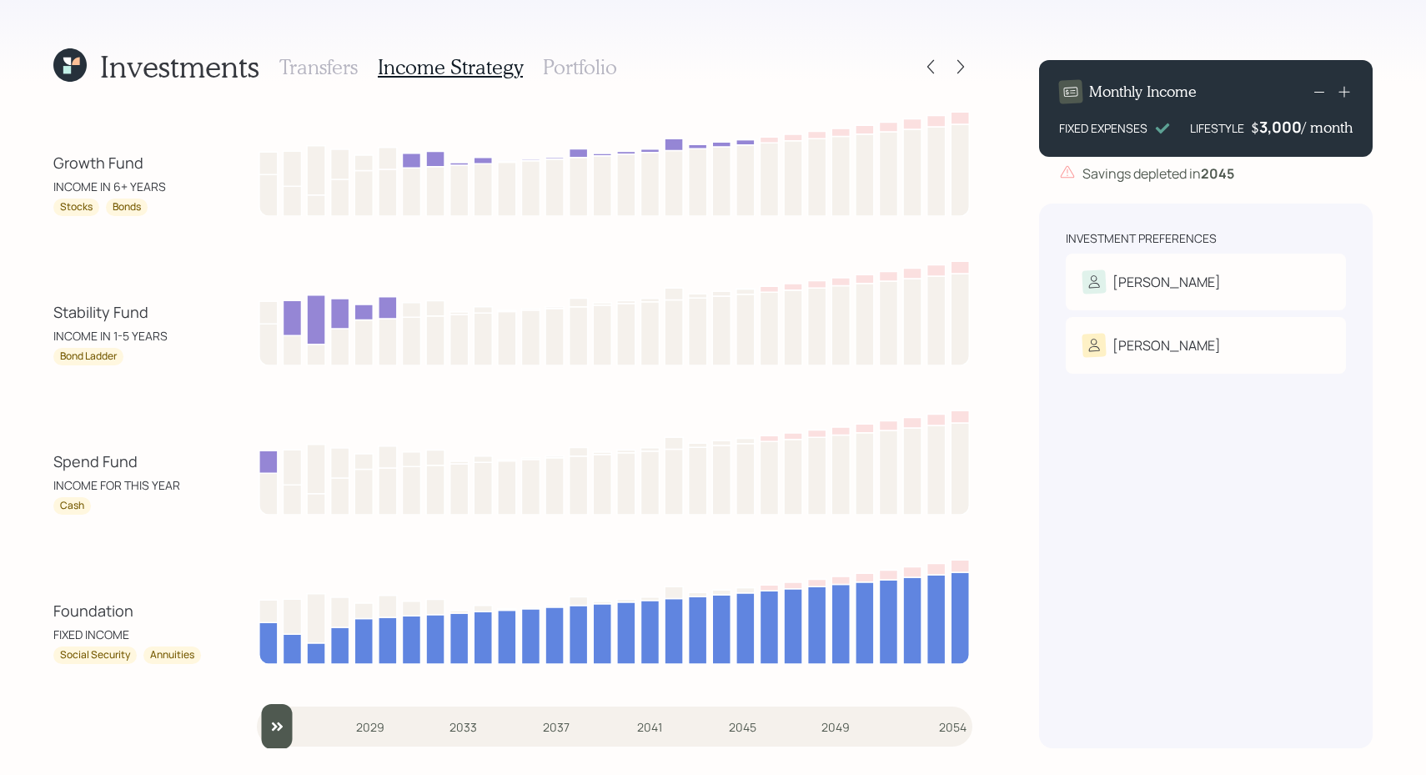
drag, startPoint x: 280, startPoint y: 717, endPoint x: 259, endPoint y: 700, distance: 27.9
click at [259, 704] on input "slider" at bounding box center [615, 726] width 716 height 45
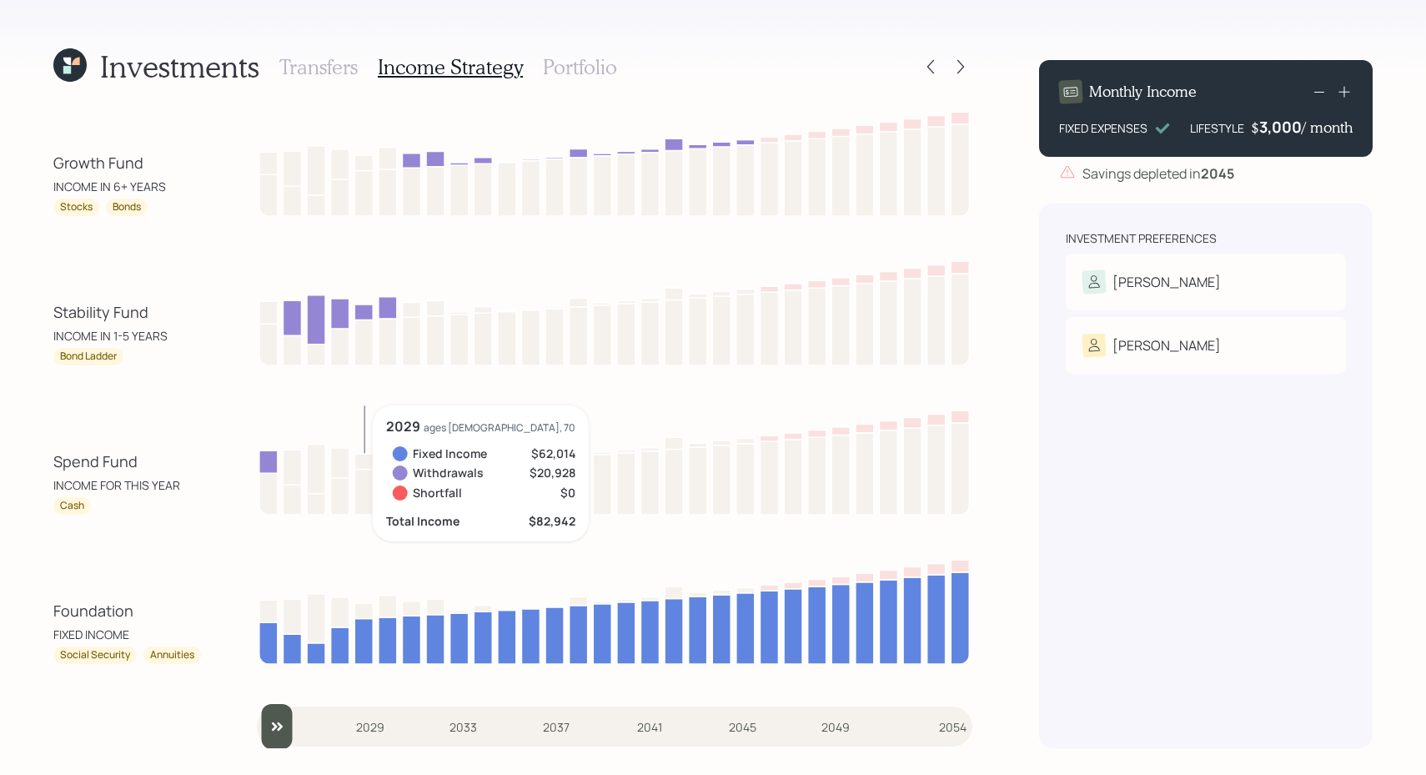
click at [75, 700] on div "Growth Fund INCOME IN 6+ YEARS Stocks Bonds Stability Fund INCOME IN 1-5 YEARS …" at bounding box center [512, 428] width 919 height 642
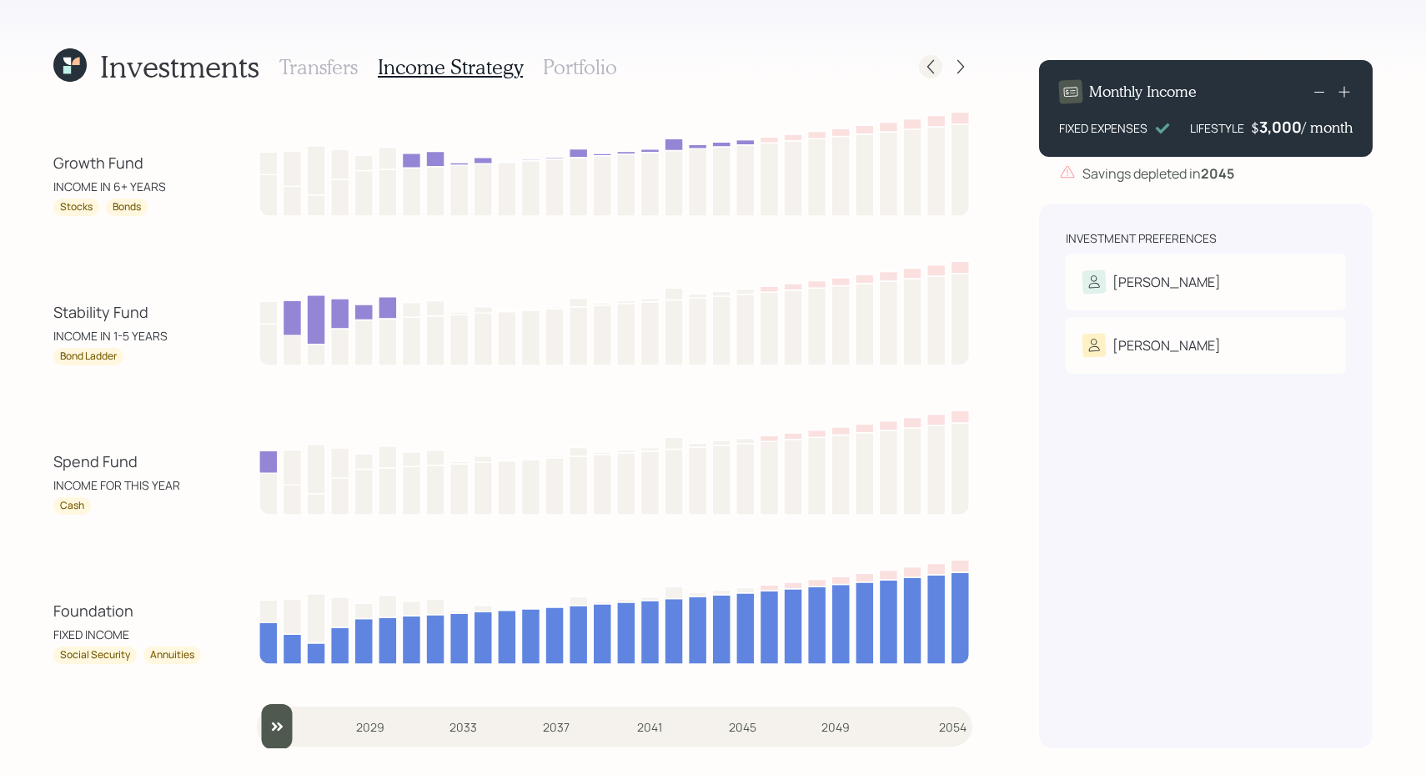
click at [927, 63] on icon at bounding box center [931, 66] width 17 height 17
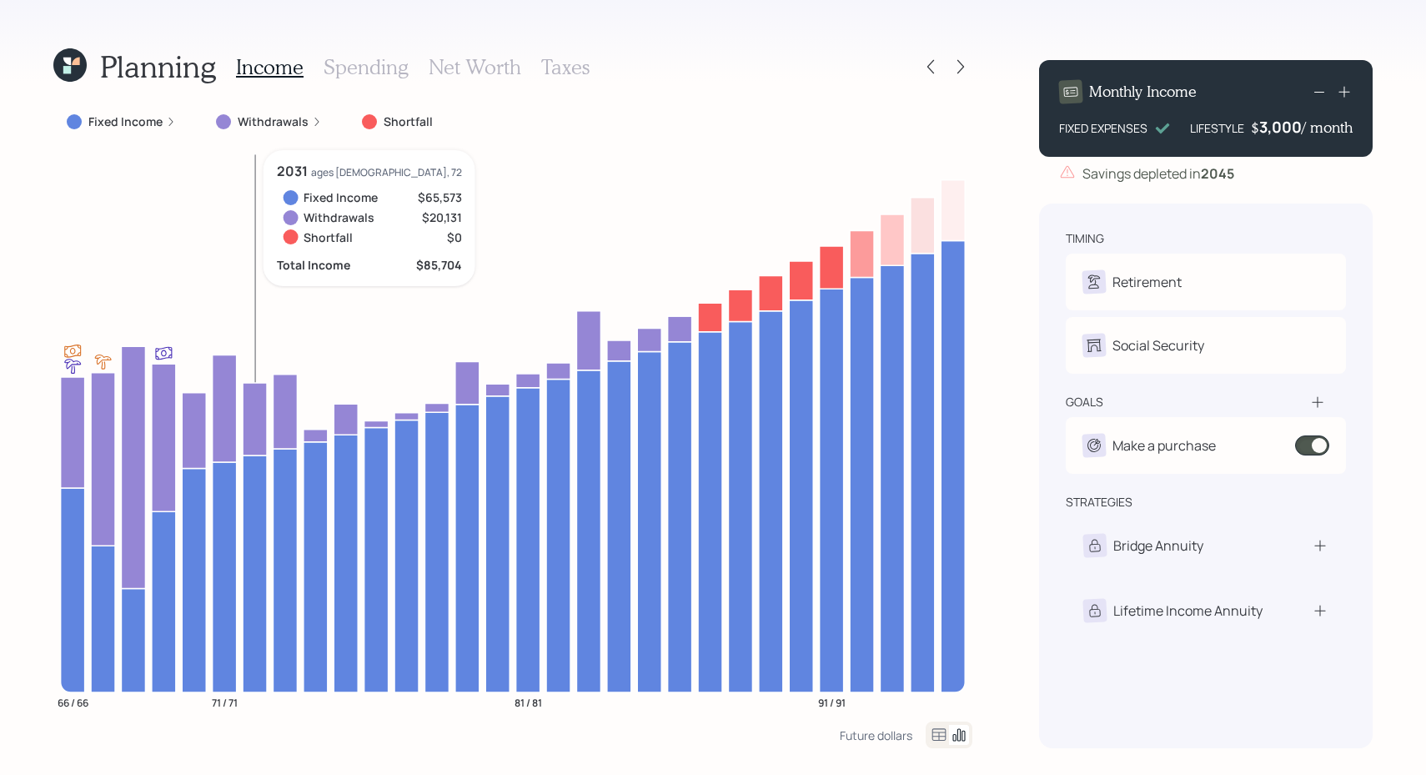
click at [267, 554] on icon at bounding box center [255, 573] width 24 height 237
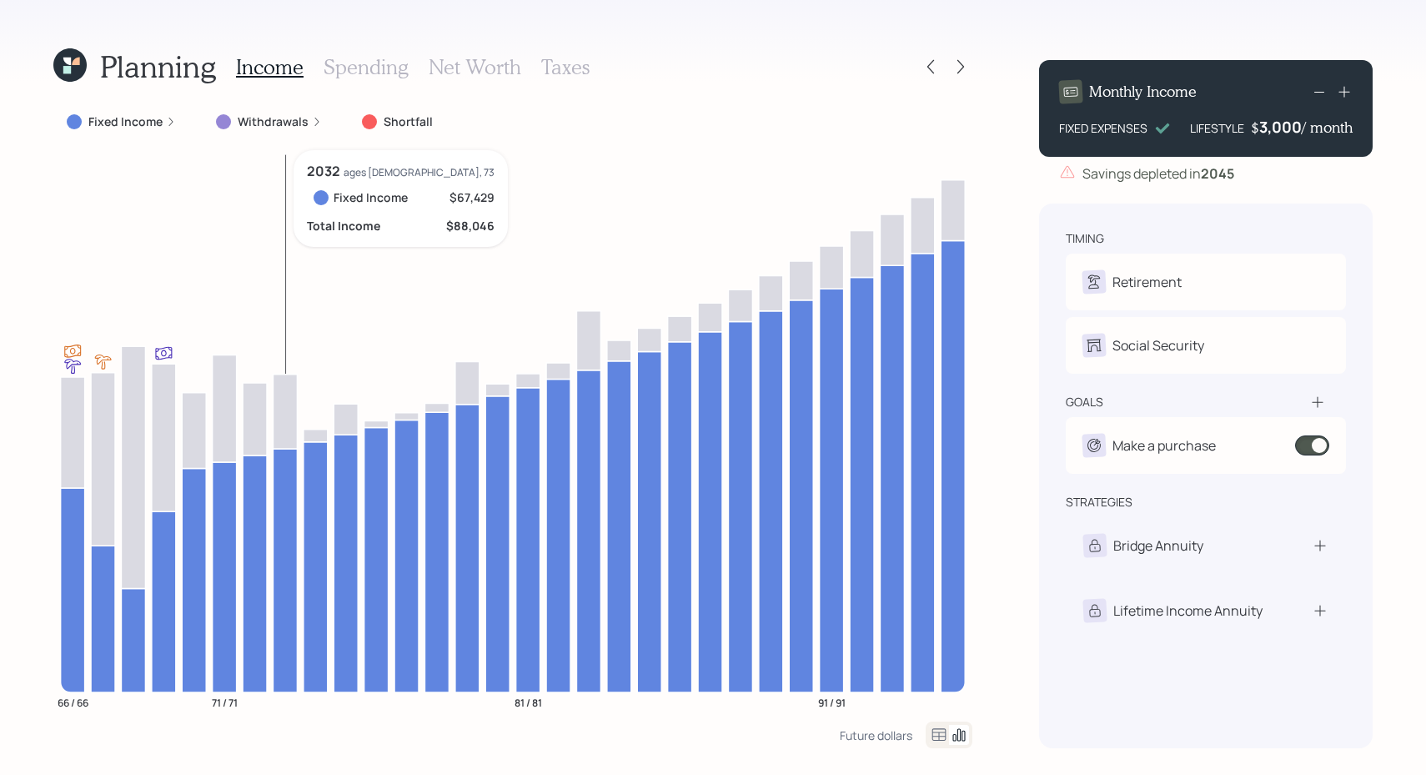
click at [273, 554] on icon at bounding box center [285, 571] width 24 height 244
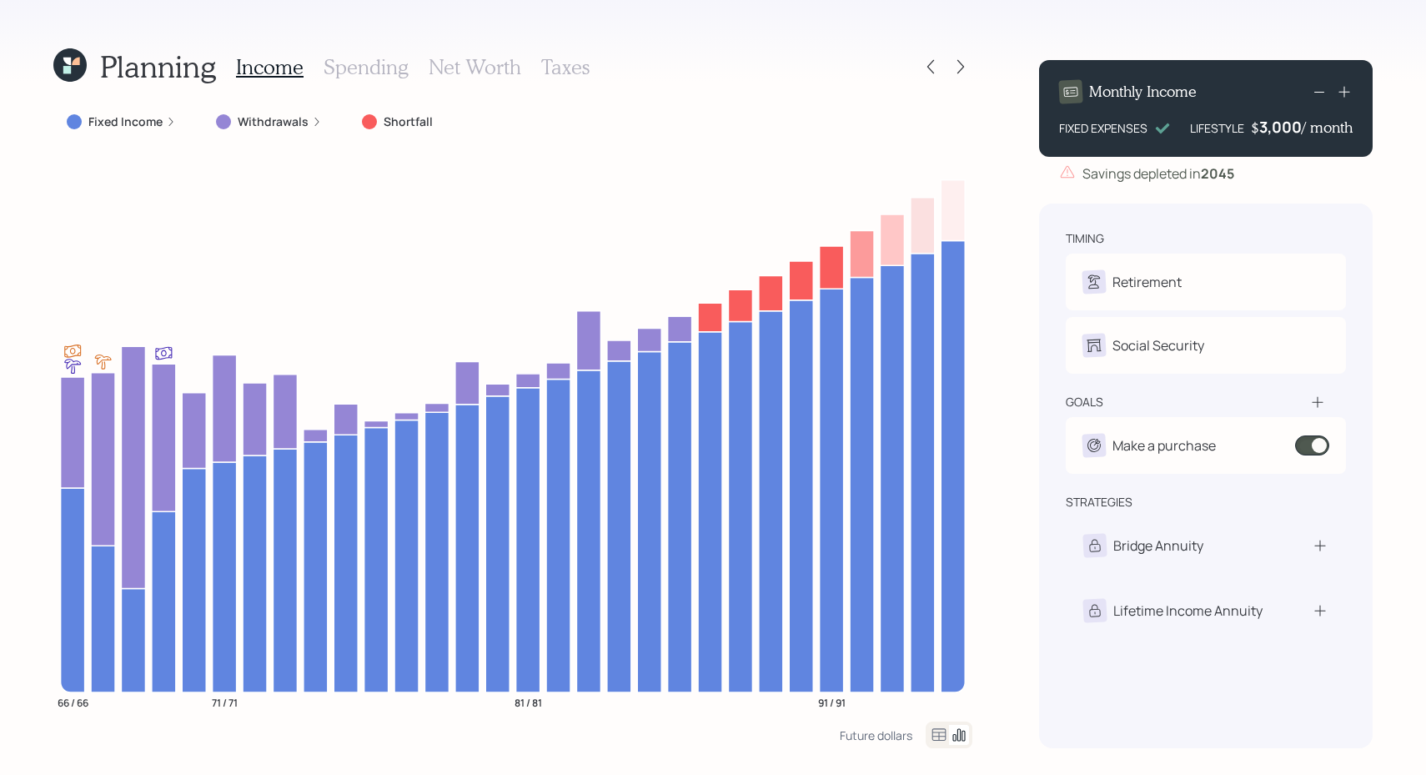
click at [133, 123] on label "Fixed Income" at bounding box center [125, 121] width 74 height 17
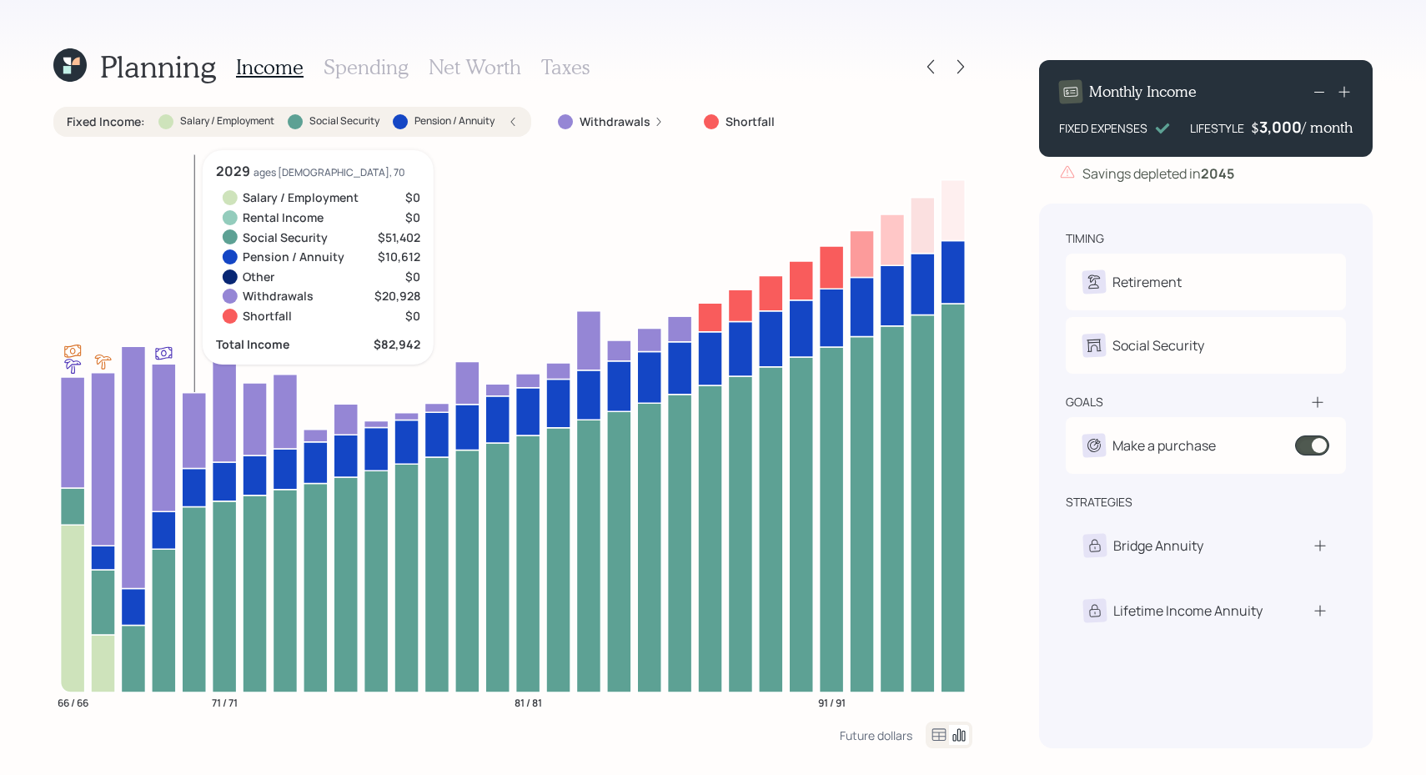
click at [197, 480] on icon at bounding box center [194, 487] width 24 height 38
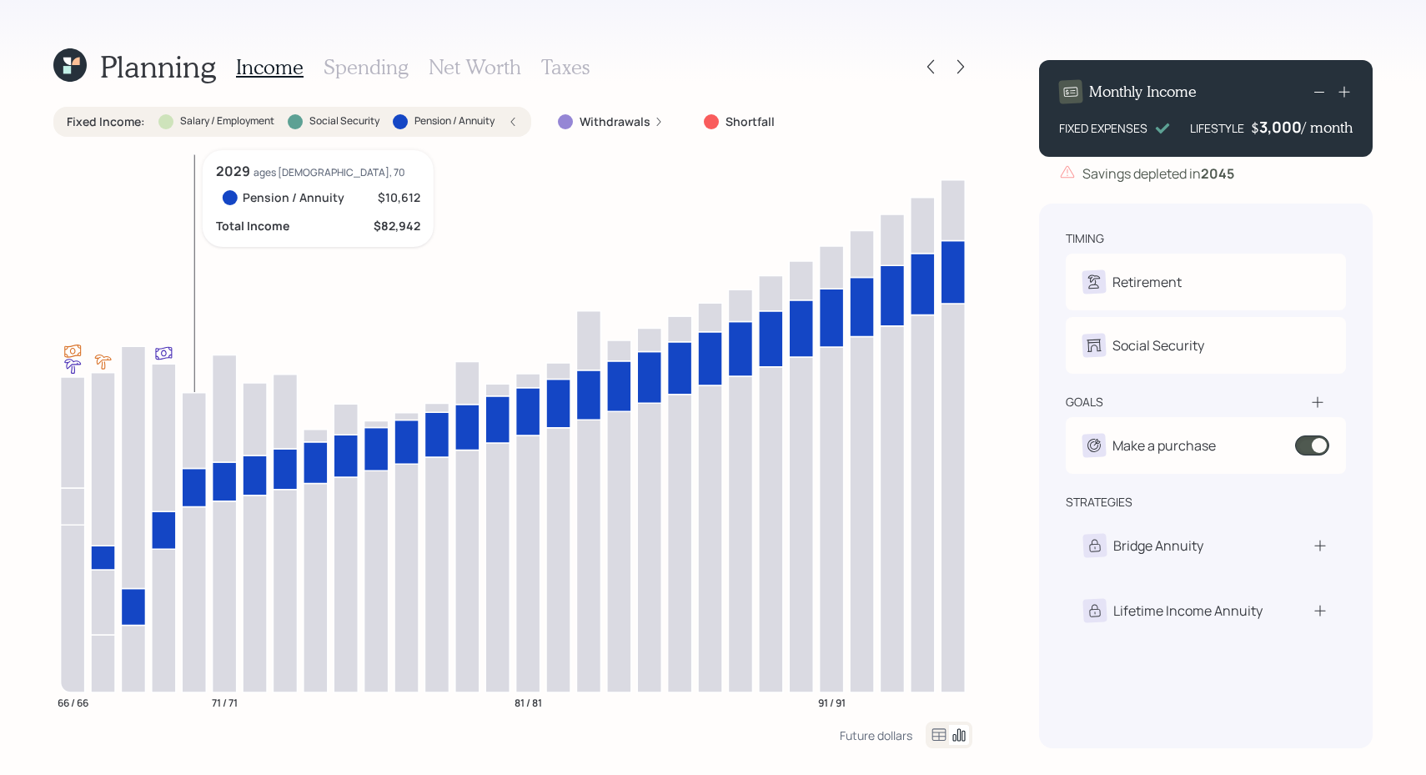
click at [197, 540] on icon at bounding box center [194, 599] width 24 height 186
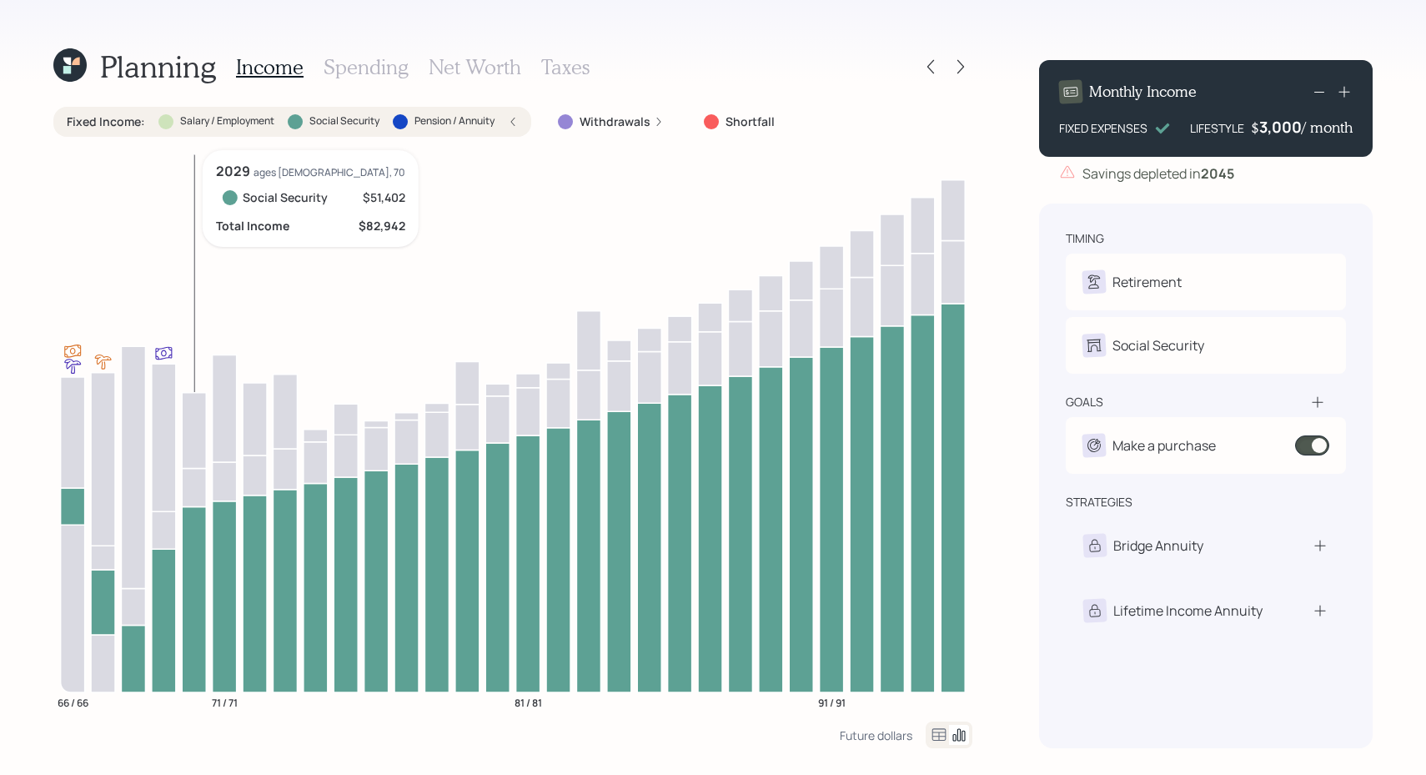
click at [198, 486] on icon at bounding box center [194, 487] width 24 height 38
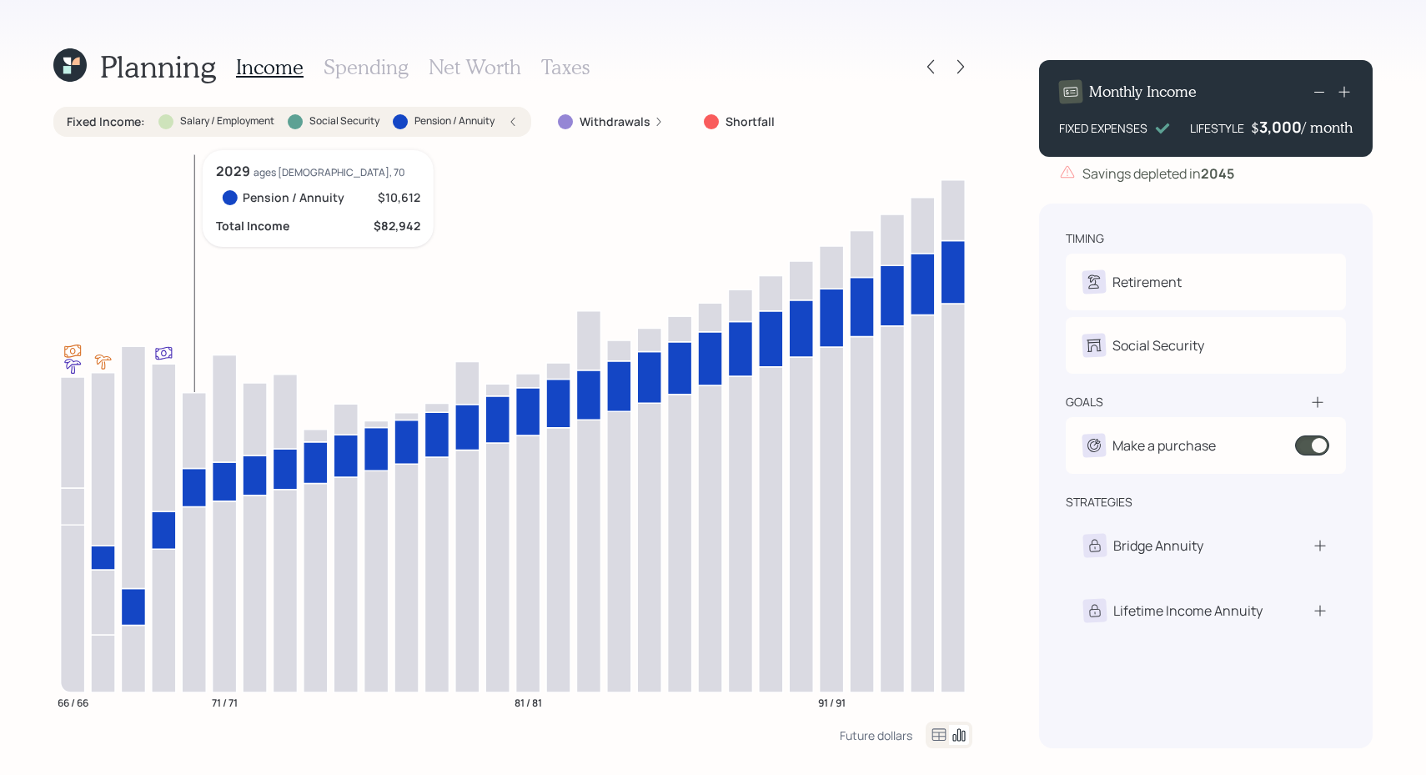
click at [198, 529] on icon at bounding box center [194, 599] width 24 height 186
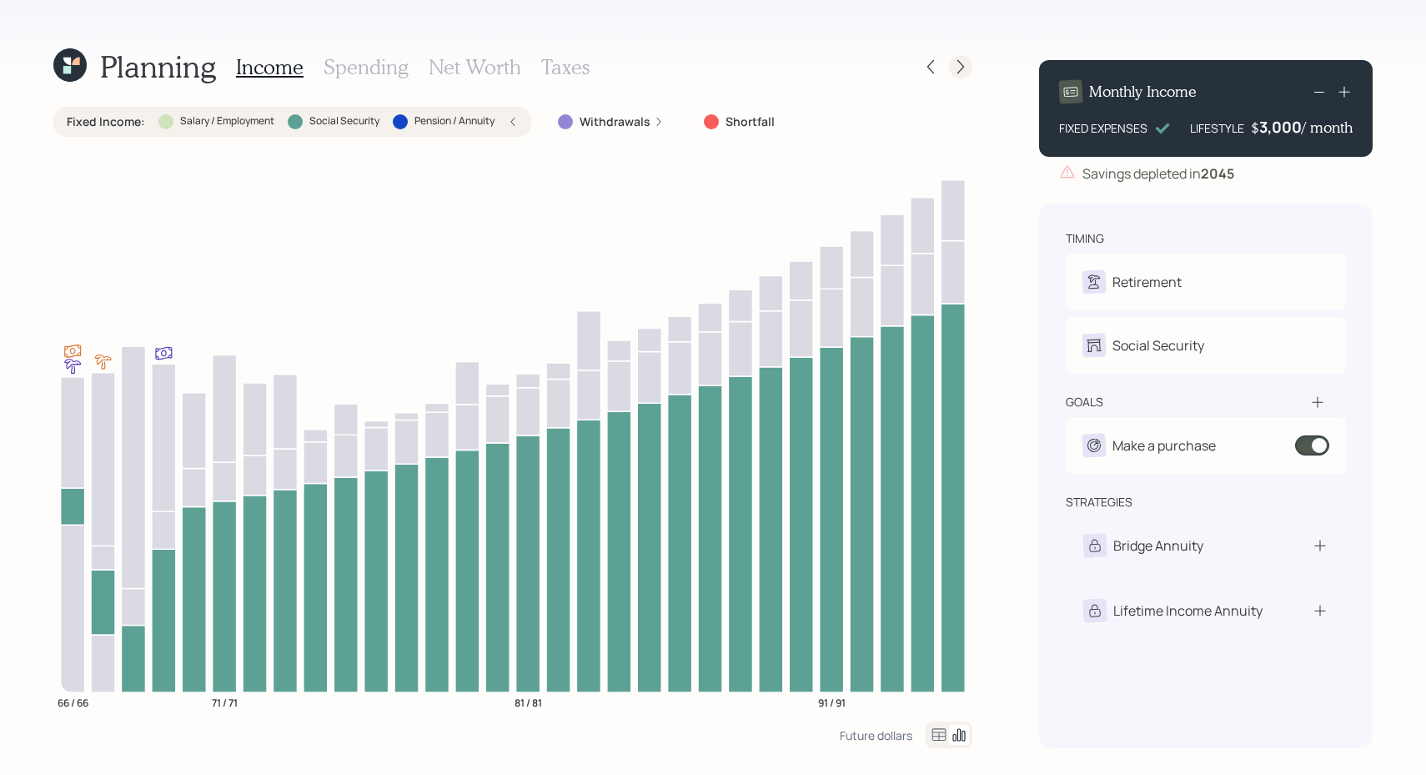
click at [967, 73] on icon at bounding box center [961, 66] width 17 height 17
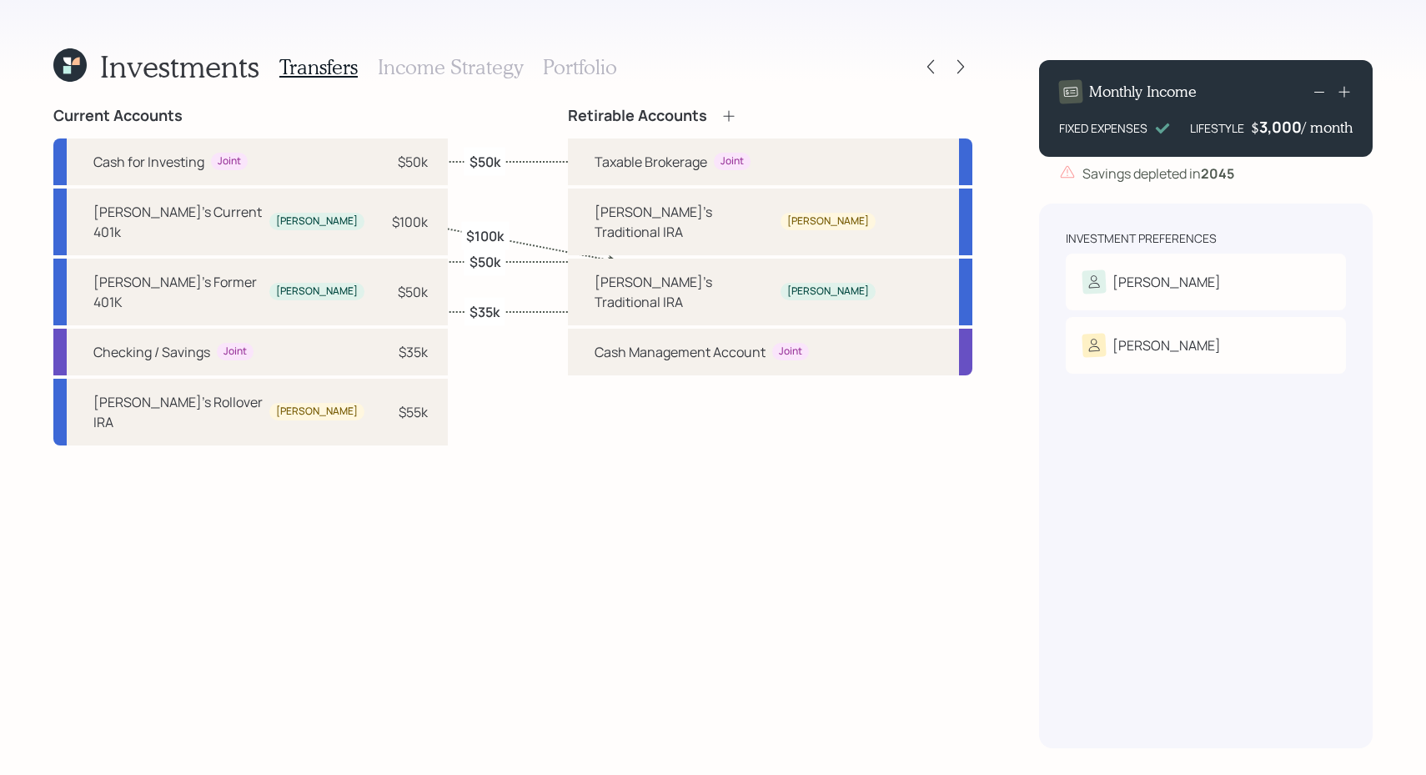
click at [465, 82] on div "Transfers Income Strategy Portfolio" at bounding box center [448, 67] width 338 height 40
click at [460, 75] on h3 "Income Strategy" at bounding box center [450, 67] width 145 height 24
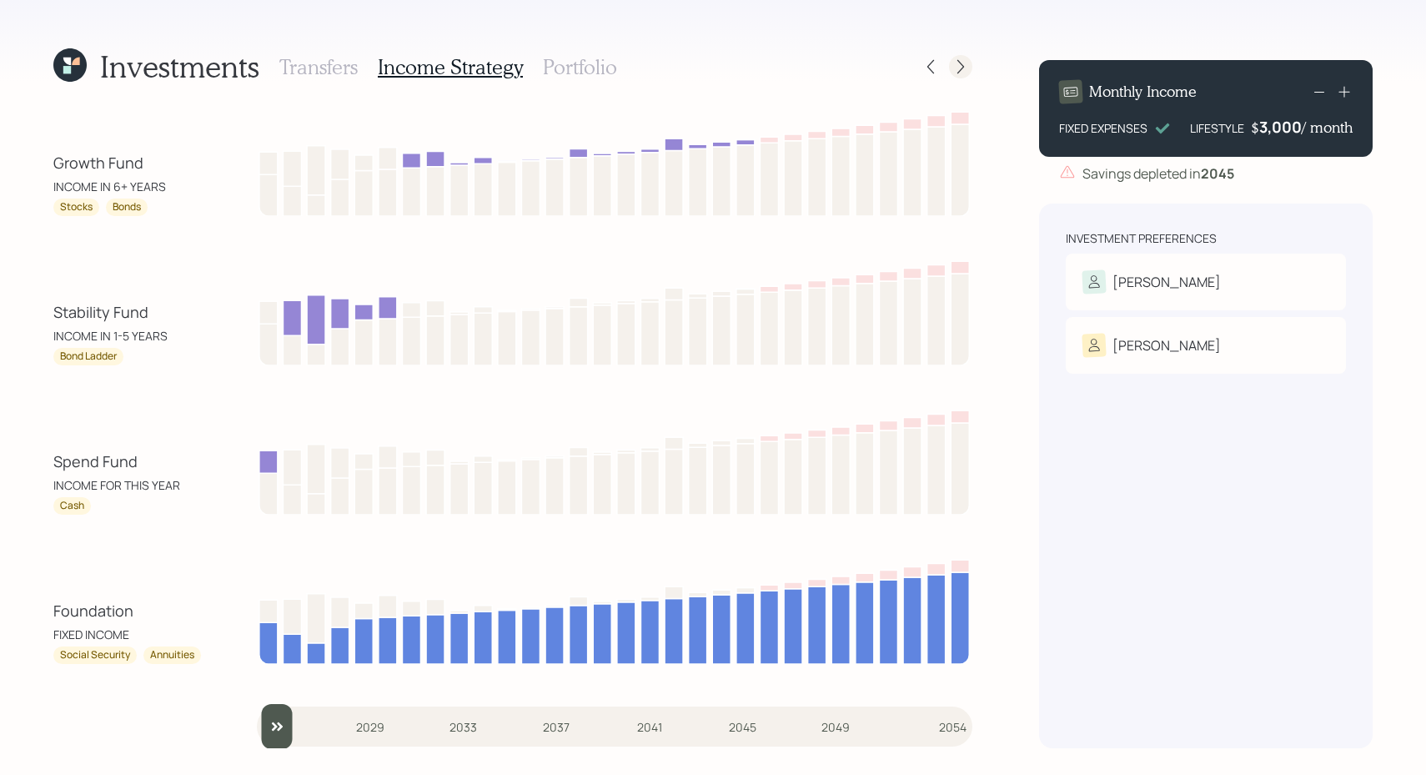
click at [955, 63] on icon at bounding box center [961, 66] width 17 height 17
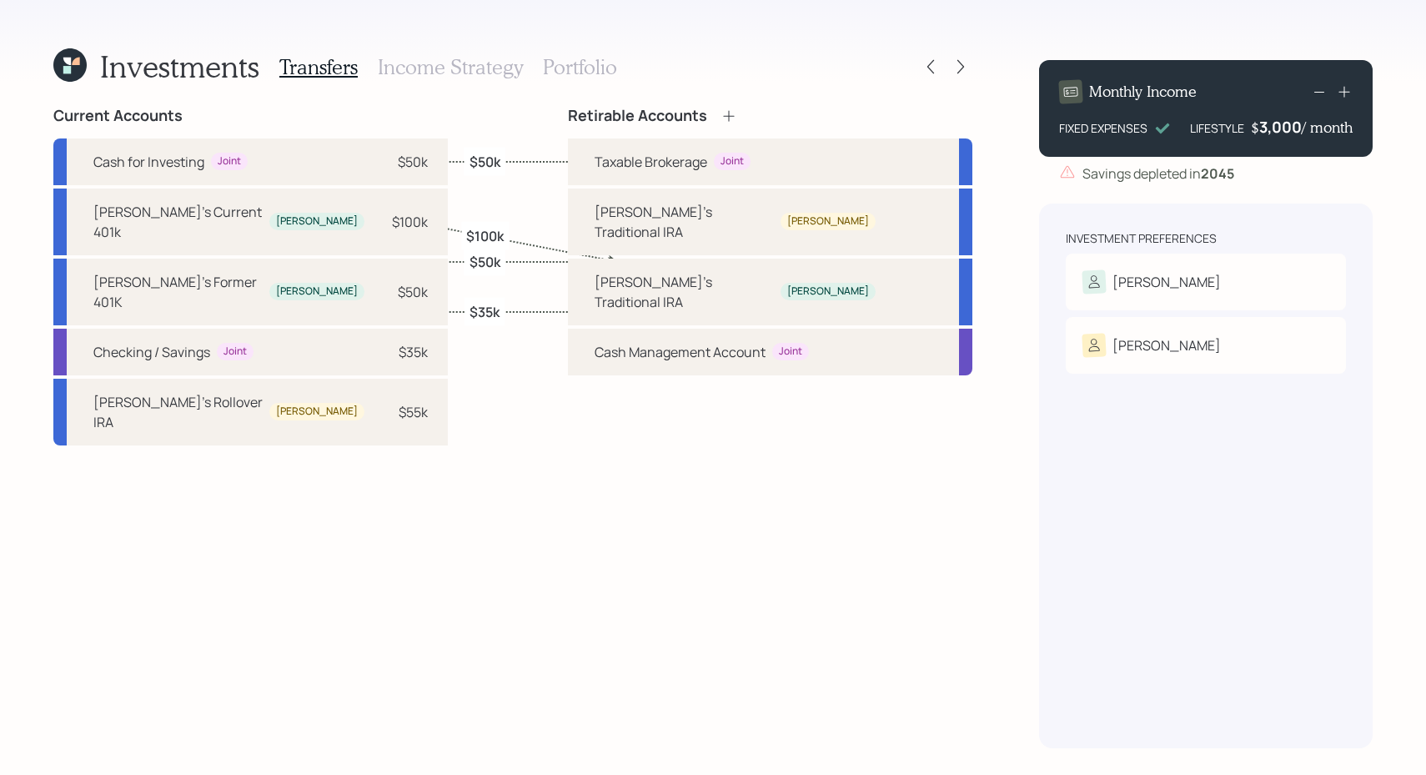
click at [567, 63] on h3 "Portfolio" at bounding box center [580, 67] width 74 height 24
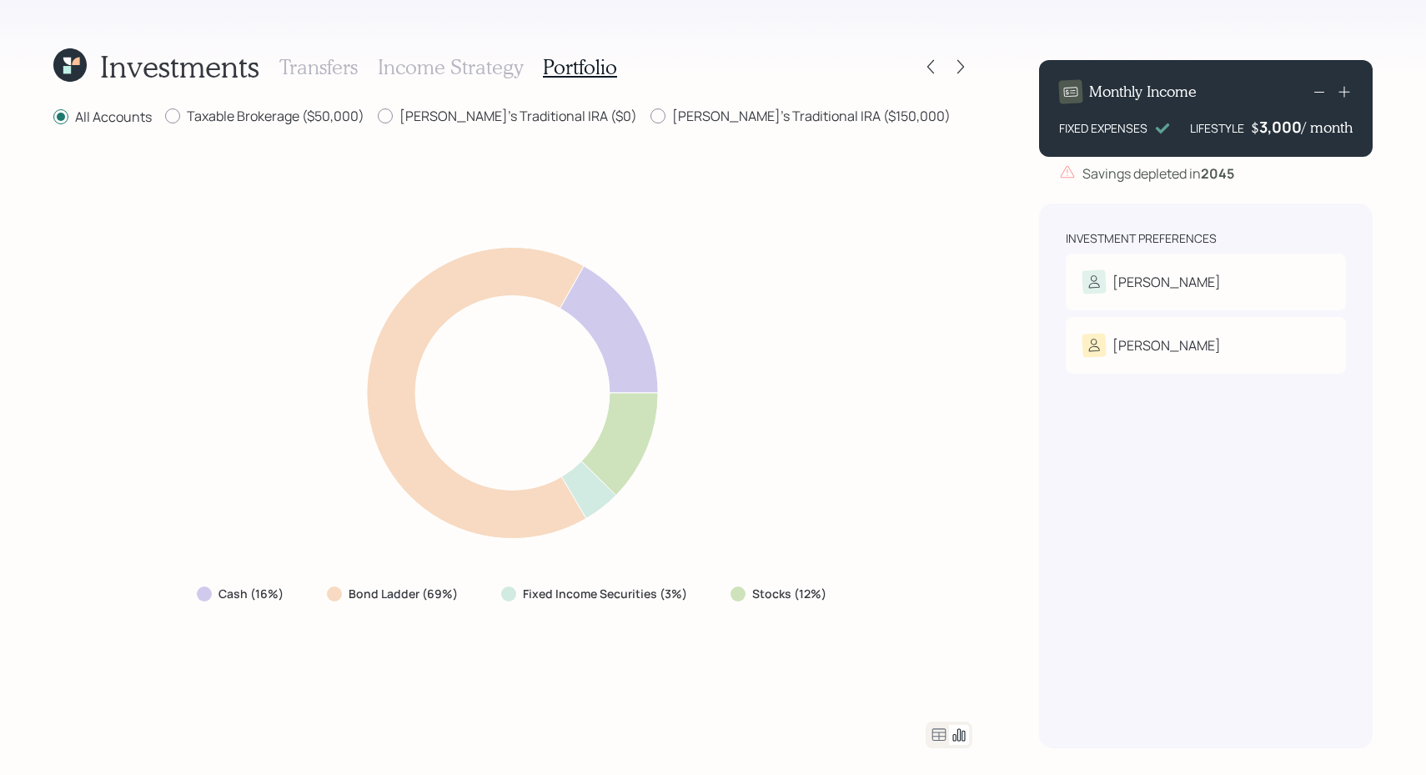
click at [495, 63] on h3 "Income Strategy" at bounding box center [450, 67] width 145 height 24
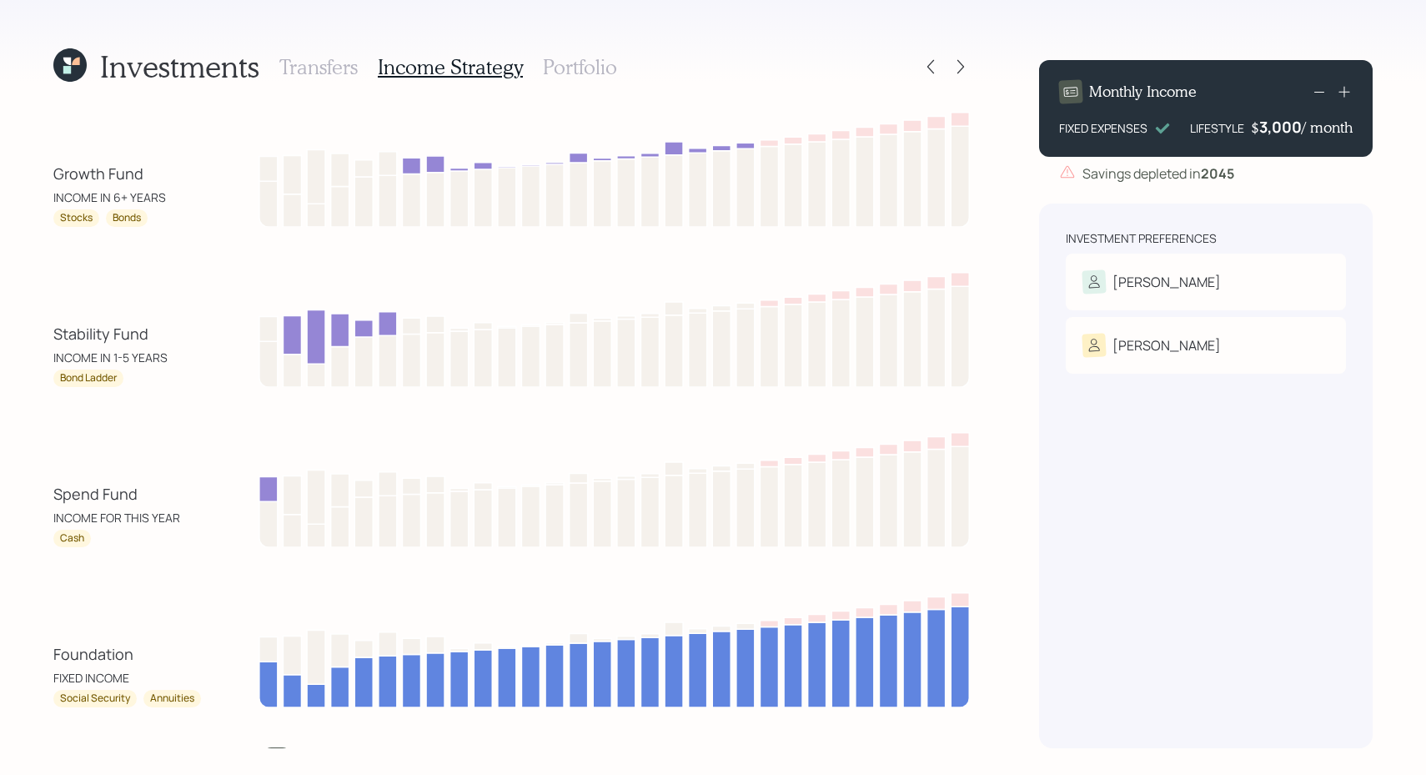
click at [179, 88] on div "Investments Transfers Income Strategy Portfolio Growth Fund INCOME IN 6+ YEARS …" at bounding box center [512, 398] width 919 height 702
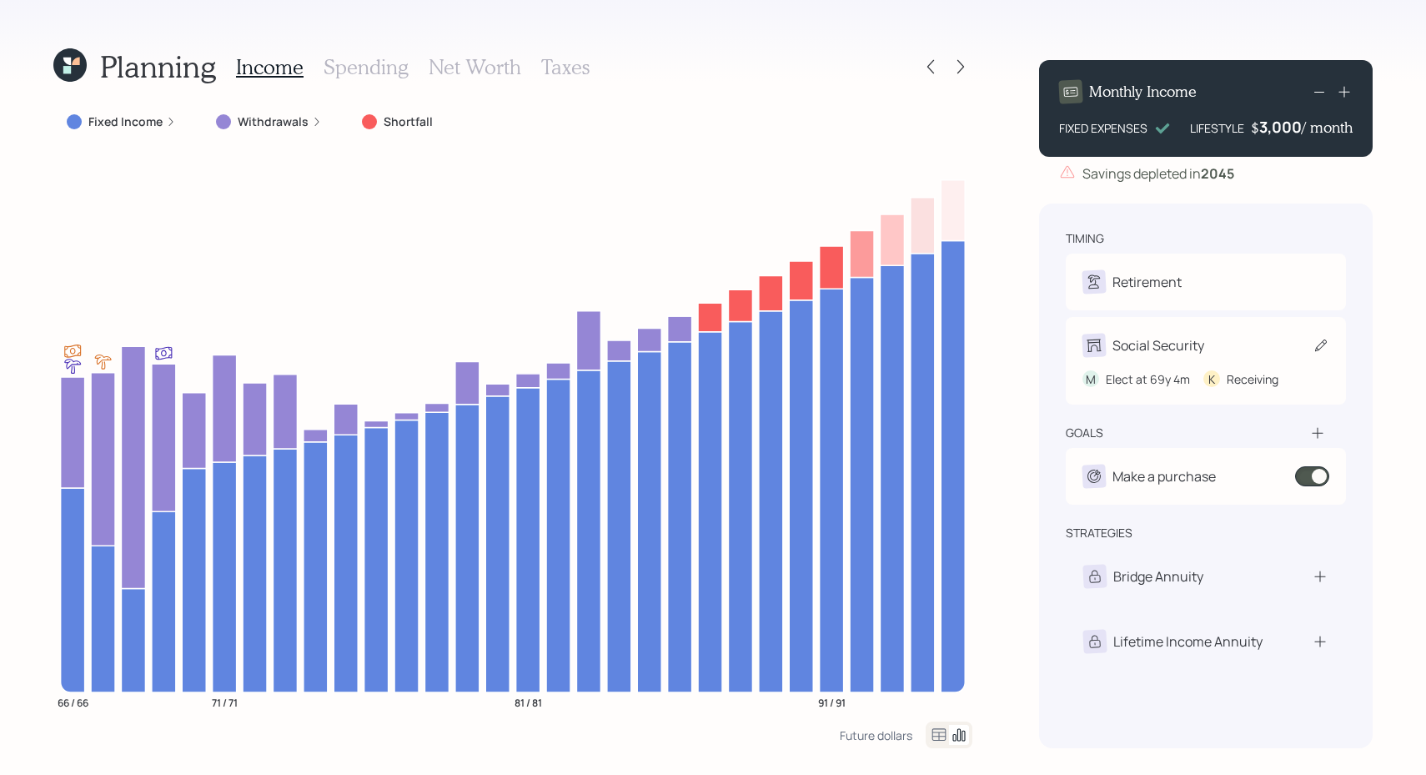
click at [1102, 366] on div "M Elect at 69y 4m K Receiving" at bounding box center [1206, 372] width 247 height 31
select select "4"
select select "5"
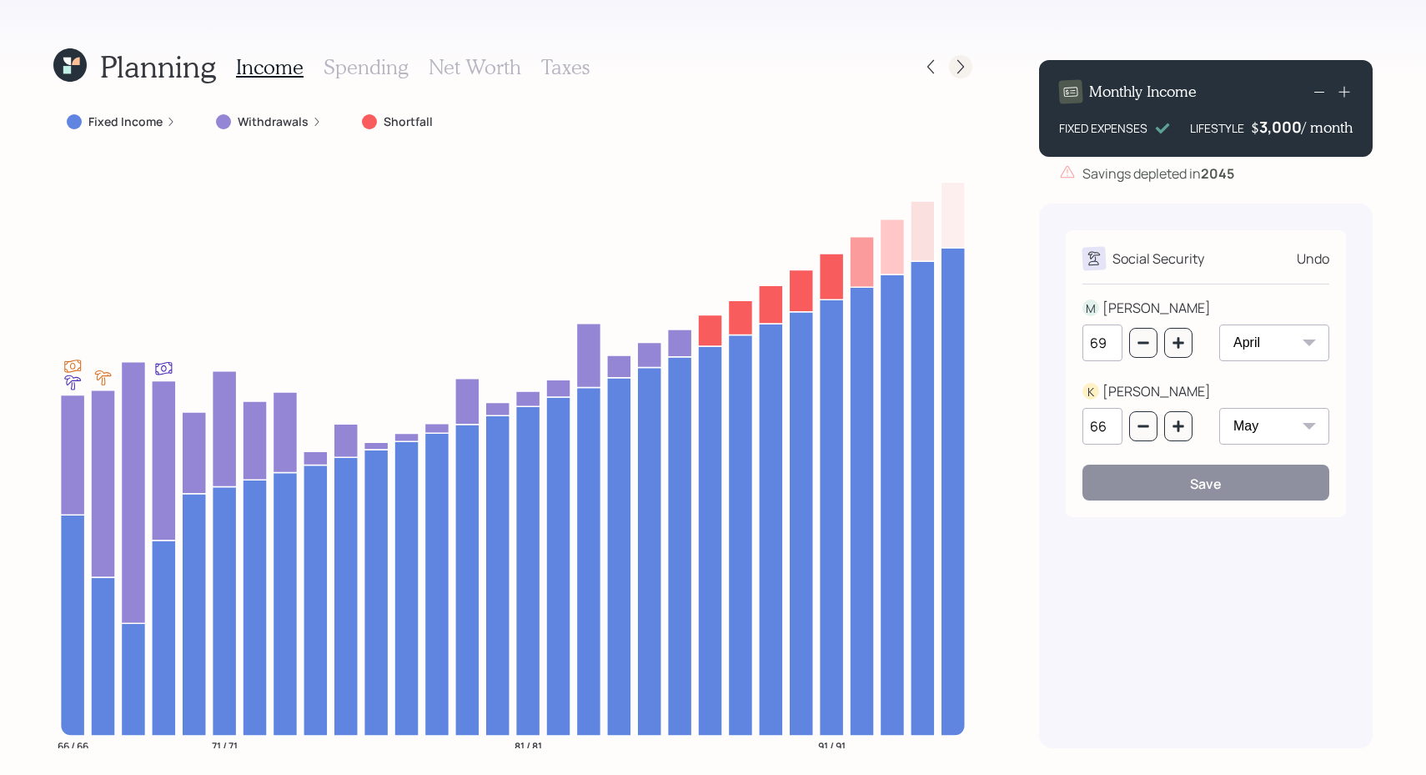
click at [958, 58] on icon at bounding box center [961, 66] width 17 height 17
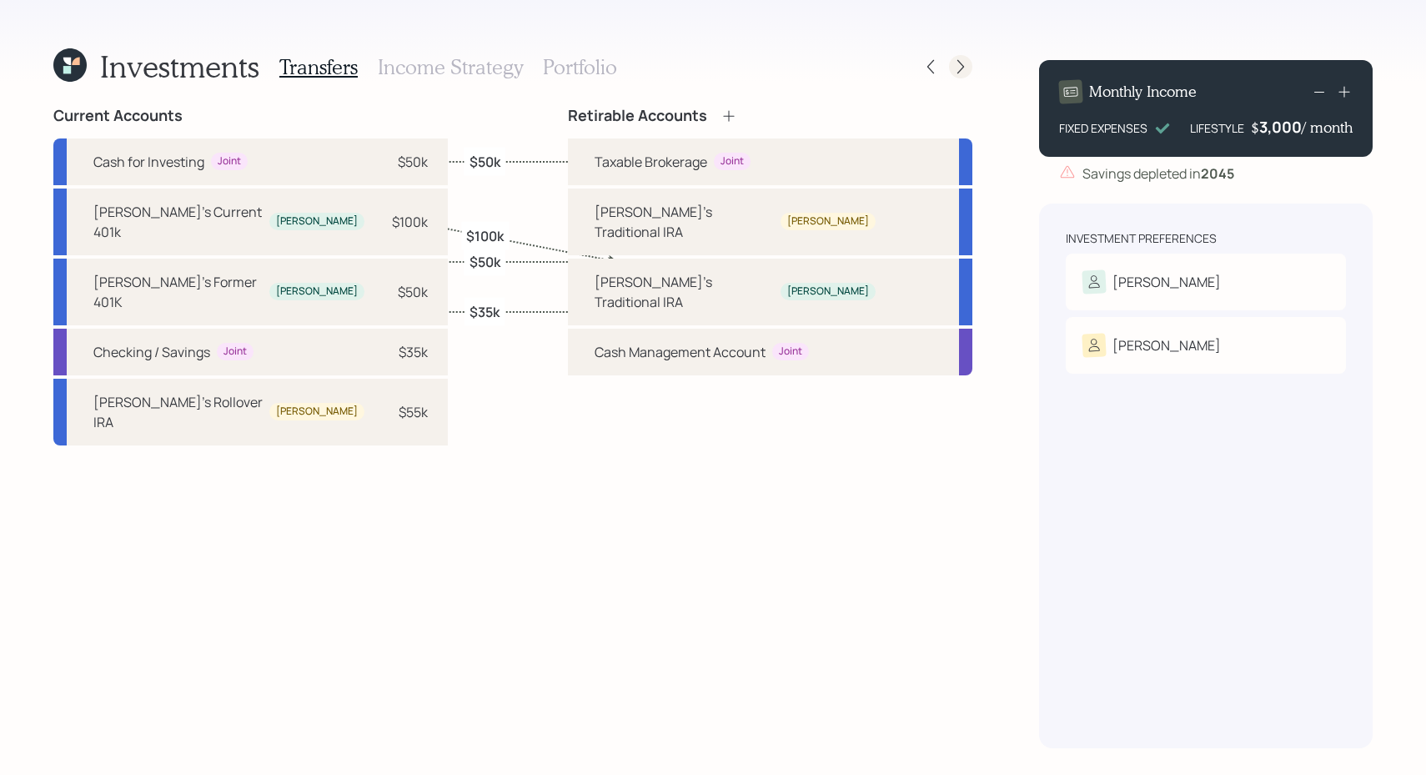
click at [961, 67] on icon at bounding box center [961, 66] width 17 height 17
click at [436, 61] on h3 "Income Strategy" at bounding box center [450, 67] width 145 height 24
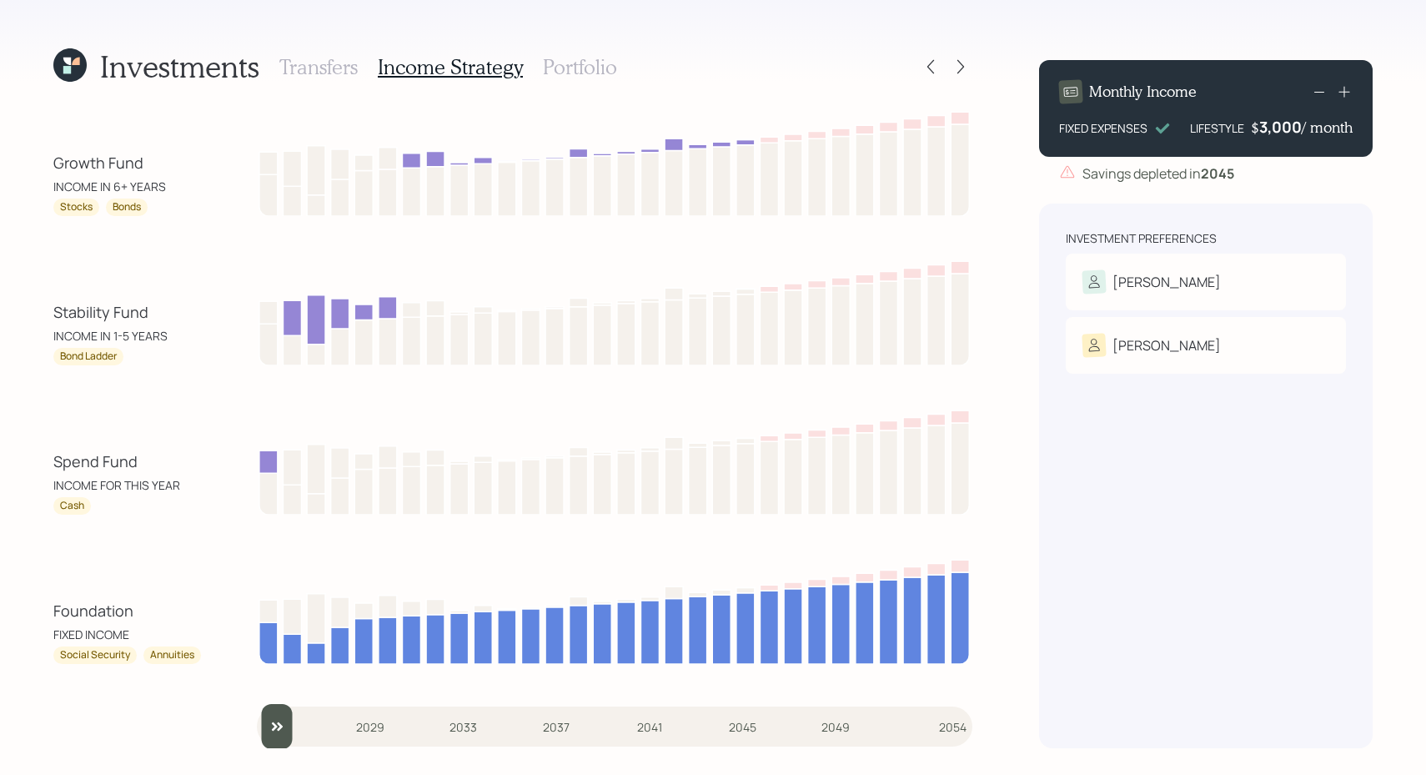
click at [558, 70] on h3 "Portfolio" at bounding box center [580, 67] width 74 height 24
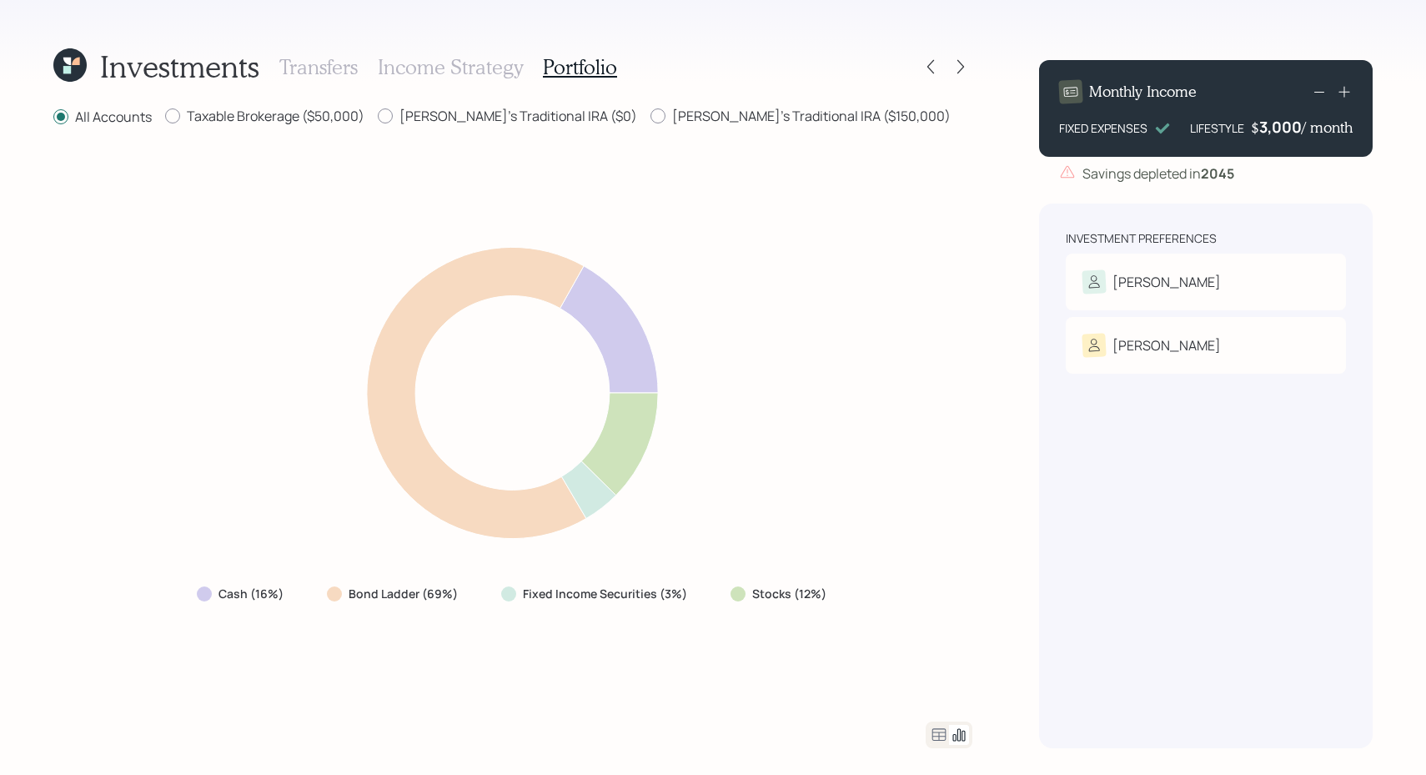
click at [938, 734] on icon at bounding box center [940, 734] width 14 height 13
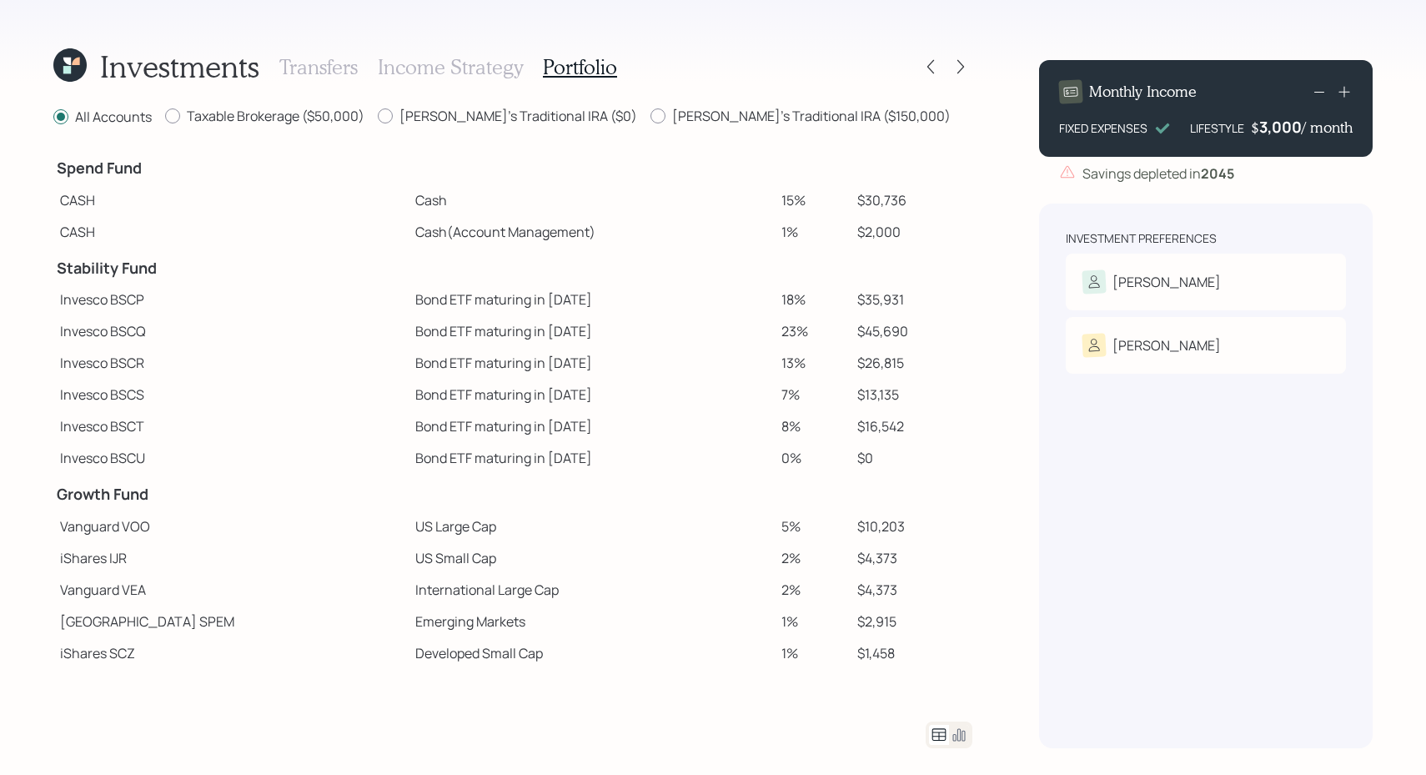
click at [620, 105] on div "Investments Transfers Income Strategy Portfolio All Accounts Taxable Brokerage …" at bounding box center [512, 398] width 919 height 702
click at [651, 109] on label "Mike's Traditional IRA ($150,000)" at bounding box center [801, 116] width 300 height 18
click at [650, 116] on input "Mike's Traditional IRA ($150,000)" at bounding box center [650, 116] width 1 height 1
radio input "true"
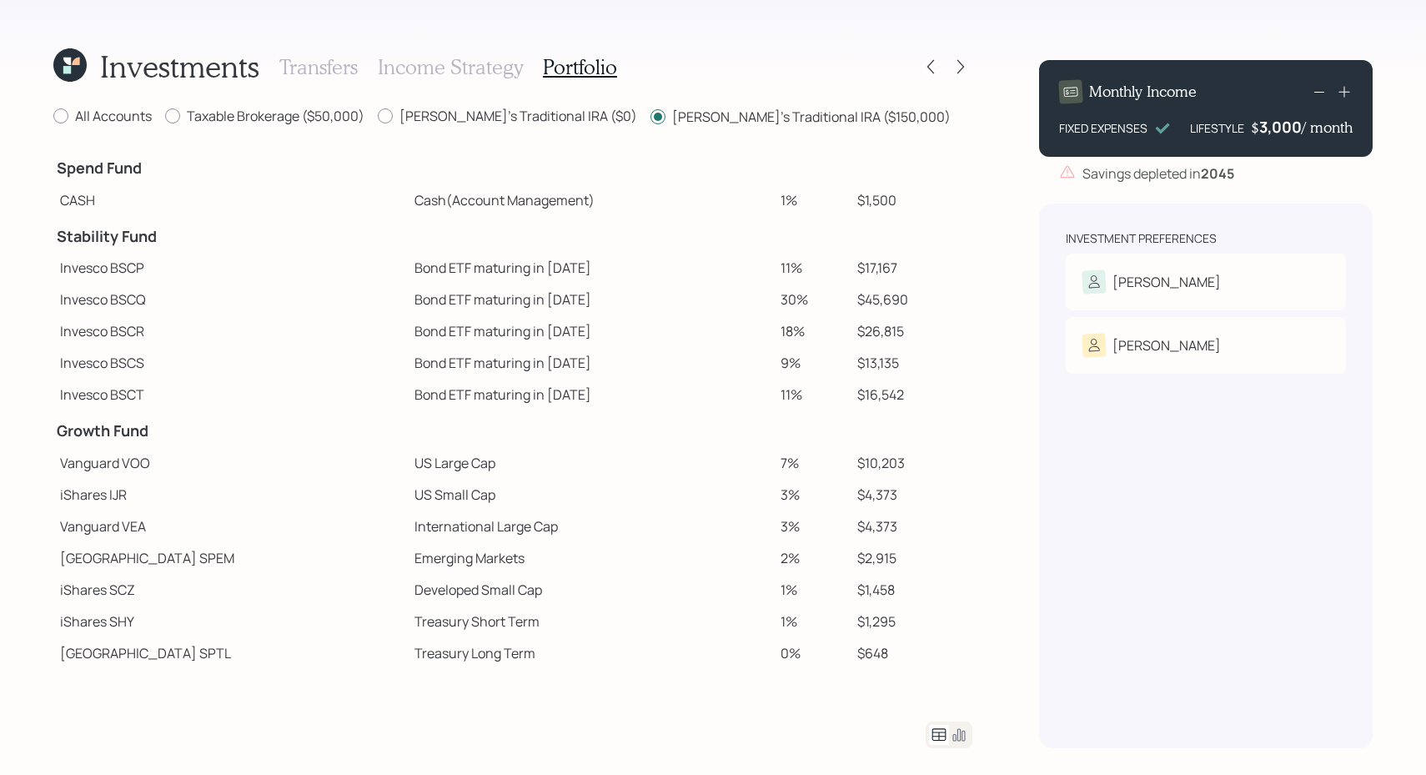
click at [53, 116] on input "All Accounts" at bounding box center [53, 116] width 1 height 1
radio input "true"
radio input "false"
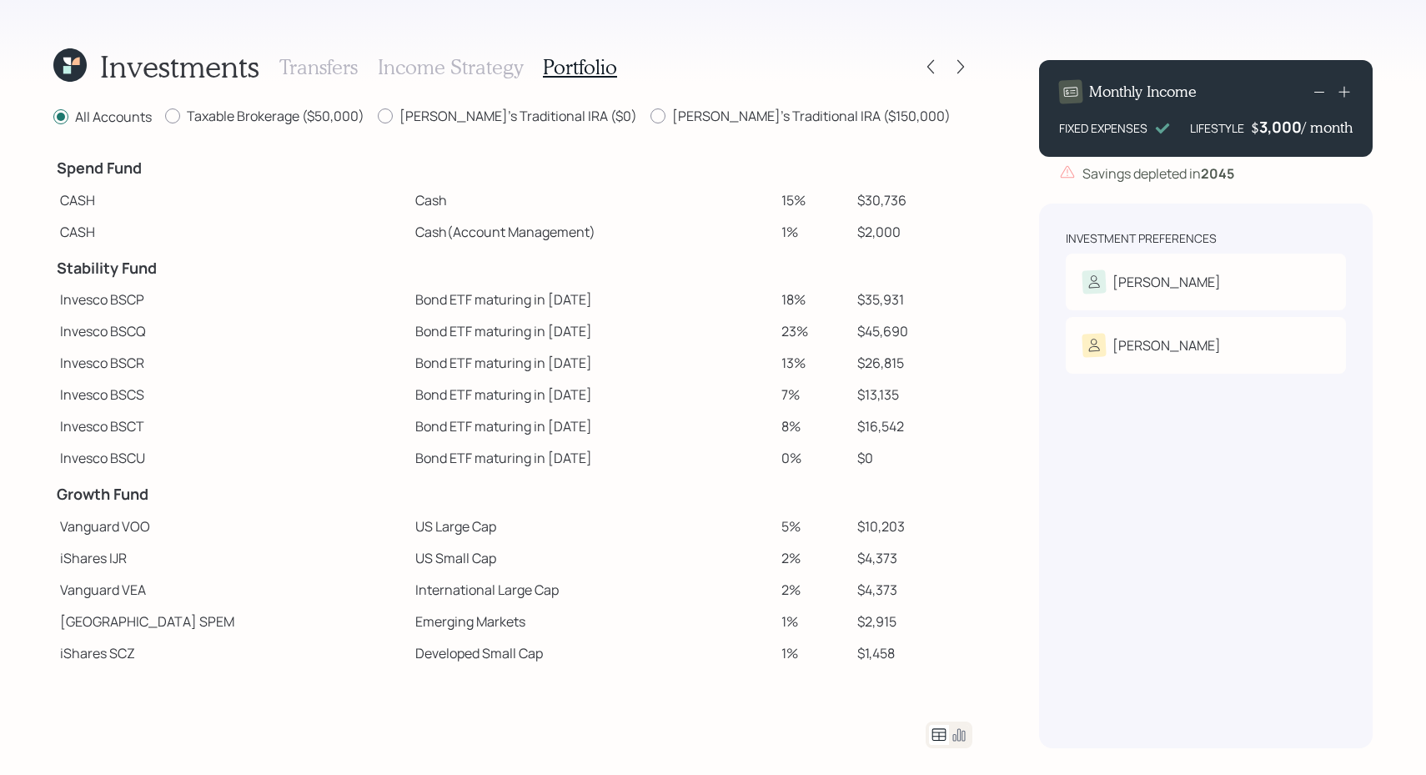
click at [969, 51] on div "Investments Transfers Income Strategy Portfolio" at bounding box center [512, 67] width 919 height 40
click at [966, 55] on div at bounding box center [945, 66] width 53 height 23
click at [961, 63] on icon at bounding box center [961, 66] width 17 height 17
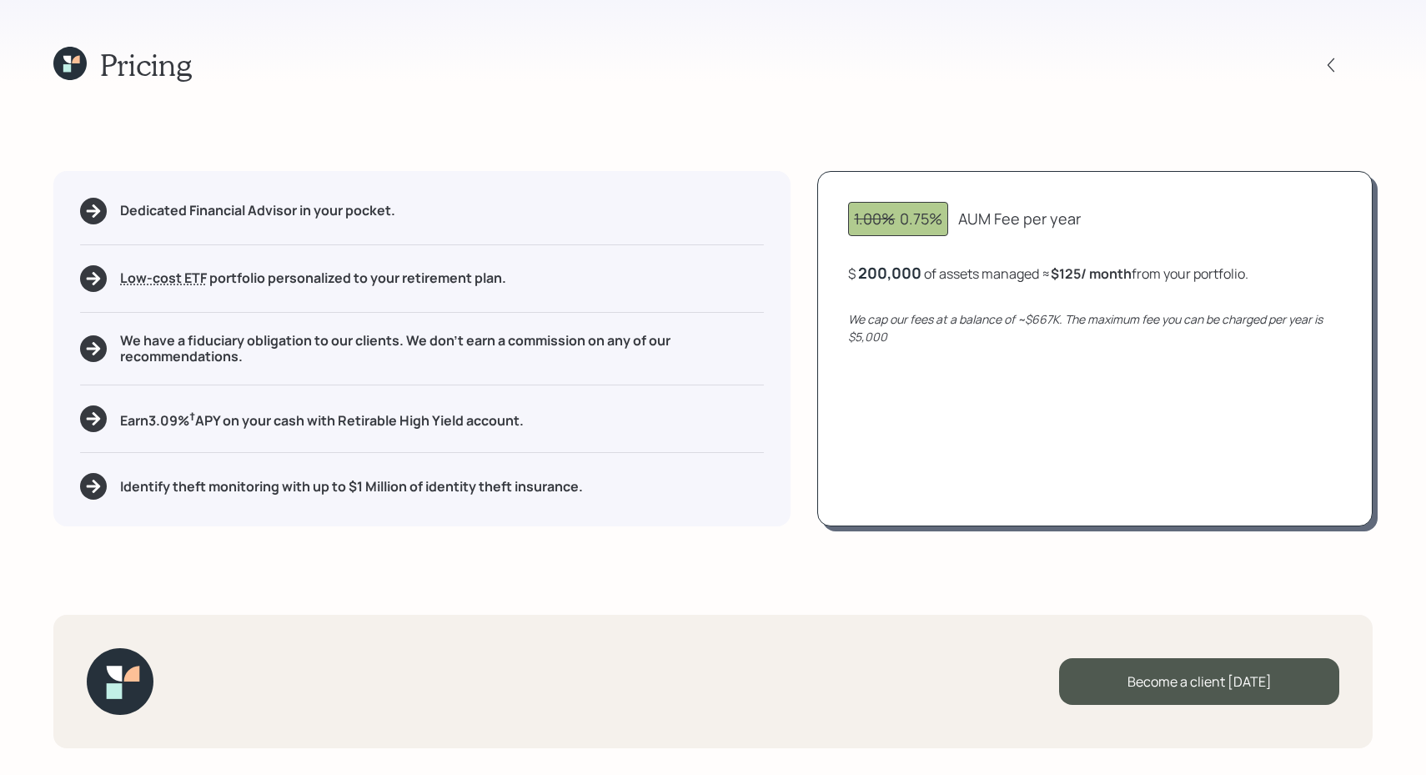
click at [147, 68] on h1 "Pricing" at bounding box center [146, 65] width 92 height 36
click at [1115, 387] on div "1.00% 0.75% AUM Fee per year $ 200,000 of assets managed ≈ $125 / month from yo…" at bounding box center [1096, 348] width 556 height 355
click at [1171, 682] on div "Become a client today" at bounding box center [1199, 681] width 280 height 47
click at [1164, 681] on div "Go to Altruist" at bounding box center [1199, 681] width 280 height 47
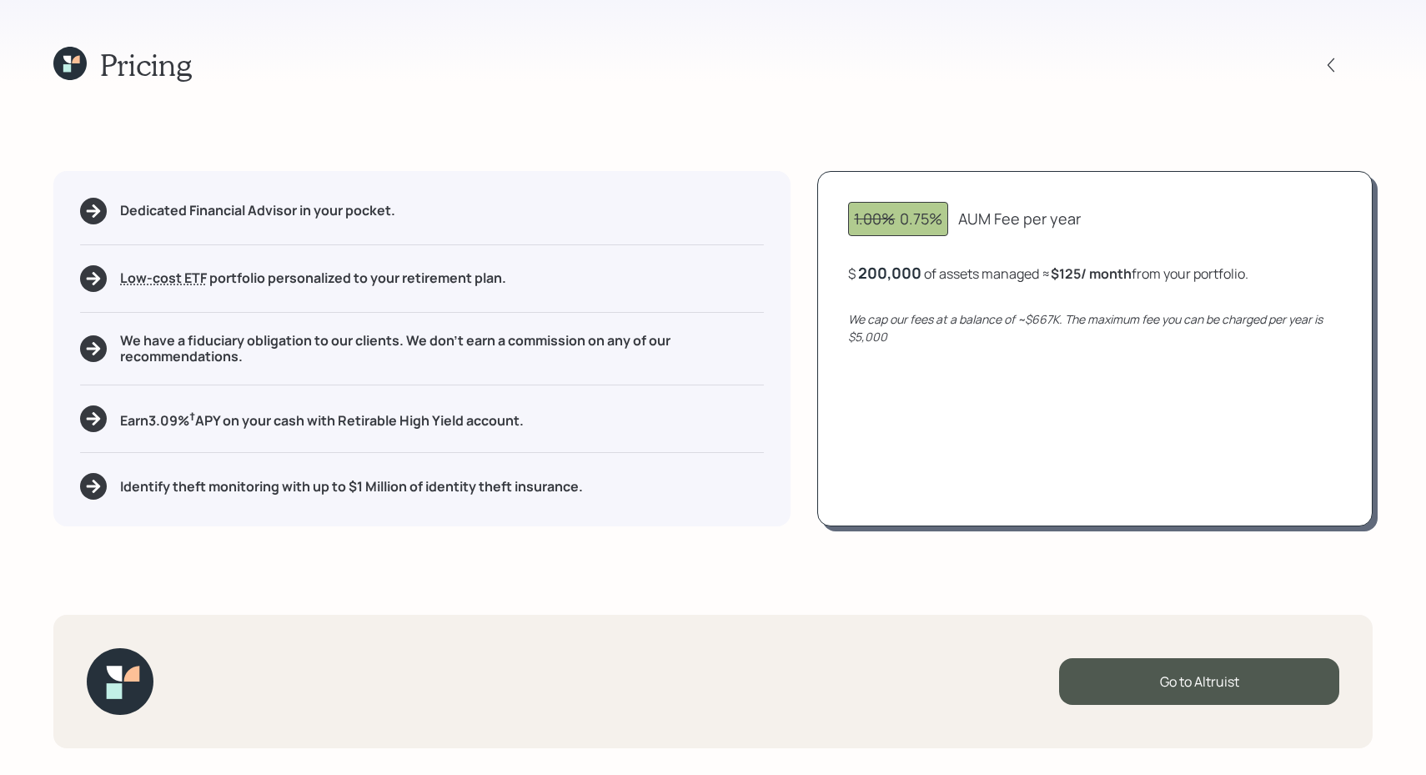
click at [856, 291] on div "1.00% 0.75% AUM Fee per year $ 200,000 of assets managed ≈ $125 / month from yo…" at bounding box center [1096, 348] width 556 height 355
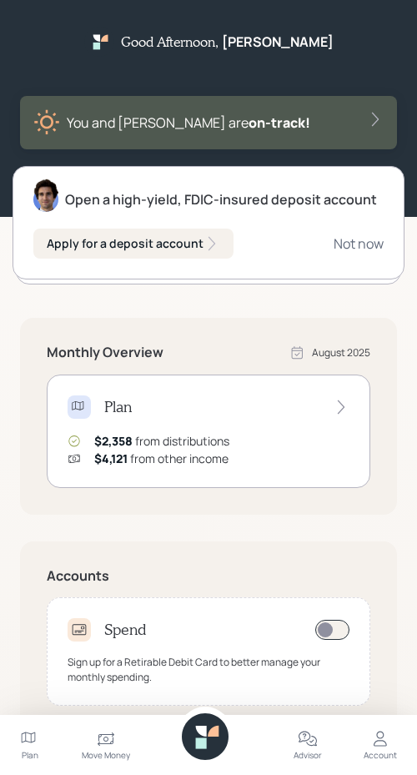
click at [392, 742] on div "Account" at bounding box center [380, 745] width 33 height 60
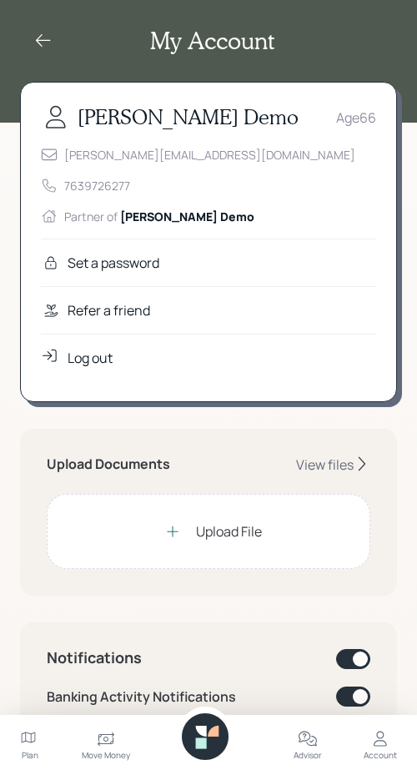
click at [315, 750] on div "Advisor" at bounding box center [308, 755] width 28 height 13
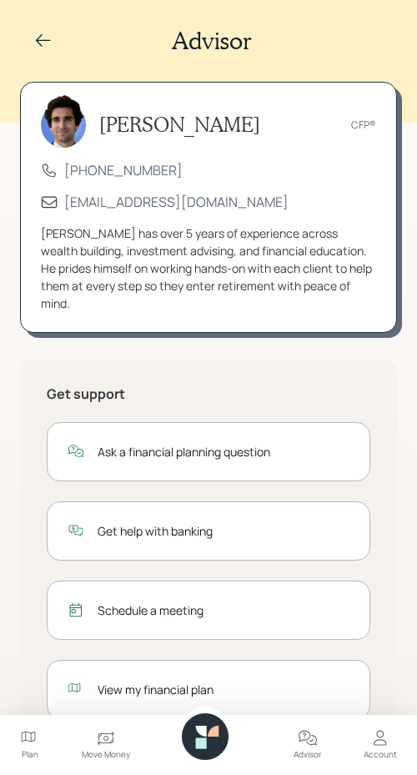
click at [31, 733] on icon at bounding box center [29, 737] width 14 height 11
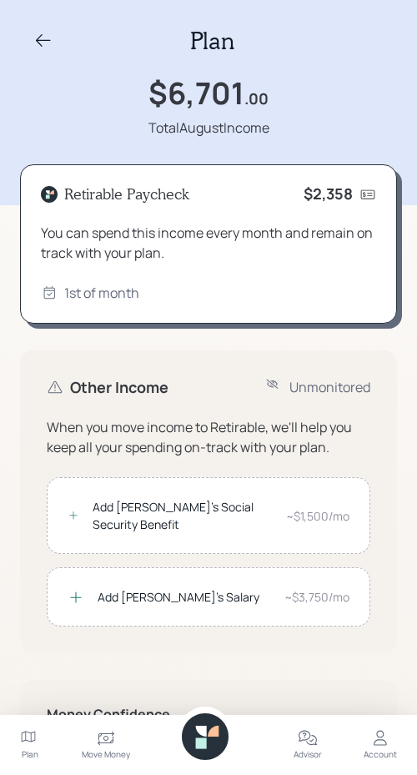
click at [42, 36] on icon at bounding box center [43, 41] width 20 height 20
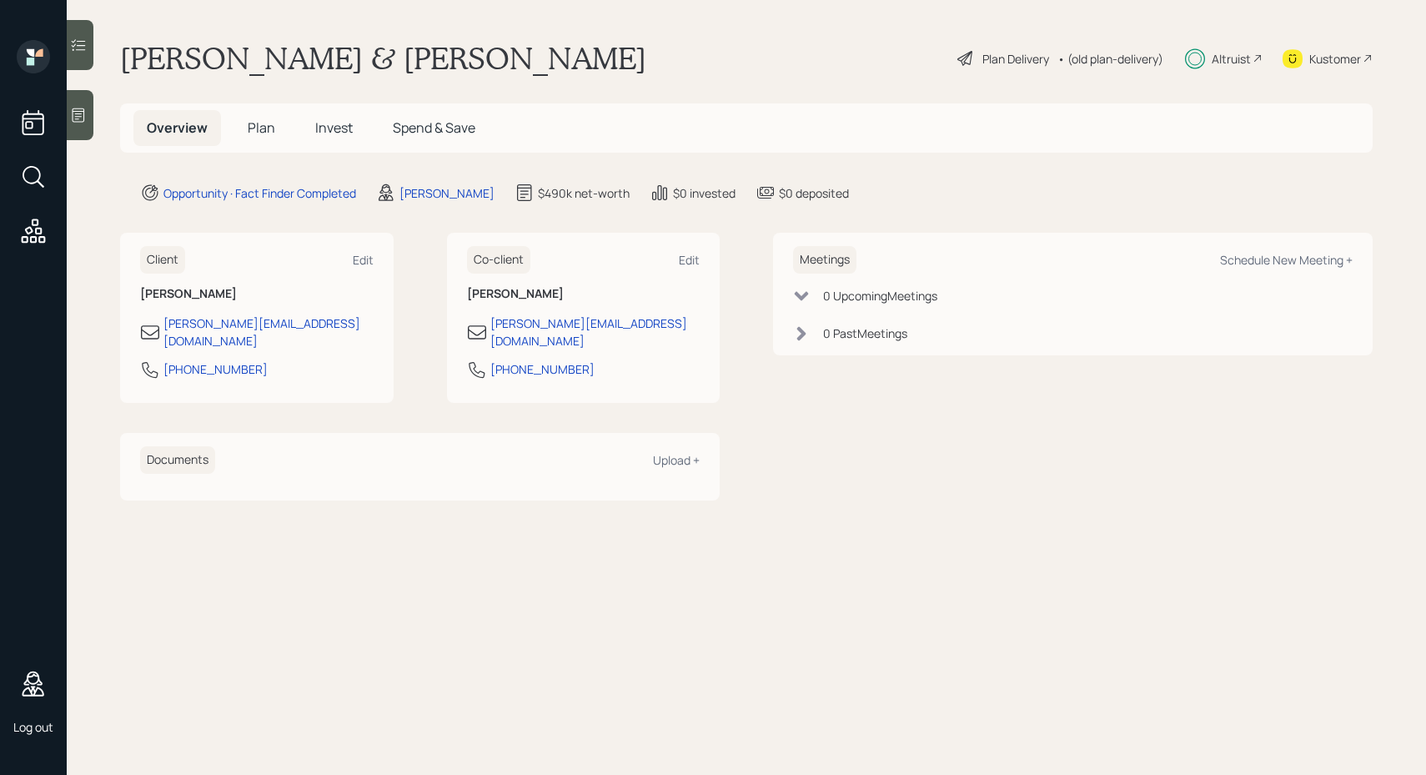
click at [251, 134] on span "Plan" at bounding box center [262, 127] width 28 height 18
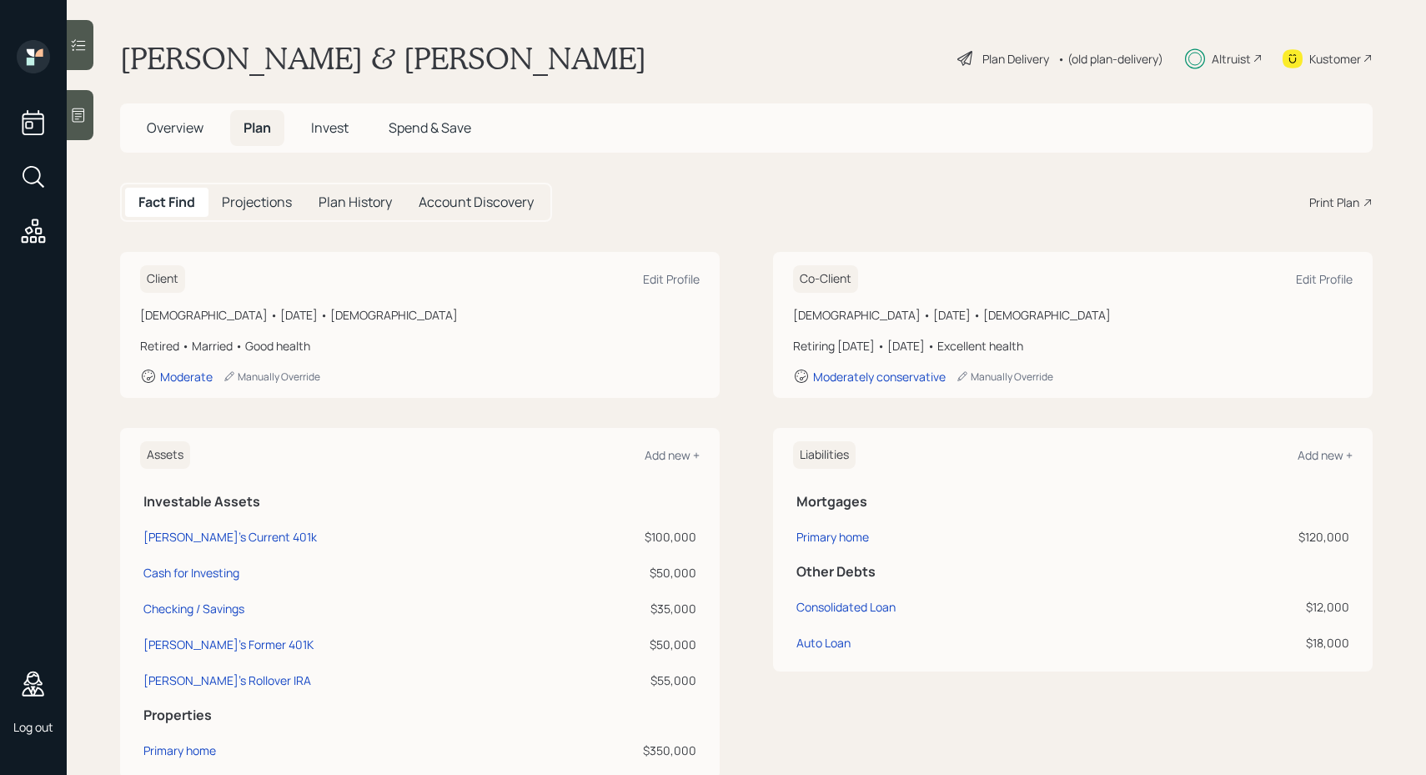
click at [281, 201] on h5 "Projections" at bounding box center [257, 202] width 70 height 16
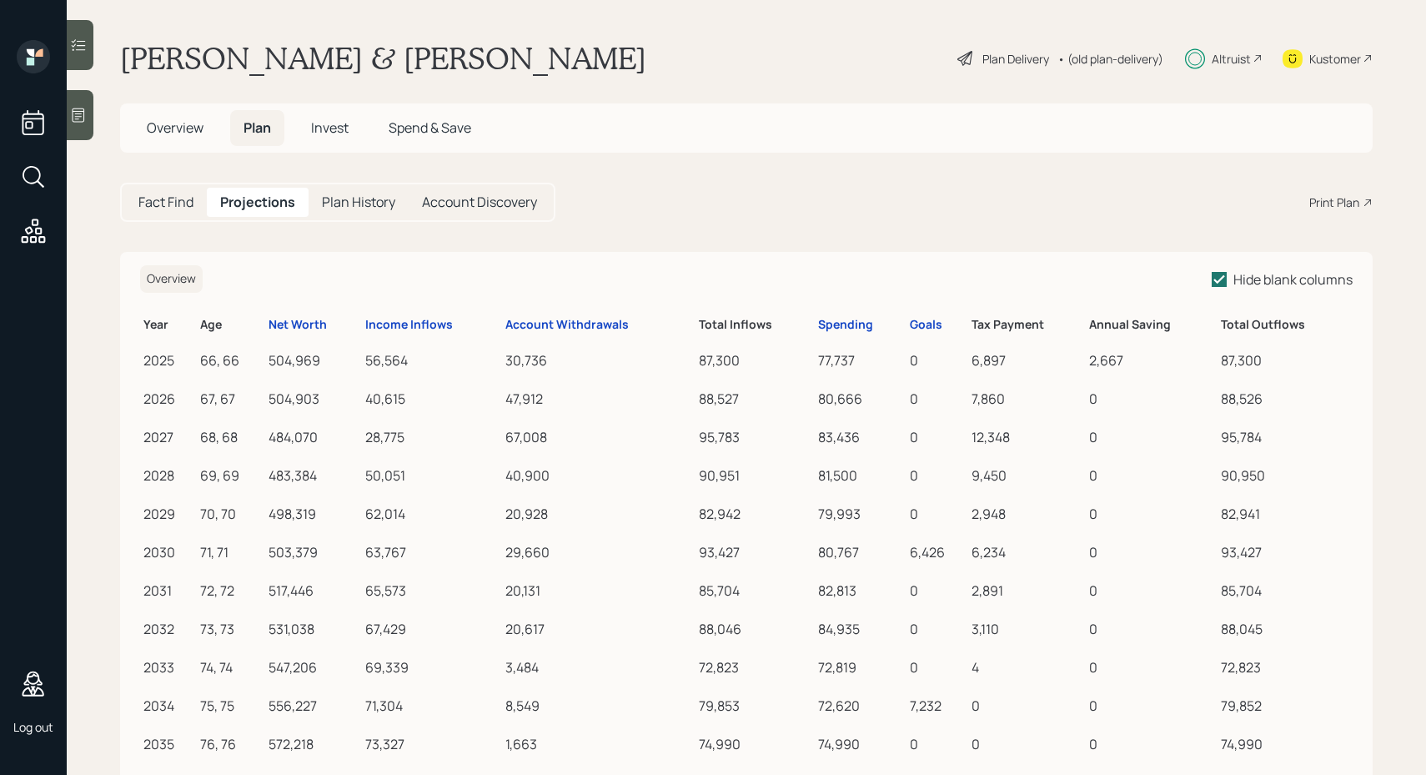
click at [332, 124] on span "Invest" at bounding box center [330, 127] width 38 height 18
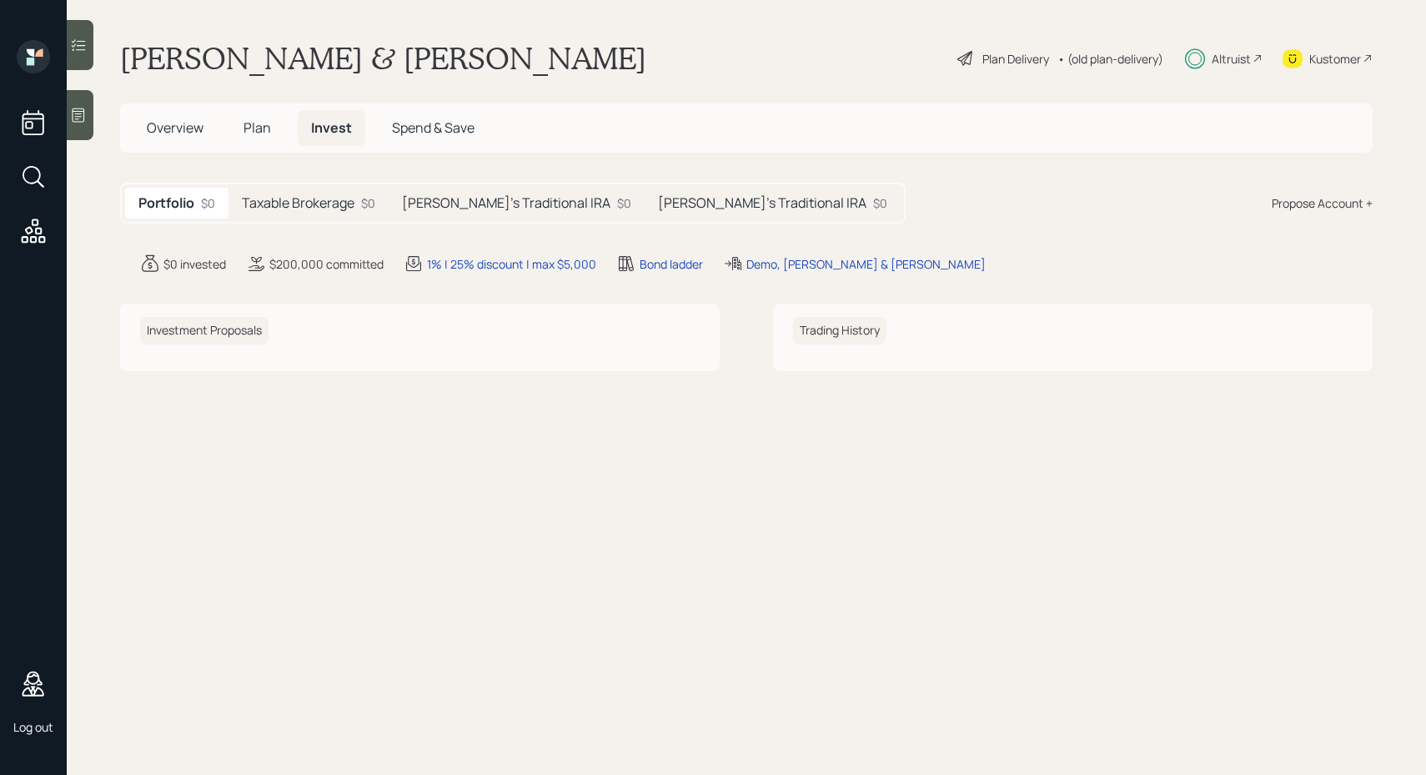
click at [80, 43] on icon at bounding box center [78, 45] width 17 height 17
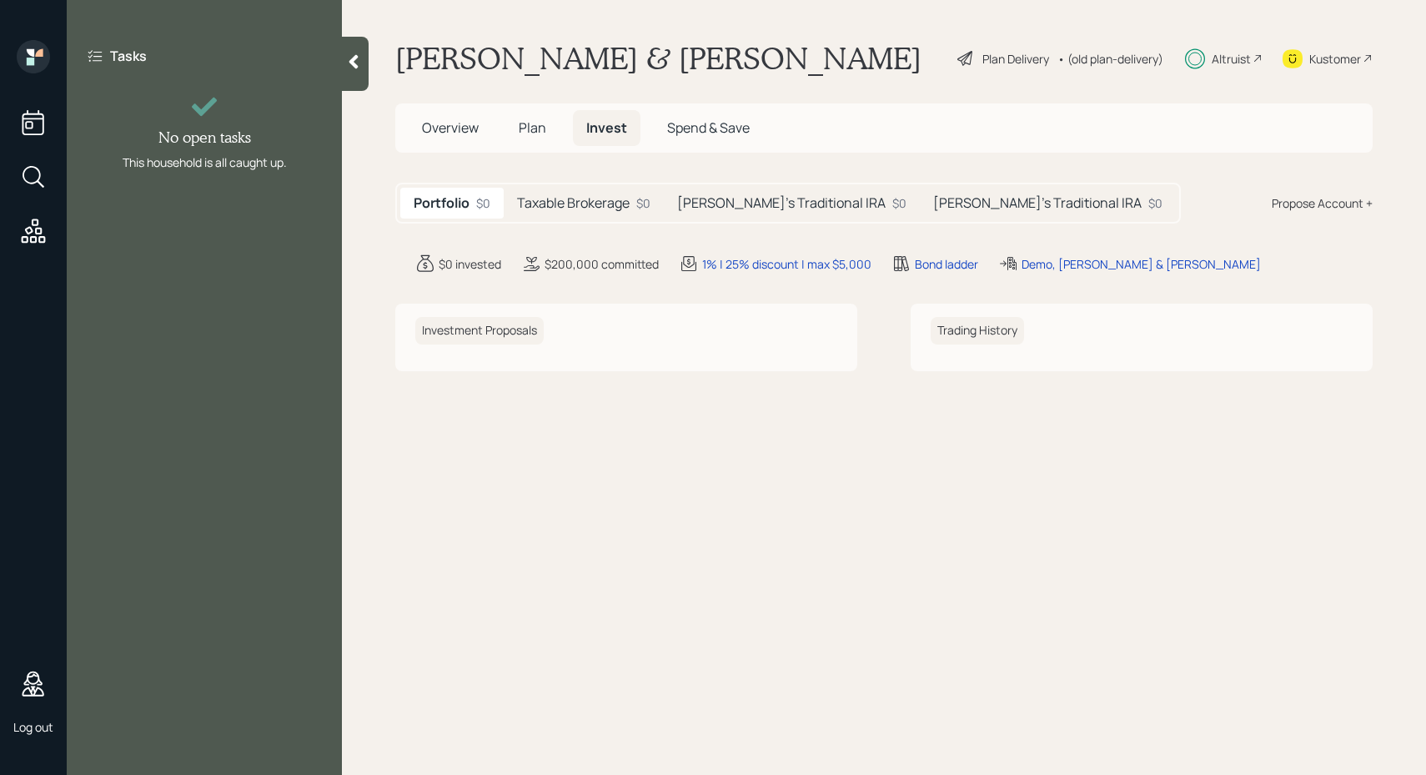
click at [360, 64] on icon at bounding box center [353, 61] width 17 height 17
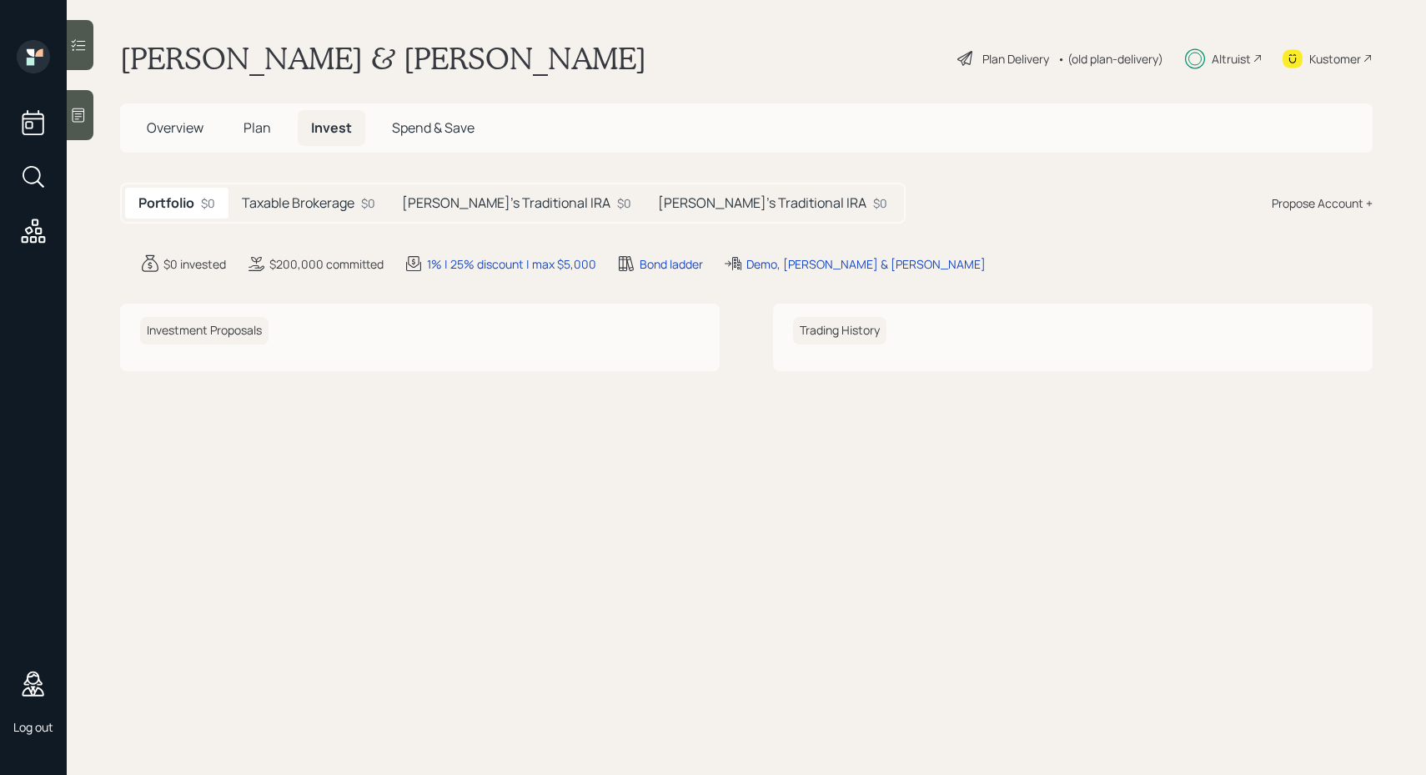
click at [30, 242] on icon at bounding box center [34, 231] width 24 height 24
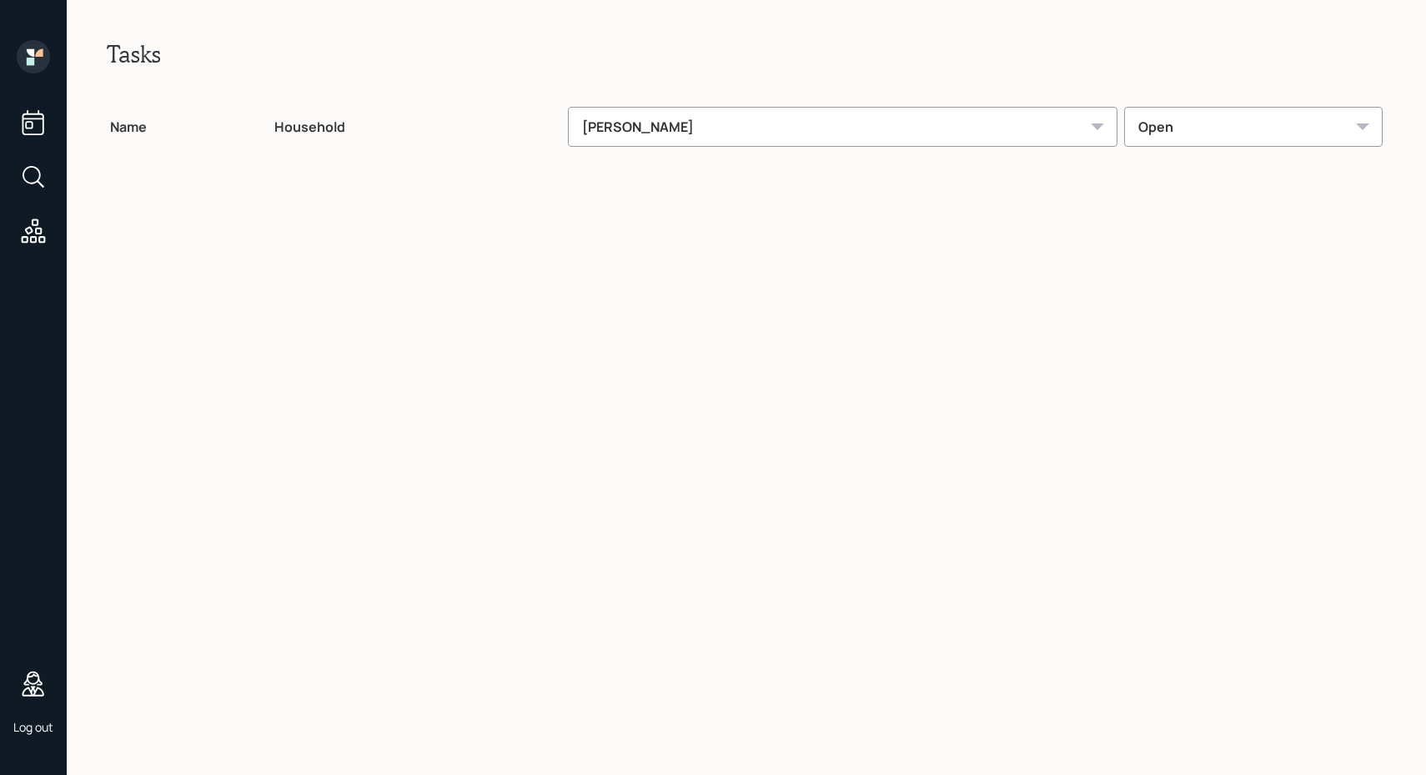
click at [844, 132] on div "[PERSON_NAME]" at bounding box center [843, 127] width 550 height 40
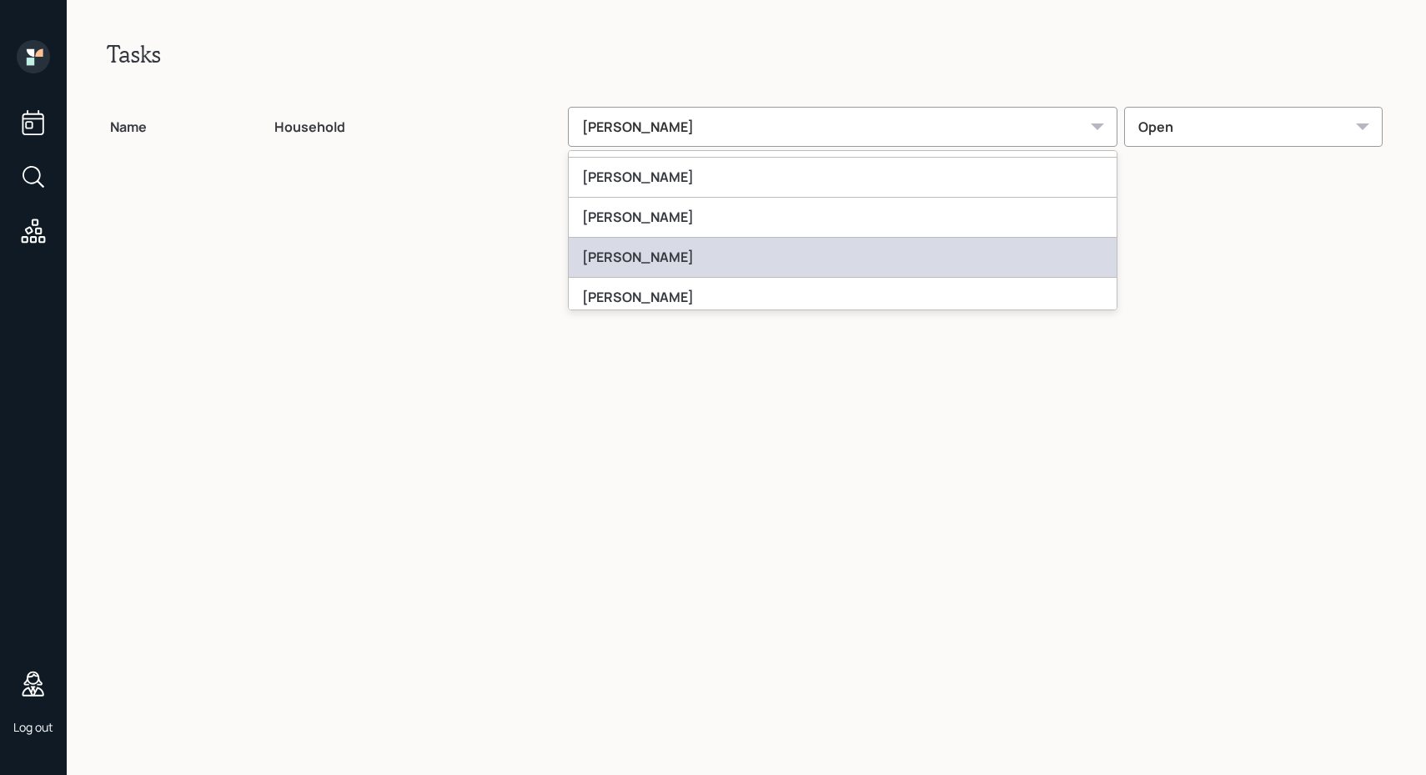
click at [734, 259] on div "[PERSON_NAME]" at bounding box center [843, 258] width 548 height 40
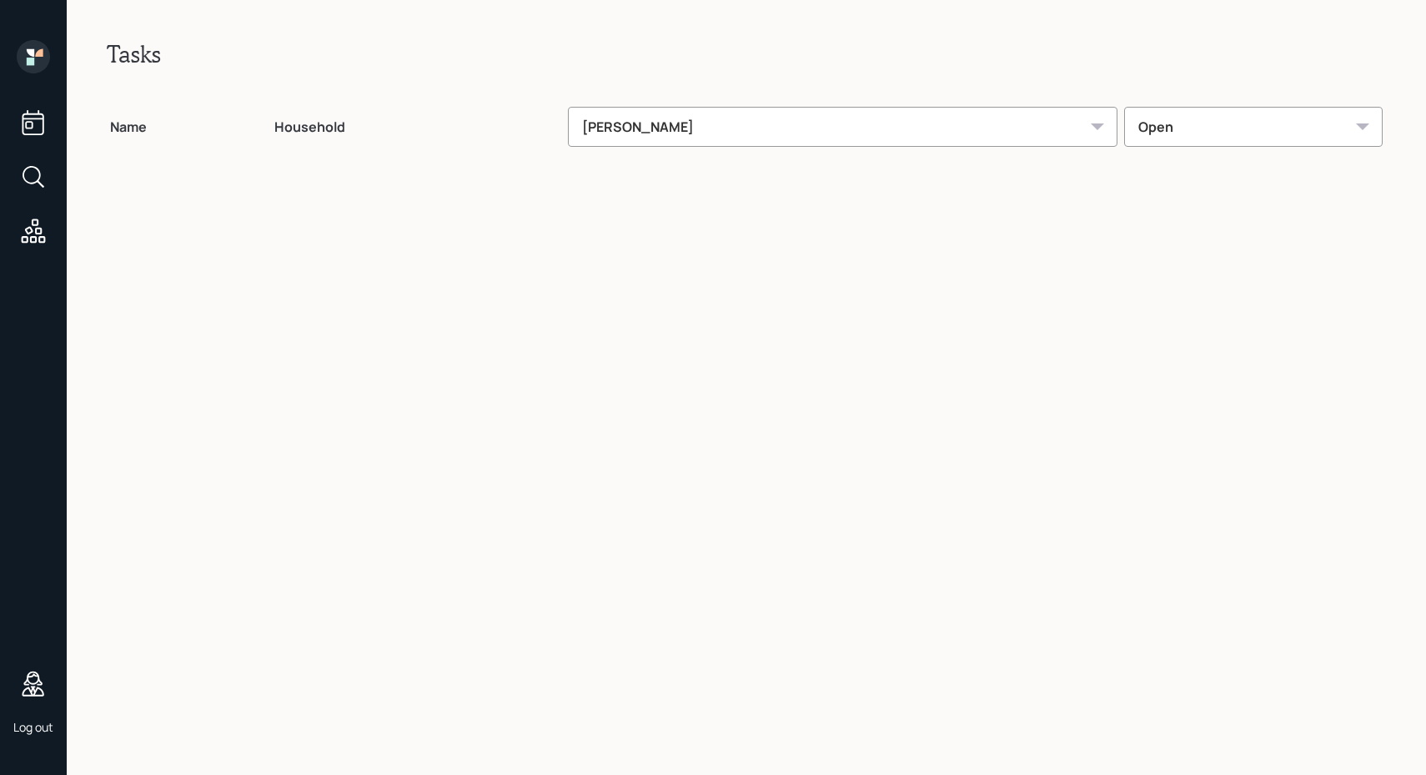
click at [1160, 124] on div "Open" at bounding box center [1254, 127] width 259 height 40
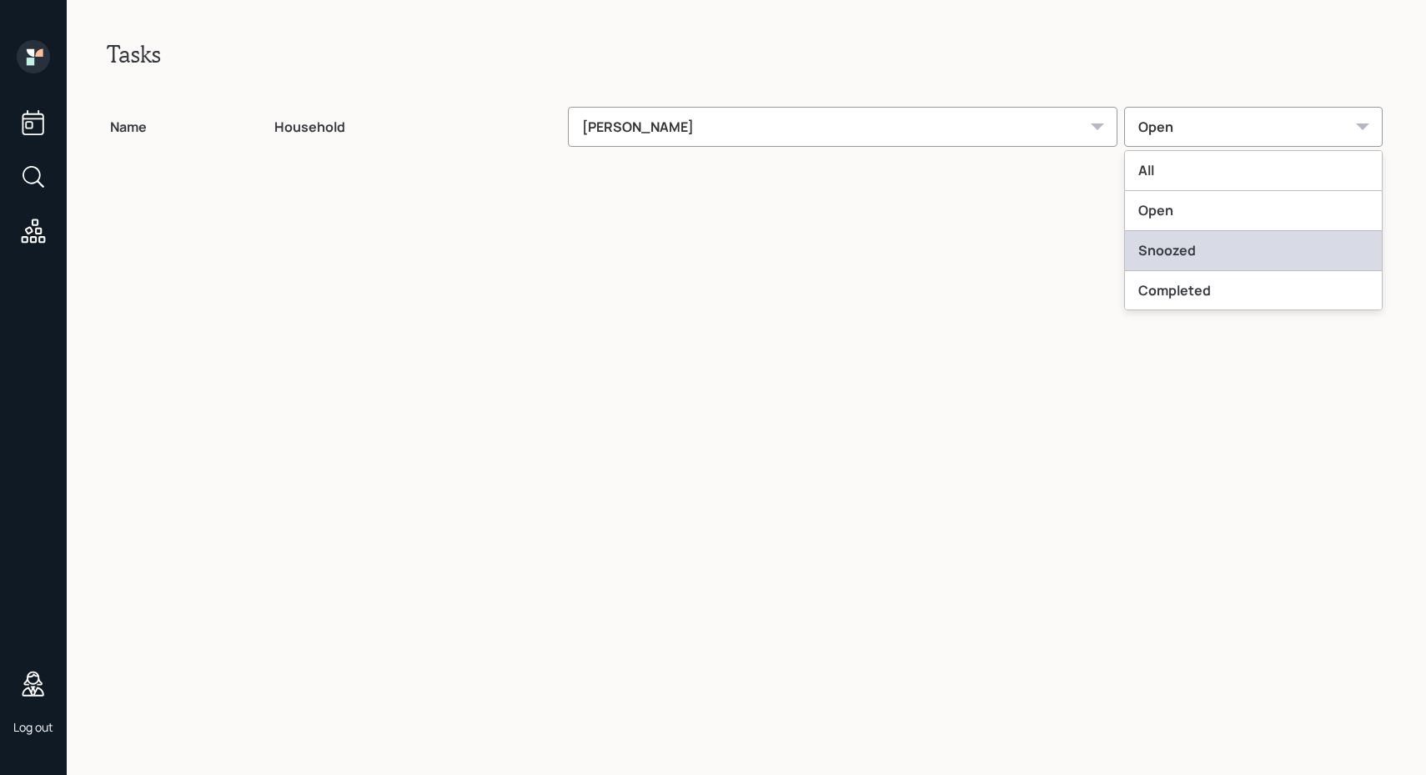
click at [1202, 242] on div "Snoozed" at bounding box center [1253, 251] width 257 height 40
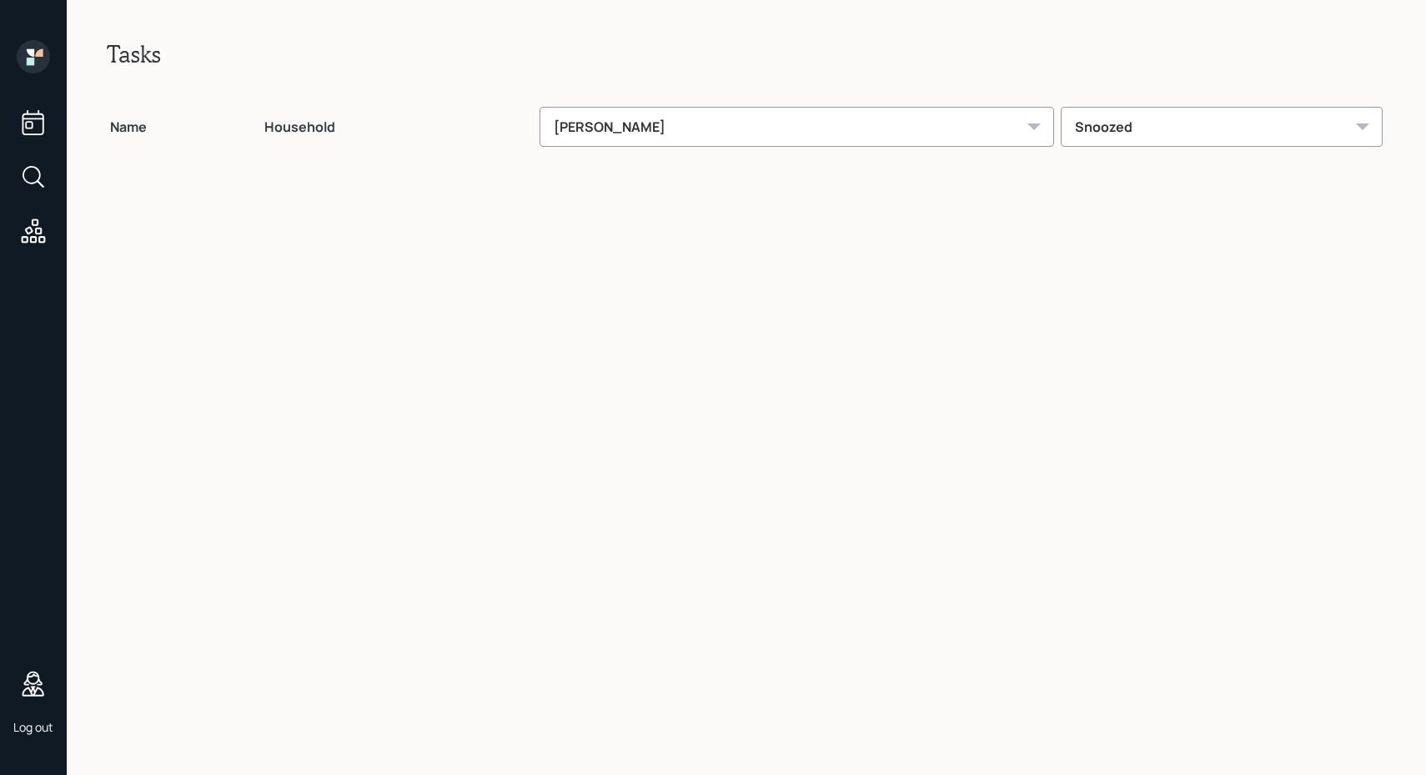
click at [1141, 126] on div "Snoozed" at bounding box center [1222, 127] width 322 height 40
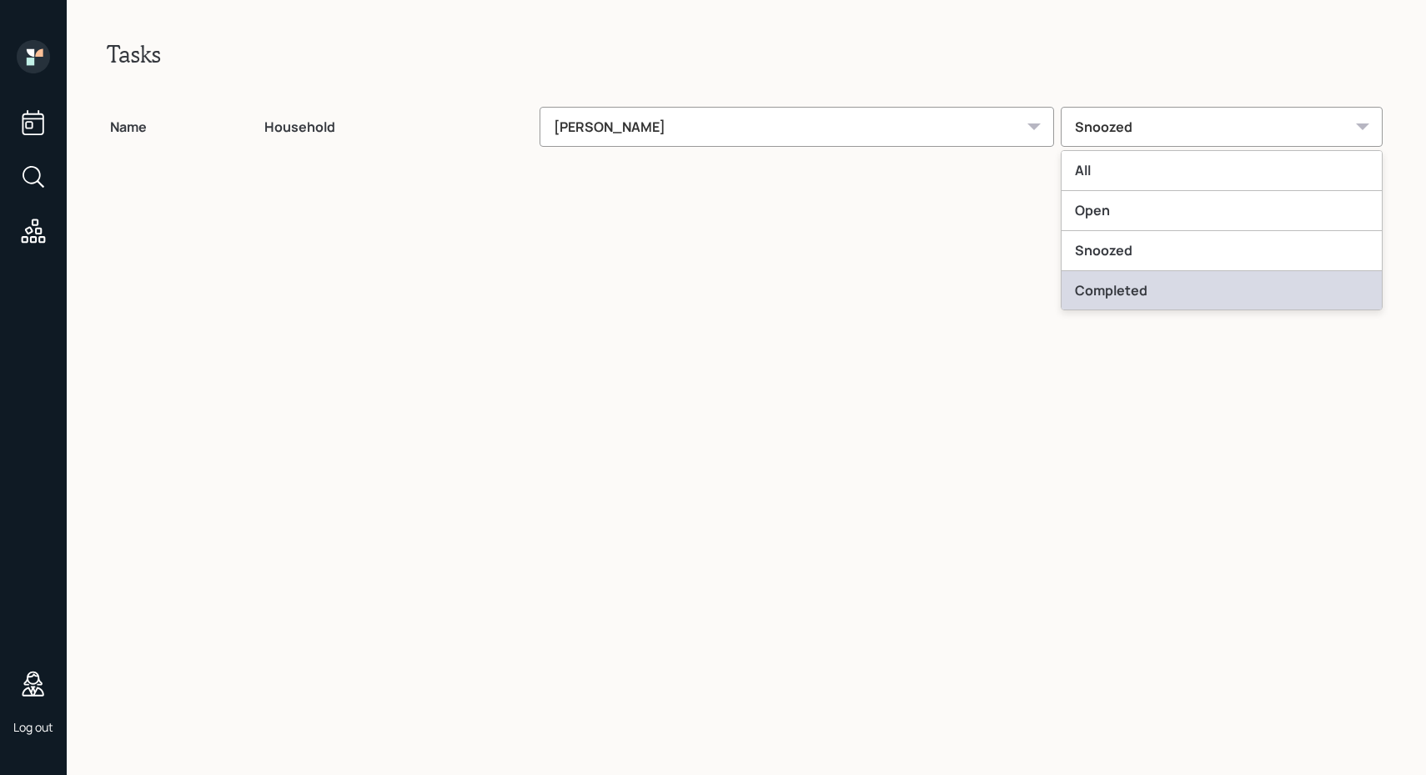
click at [1106, 289] on div "Completed" at bounding box center [1222, 291] width 320 height 40
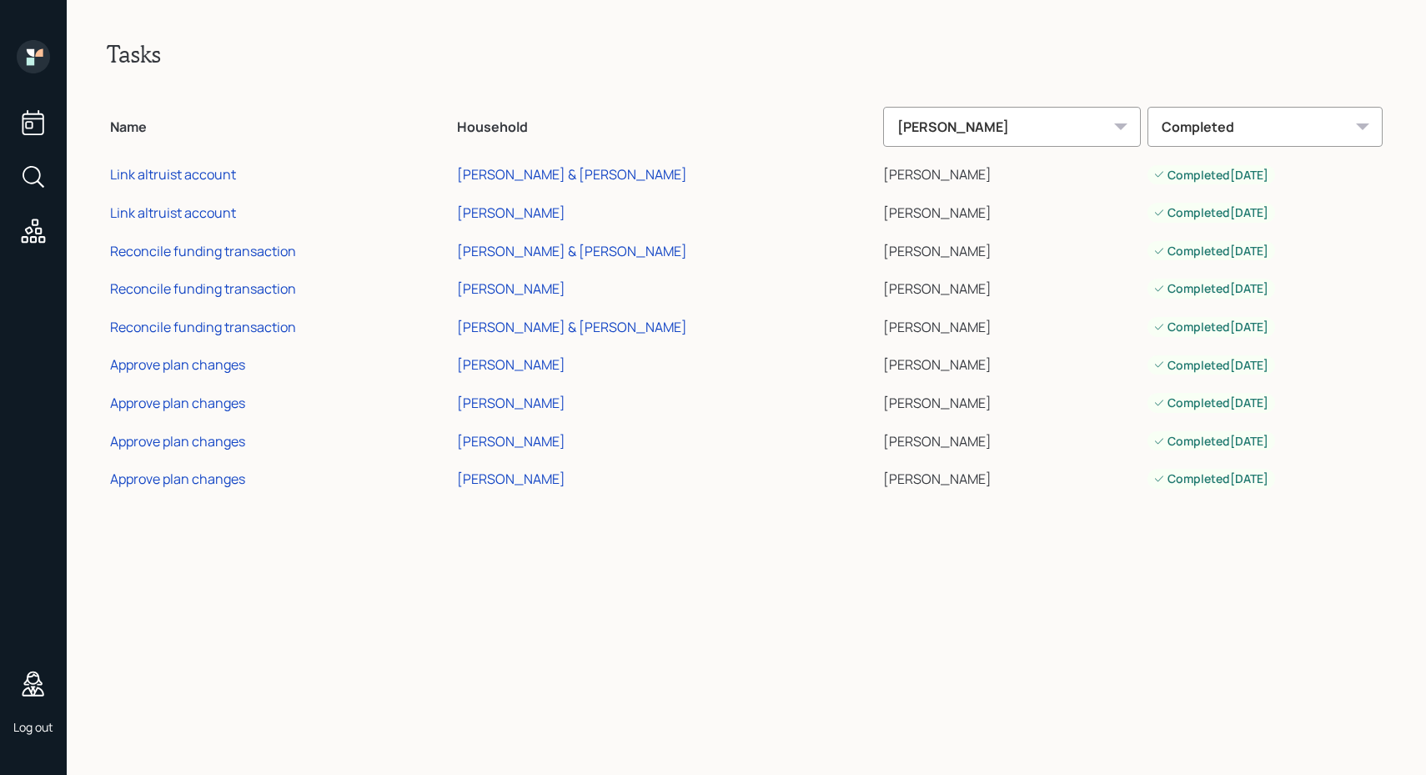
click at [424, 604] on div "Tasks Name Household [PERSON_NAME] Completed Link altruist account [PERSON_NAME…" at bounding box center [747, 387] width 1360 height 775
click at [524, 370] on div "[PERSON_NAME]" at bounding box center [511, 364] width 108 height 18
